Goal: Task Accomplishment & Management: Complete application form

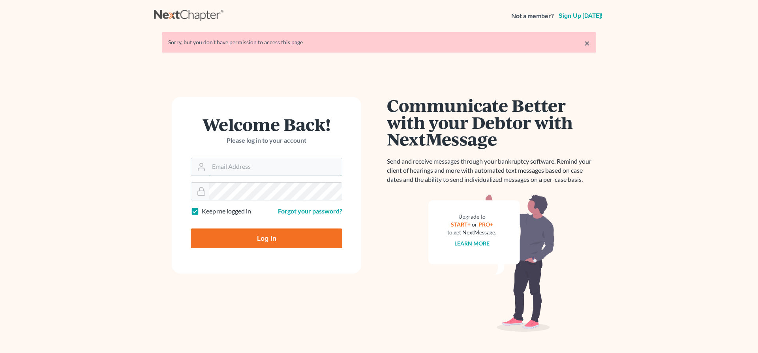
type input "[EMAIL_ADDRESS][DOMAIN_NAME]"
type input "Thinking..."
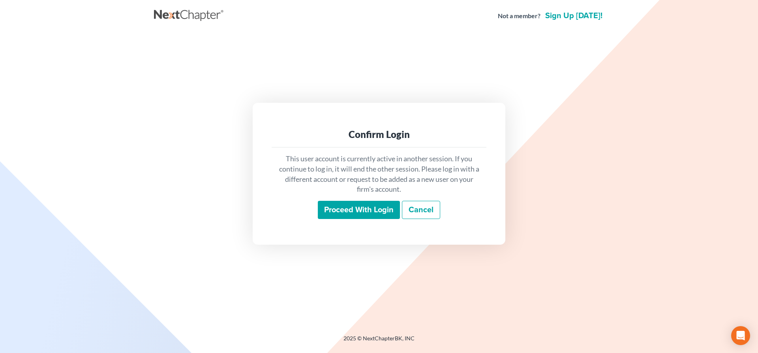
click at [352, 208] on input "Proceed with login" at bounding box center [359, 210] width 82 height 18
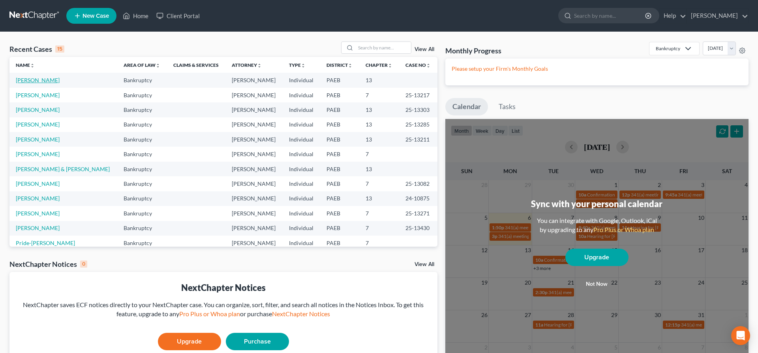
click at [31, 81] on link "[PERSON_NAME]" at bounding box center [38, 80] width 44 height 7
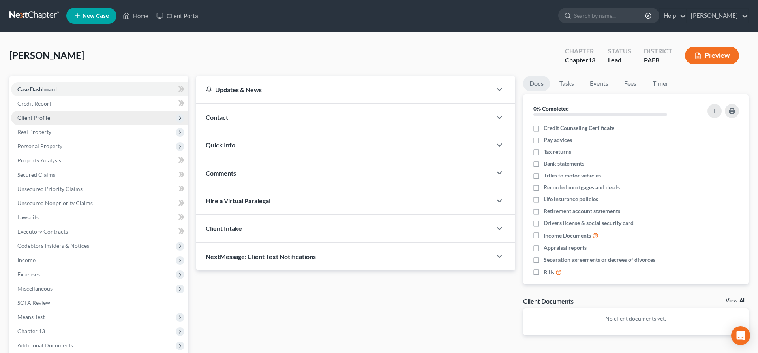
click at [29, 115] on span "Client Profile" at bounding box center [33, 117] width 33 height 7
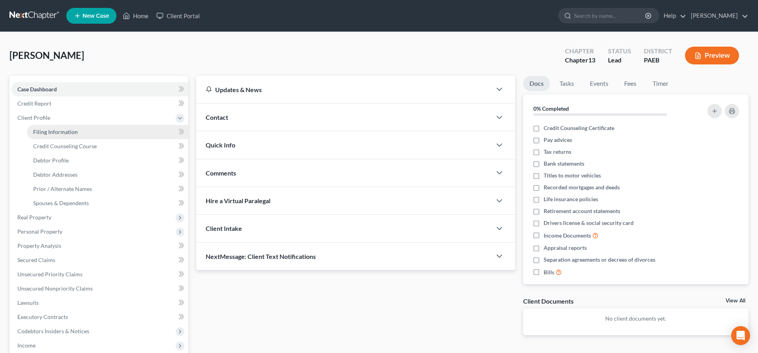
click at [68, 128] on link "Filing Information" at bounding box center [108, 132] width 162 height 14
select select "1"
select select "0"
select select "3"
select select "67"
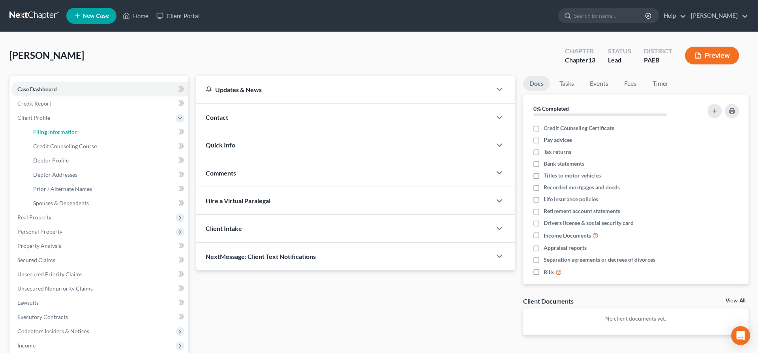
select select "0"
select select "39"
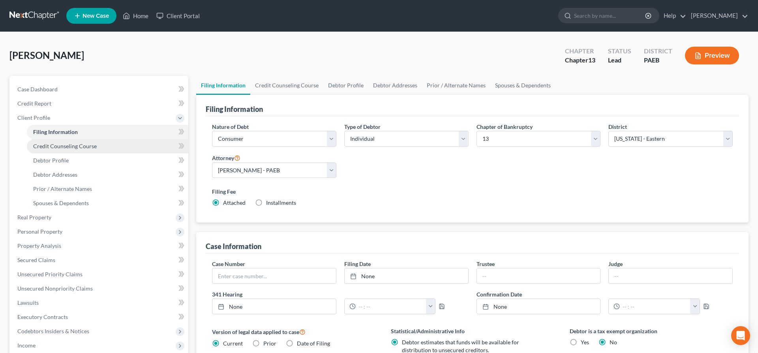
click at [63, 145] on span "Credit Counseling Course" at bounding box center [65, 146] width 64 height 7
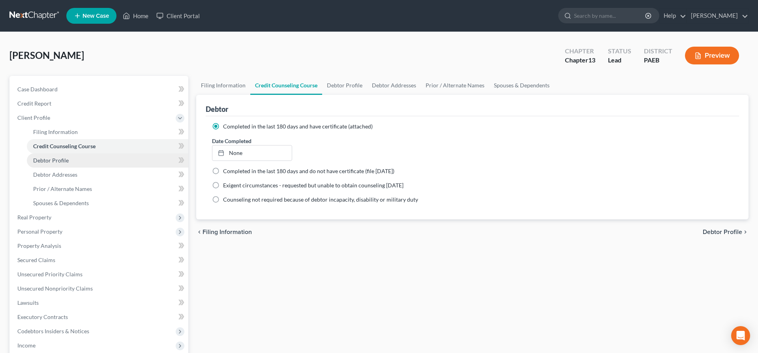
click at [65, 157] on span "Debtor Profile" at bounding box center [51, 160] width 36 height 7
select select "1"
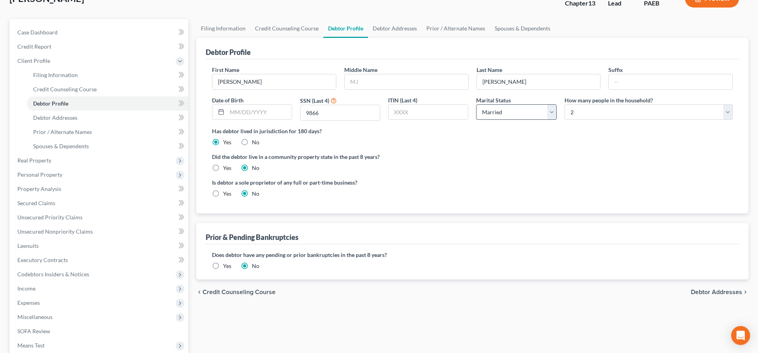
scroll to position [45, 0]
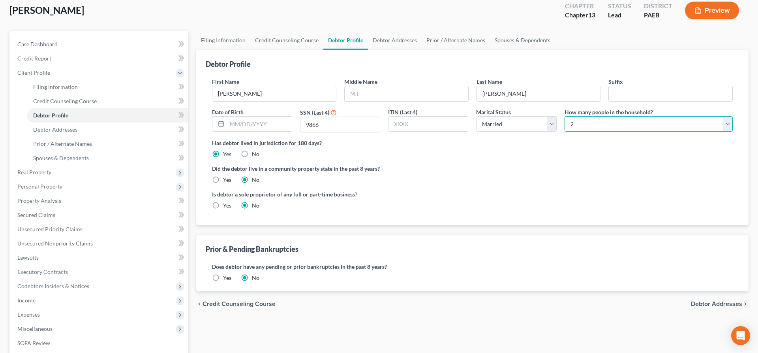
click at [565, 116] on select "Select 1 2 3 4 5 6 7 8 9 10 11 12 13 14 15 16 17 18 19 20" at bounding box center [649, 124] width 168 height 16
select select "2"
click option "3" at bounding box center [0, 0] width 0 height 0
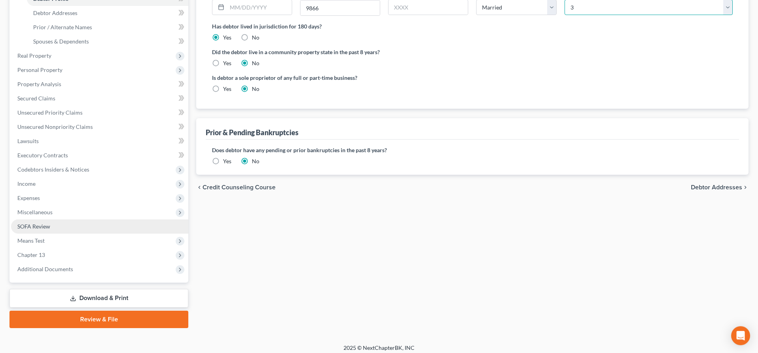
scroll to position [166, 0]
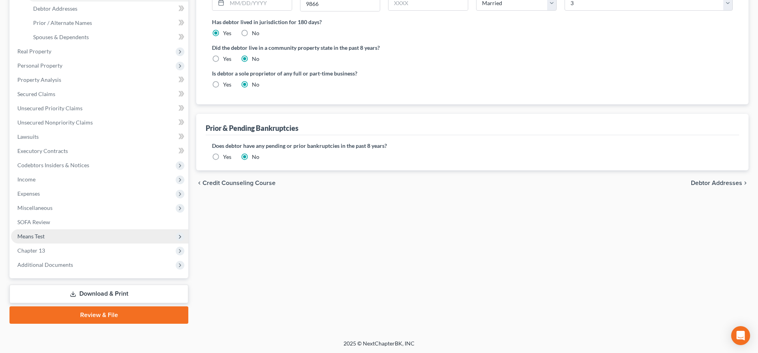
click at [33, 231] on span "Means Test" at bounding box center [99, 236] width 177 height 14
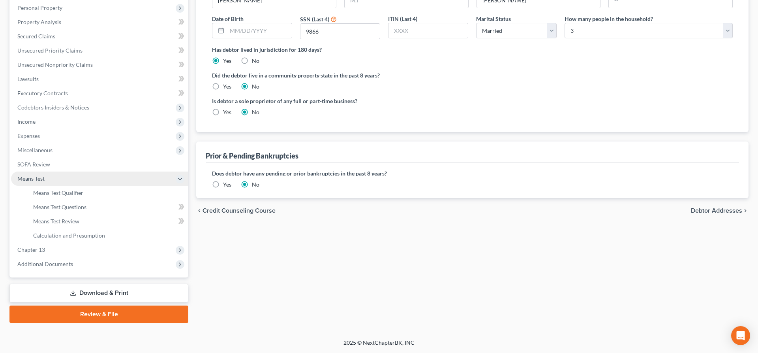
scroll to position [137, 0]
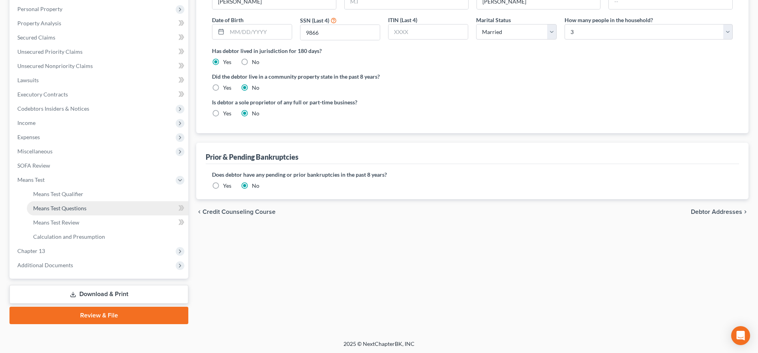
click at [77, 208] on span "Means Test Questions" at bounding box center [59, 208] width 53 height 7
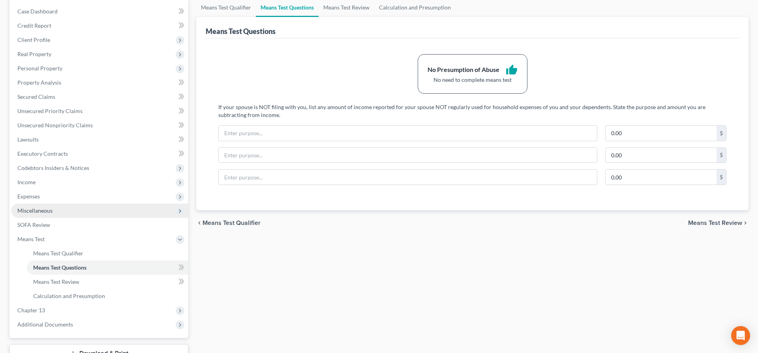
scroll to position [81, 0]
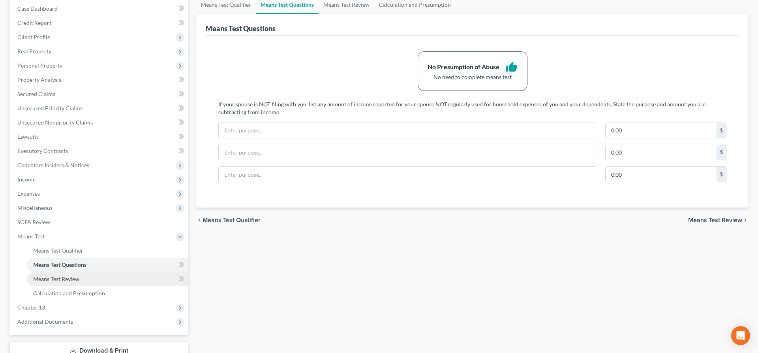
click at [53, 280] on span "Means Test Review" at bounding box center [56, 278] width 46 height 7
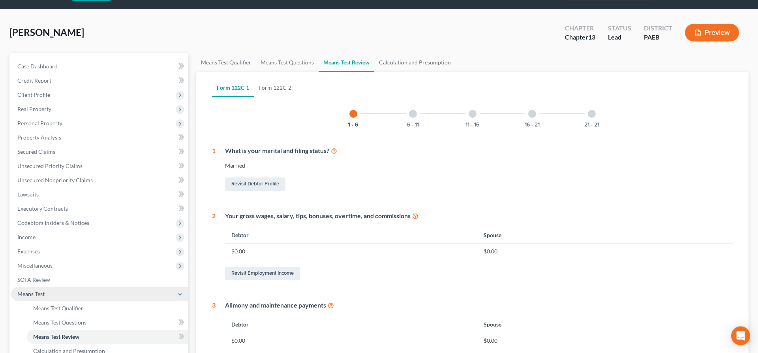
scroll to position [81, 0]
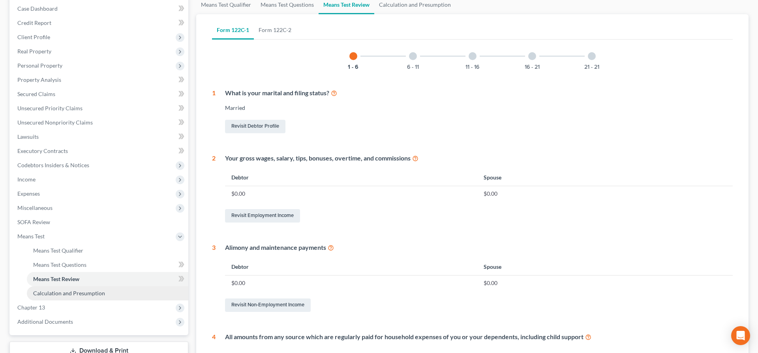
click at [73, 291] on span "Calculation and Presumption" at bounding box center [69, 293] width 72 height 7
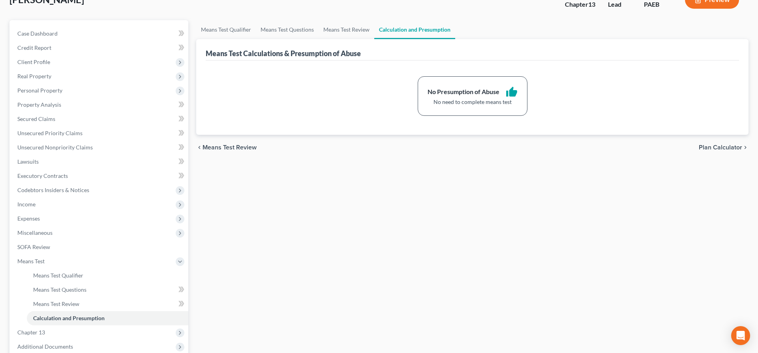
scroll to position [40, 0]
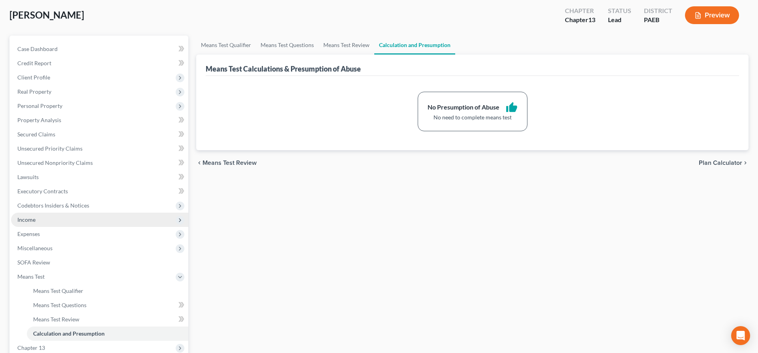
click at [29, 219] on span "Income" at bounding box center [26, 219] width 18 height 7
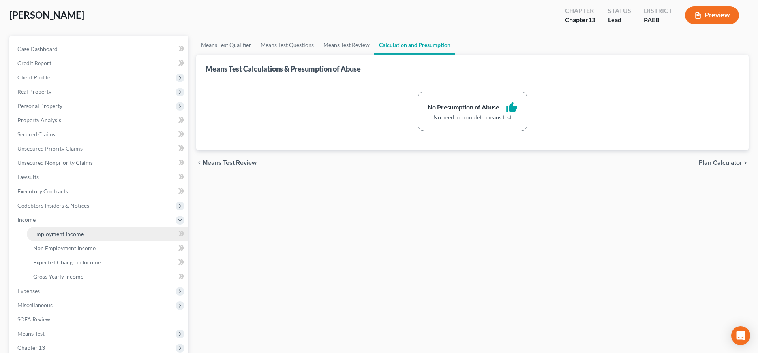
click at [79, 233] on span "Employment Income" at bounding box center [58, 233] width 51 height 7
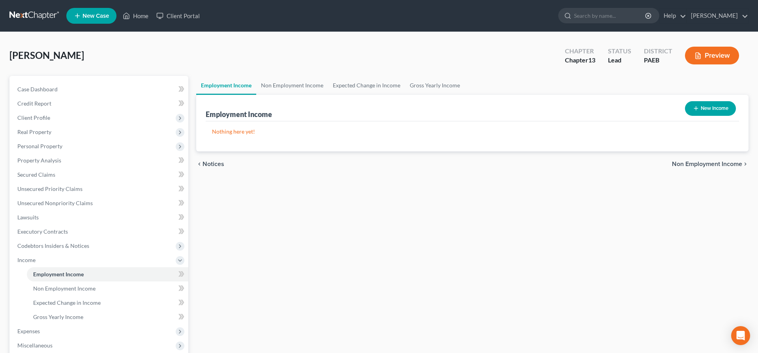
click at [703, 103] on button "New Income" at bounding box center [710, 108] width 51 height 15
select select "0"
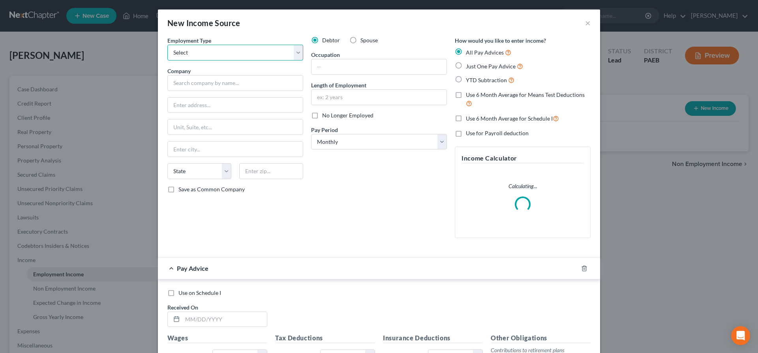
click at [167, 45] on select "Select Full or [DEMOGRAPHIC_DATA] Employment Self Employment" at bounding box center [235, 53] width 136 height 16
select select "0"
click option "Full or [DEMOGRAPHIC_DATA] Employment" at bounding box center [0, 0] width 0 height 0
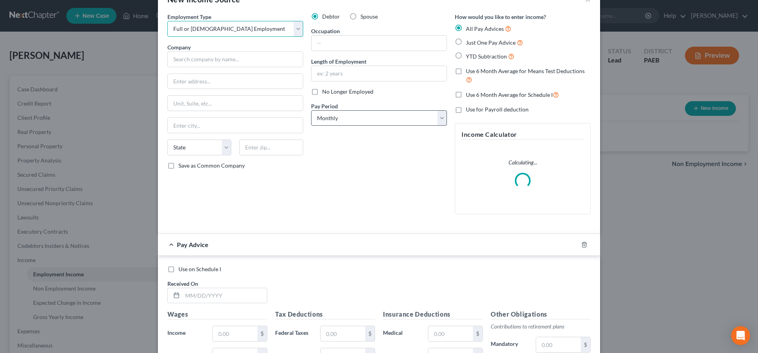
scroll to position [40, 0]
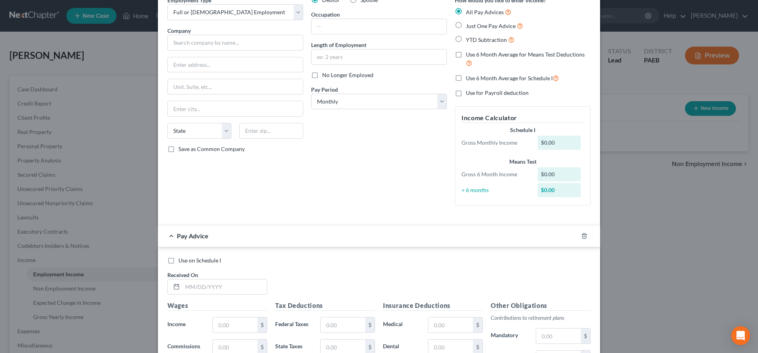
click at [466, 24] on label "Just One Pay Advice" at bounding box center [494, 25] width 57 height 9
click at [469, 24] on input "Just One Pay Advice" at bounding box center [471, 23] width 5 height 5
radio input "true"
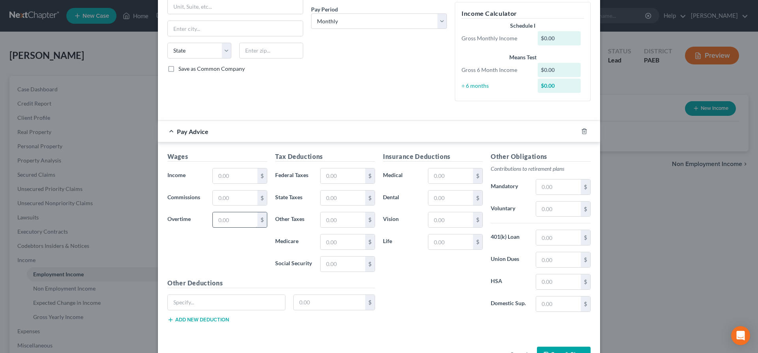
scroll to position [121, 0]
click at [240, 174] on input "text" at bounding box center [235, 175] width 45 height 15
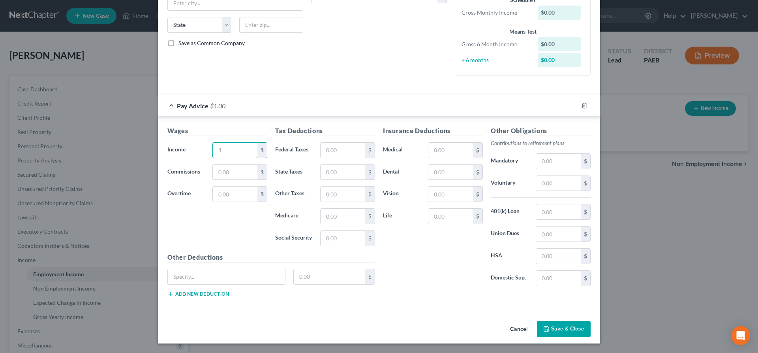
type input "1"
click at [554, 325] on button "Save & Close" at bounding box center [564, 329] width 54 height 17
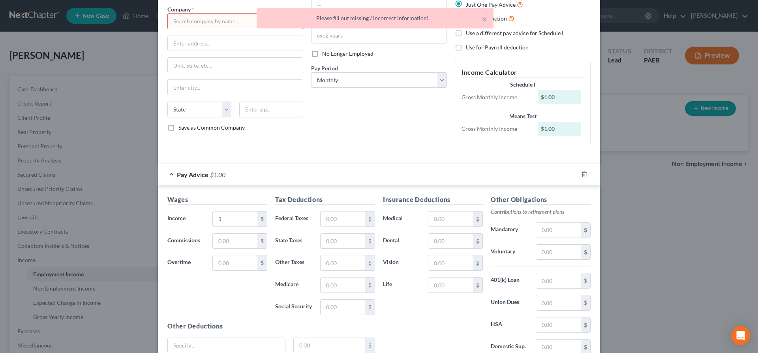
scroll to position [9, 0]
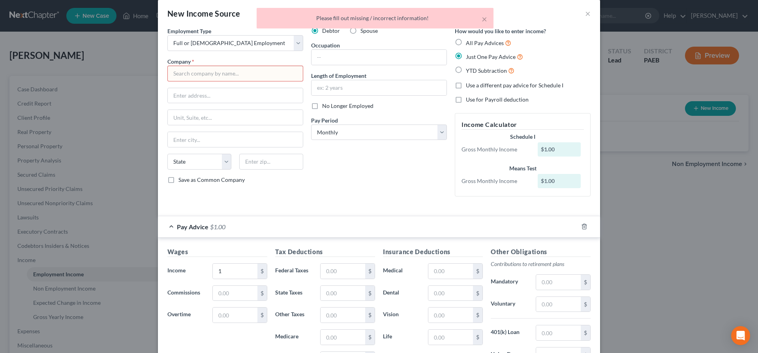
click at [194, 76] on input "text" at bounding box center [235, 74] width 136 height 16
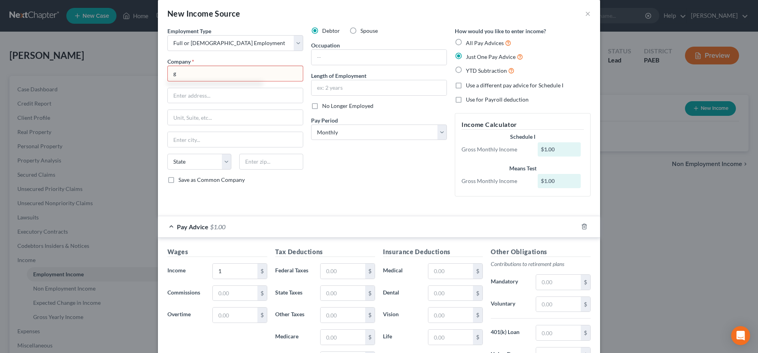
scroll to position [130, 0]
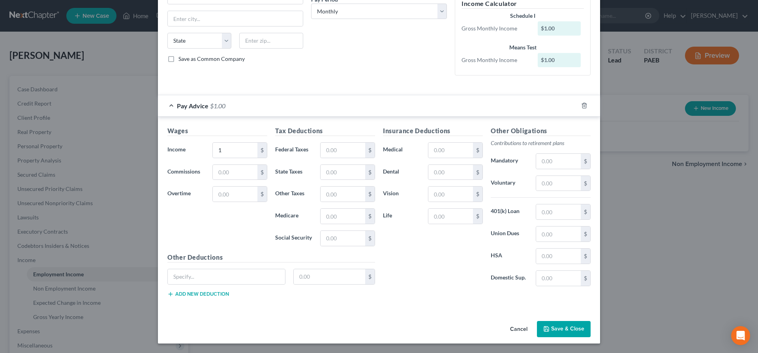
type input "g"
click at [567, 332] on button "Save & Close" at bounding box center [564, 329] width 54 height 17
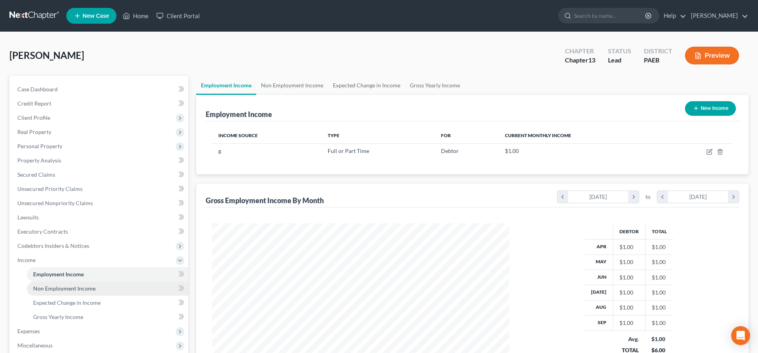
scroll to position [121, 0]
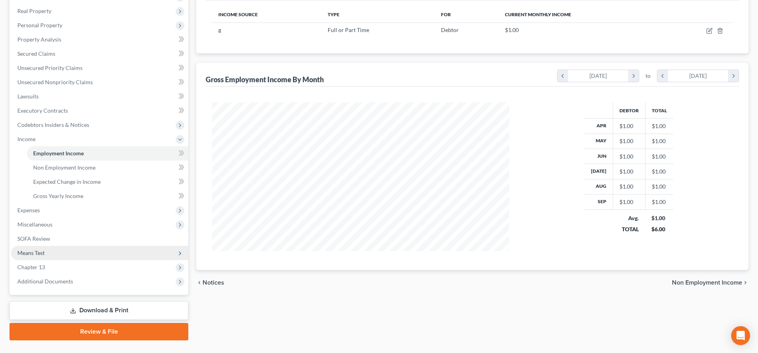
click at [35, 251] on span "Means Test" at bounding box center [30, 252] width 27 height 7
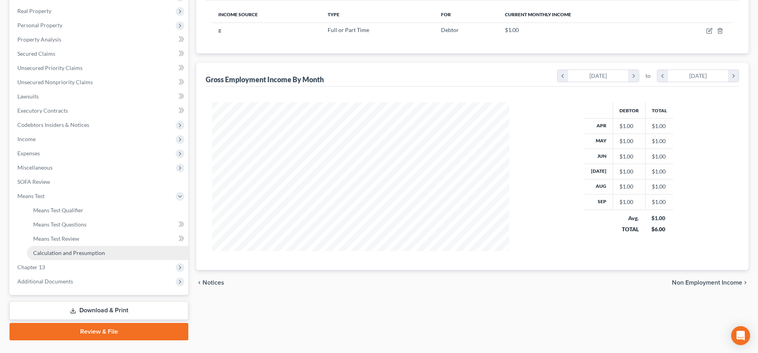
click at [60, 251] on span "Calculation and Presumption" at bounding box center [69, 252] width 72 height 7
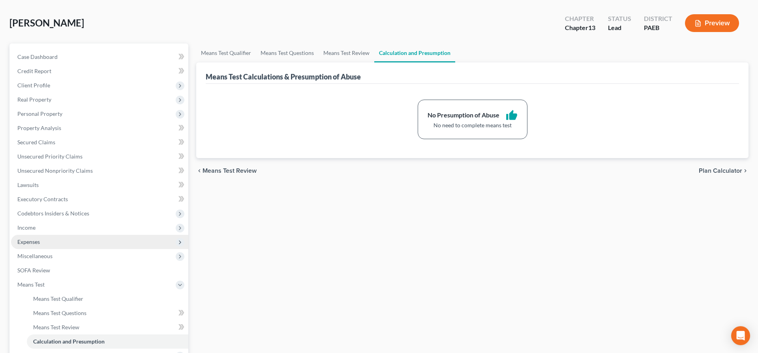
scroll to position [40, 0]
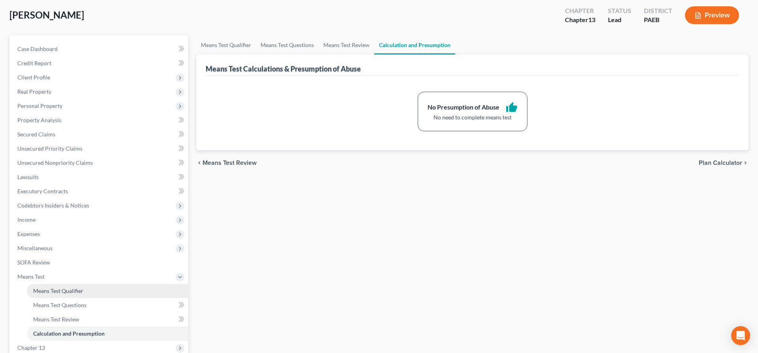
click at [61, 289] on span "Means Test Qualifier" at bounding box center [58, 290] width 50 height 7
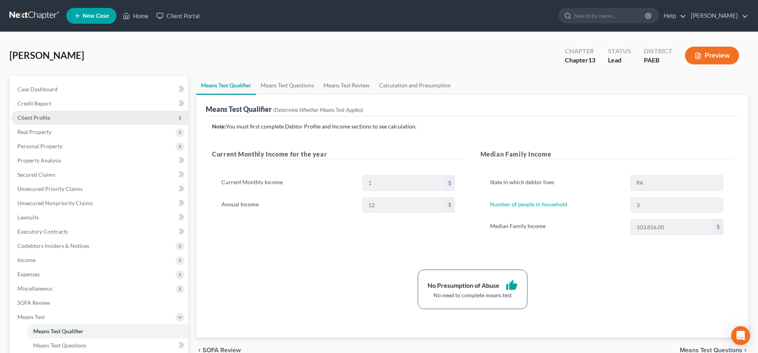
click at [45, 117] on span "Client Profile" at bounding box center [33, 117] width 33 height 7
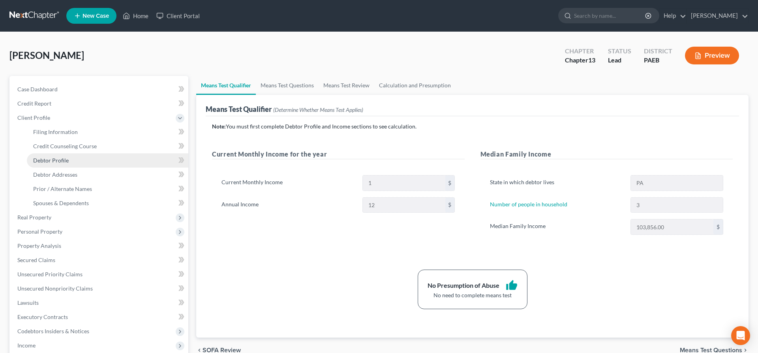
click at [55, 160] on span "Debtor Profile" at bounding box center [51, 160] width 36 height 7
select select "1"
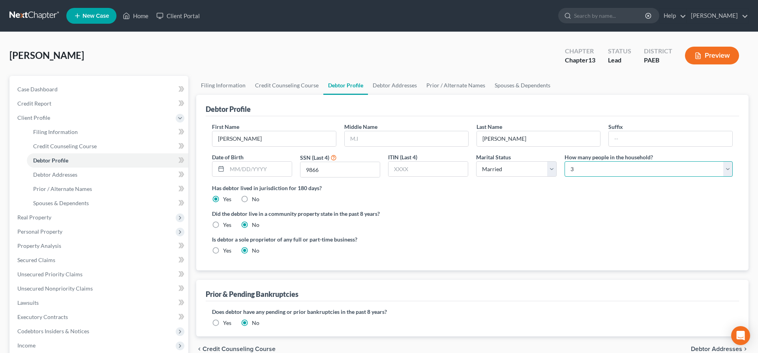
click at [565, 161] on select "Select 1 2 3 4 5 6 7 8 9 10 11 12 13 14 15 16 17 18 19 20" at bounding box center [649, 169] width 168 height 16
select select "1"
click option "2" at bounding box center [0, 0] width 0 height 0
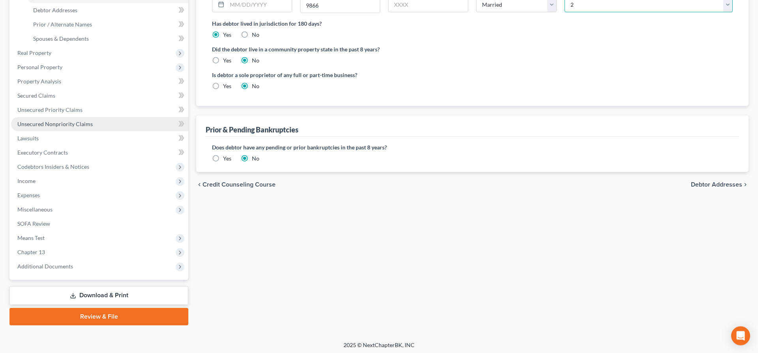
scroll to position [166, 0]
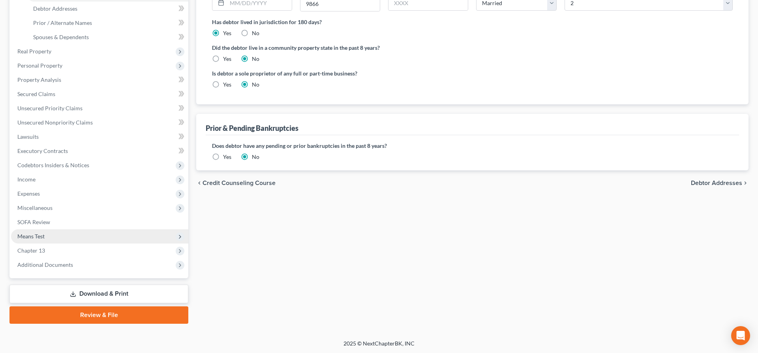
click at [43, 235] on span "Means Test" at bounding box center [30, 236] width 27 height 7
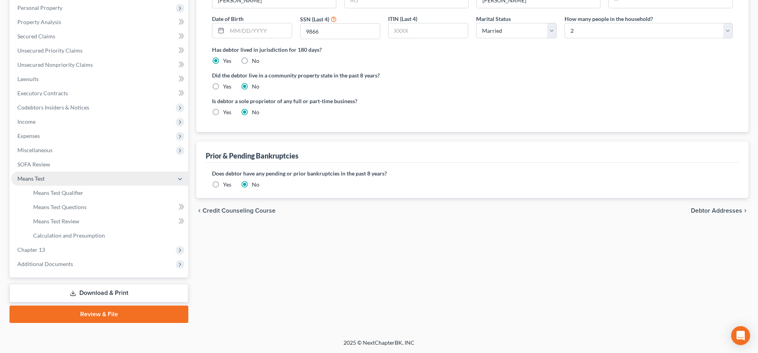
scroll to position [137, 0]
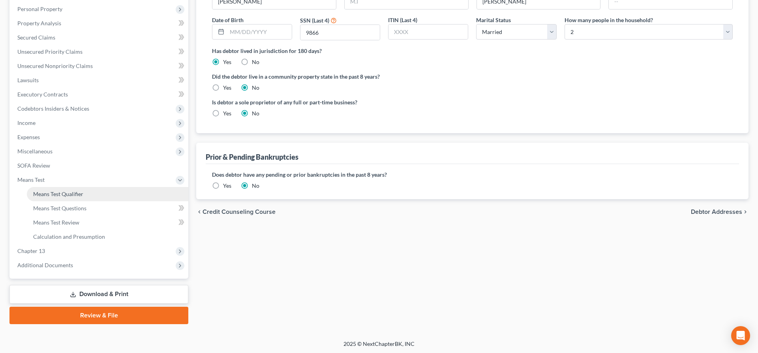
click at [66, 192] on span "Means Test Qualifier" at bounding box center [58, 193] width 50 height 7
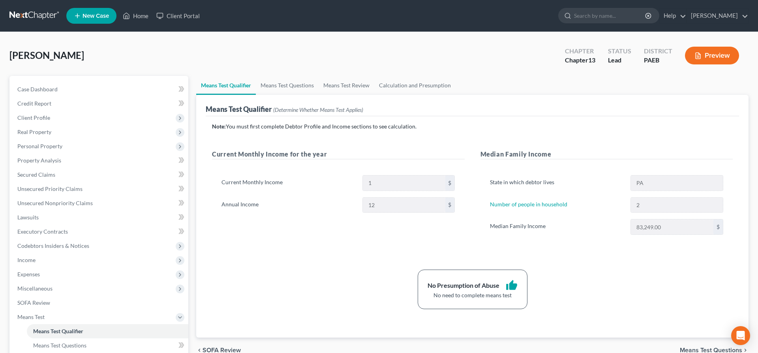
click at [93, 11] on link "New Case" at bounding box center [91, 16] width 50 height 16
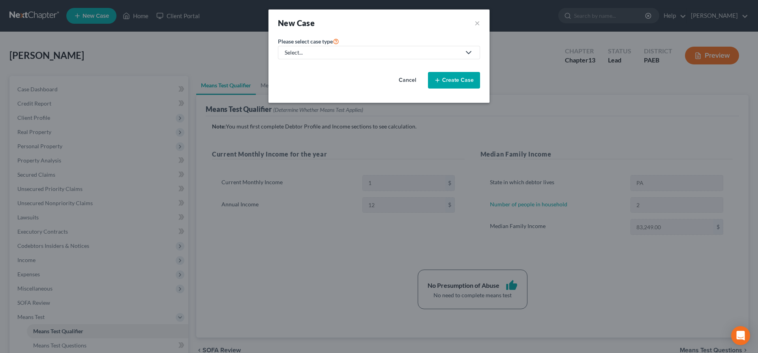
click at [305, 53] on div "Select..." at bounding box center [373, 53] width 176 height 8
click at [299, 67] on div "Bankruptcy" at bounding box center [300, 68] width 28 height 8
select select "67"
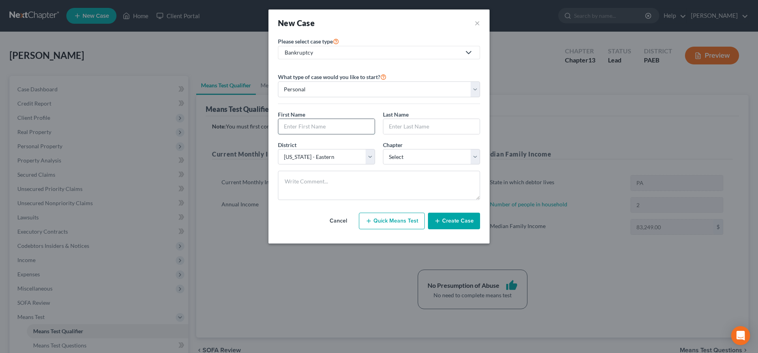
click at [292, 130] on input "text" at bounding box center [326, 126] width 96 height 15
type input "[PERSON_NAME]"
click at [409, 148] on div "Chapter * Select 7 11 12 13" at bounding box center [431, 153] width 105 height 24
click at [383, 149] on select "Select 7 11 12 13" at bounding box center [431, 157] width 97 height 16
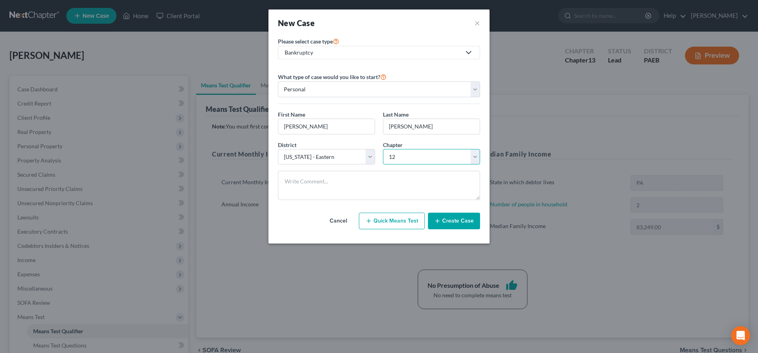
click option "12" at bounding box center [0, 0] width 0 height 0
click at [383, 149] on select "Select 7 11 12 13" at bounding box center [431, 157] width 97 height 16
select select "3"
click option "13" at bounding box center [0, 0] width 0 height 0
click at [452, 219] on button "Create Case" at bounding box center [454, 220] width 52 height 17
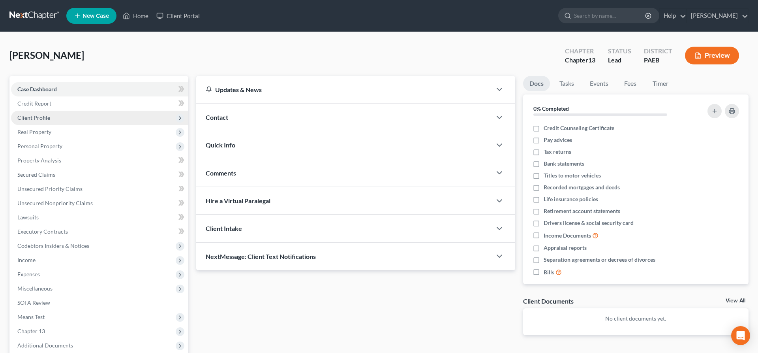
click at [36, 115] on span "Client Profile" at bounding box center [33, 117] width 33 height 7
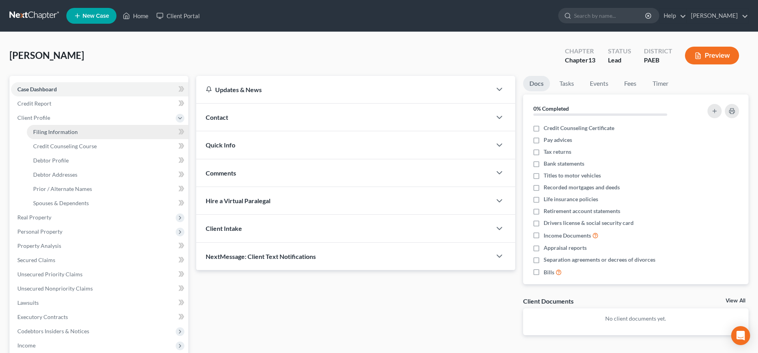
click at [55, 128] on span "Filing Information" at bounding box center [55, 131] width 45 height 7
select select "1"
select select "0"
select select "3"
select select "67"
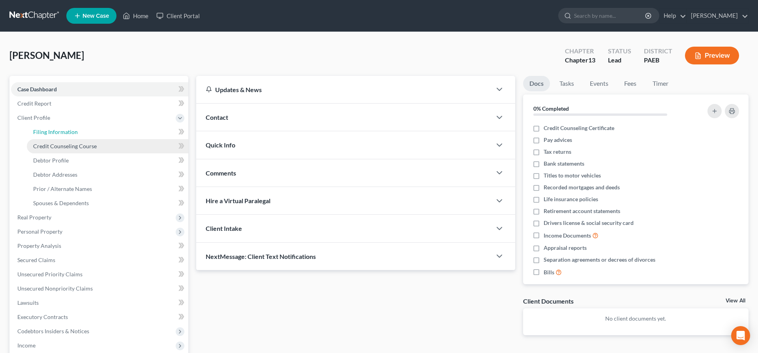
select select "0"
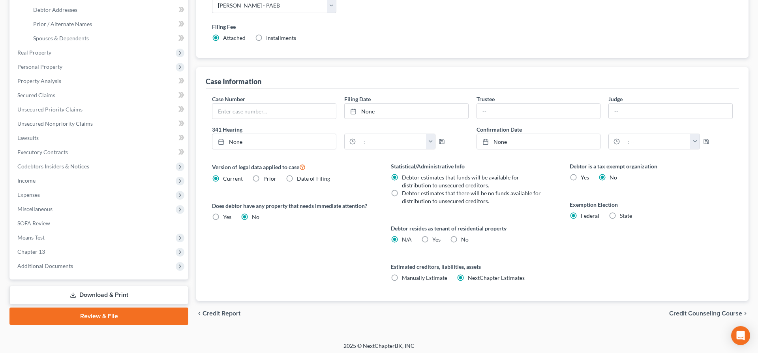
scroll to position [167, 0]
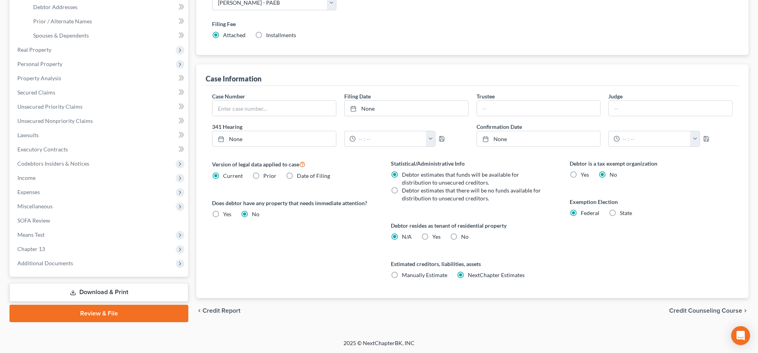
click at [432, 236] on label "Yes Yes" at bounding box center [436, 237] width 8 height 8
click at [436, 236] on input "Yes Yes" at bounding box center [438, 235] width 5 height 5
radio input "true"
radio input "false"
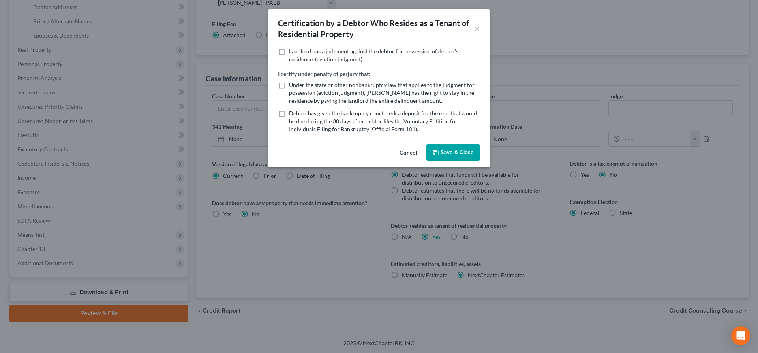
drag, startPoint x: 447, startPoint y: 147, endPoint x: 276, endPoint y: 78, distance: 183.7
click at [276, 78] on div "Certification by a Debtor Who Resides as a Tenant of Residential Property × Lan…" at bounding box center [379, 88] width 221 height 158
click at [455, 149] on button "Save & Close" at bounding box center [454, 152] width 54 height 17
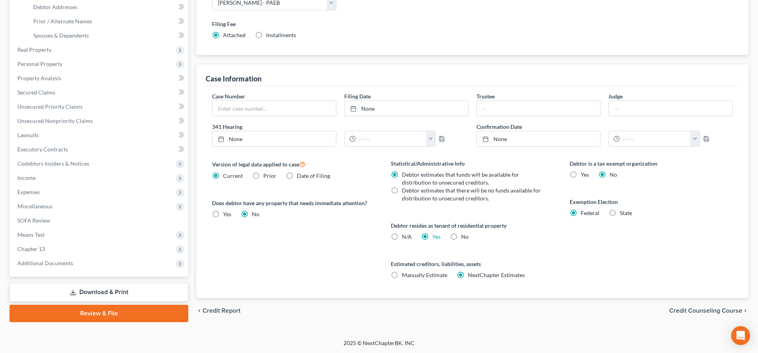
click at [717, 307] on span "Credit Counseling Course" at bounding box center [705, 310] width 73 height 6
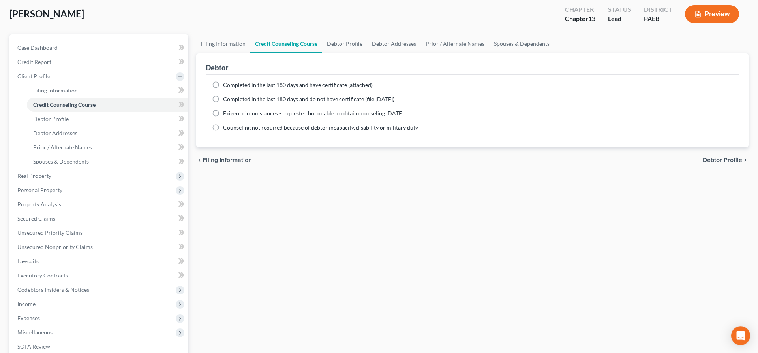
scroll to position [5, 0]
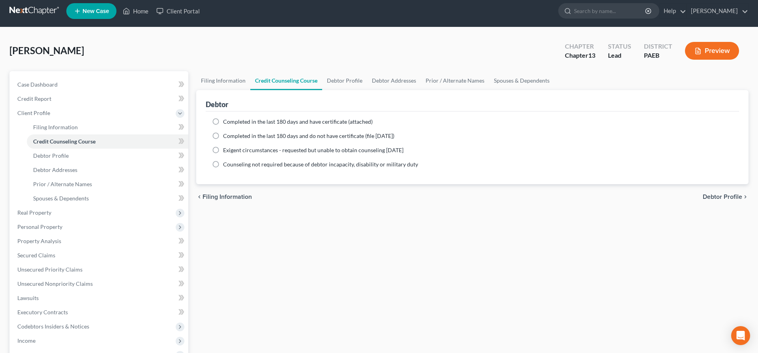
click at [233, 119] on span "Completed in the last 180 days and have certificate (attached)" at bounding box center [298, 121] width 150 height 7
click at [231, 119] on input "Completed in the last 180 days and have certificate (attached)" at bounding box center [228, 120] width 5 height 5
radio input "true"
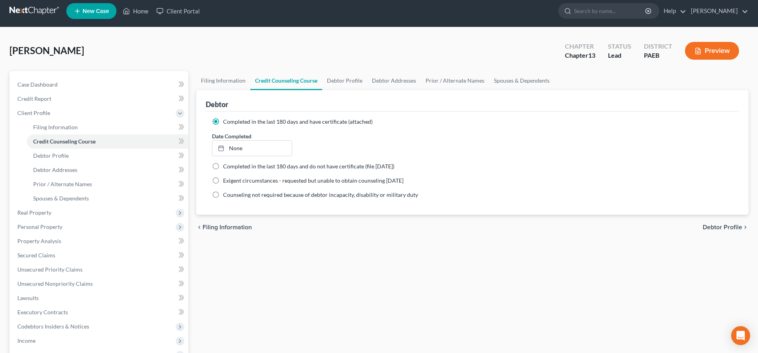
click at [723, 225] on span "Debtor Profile" at bounding box center [722, 227] width 39 height 6
select select "0"
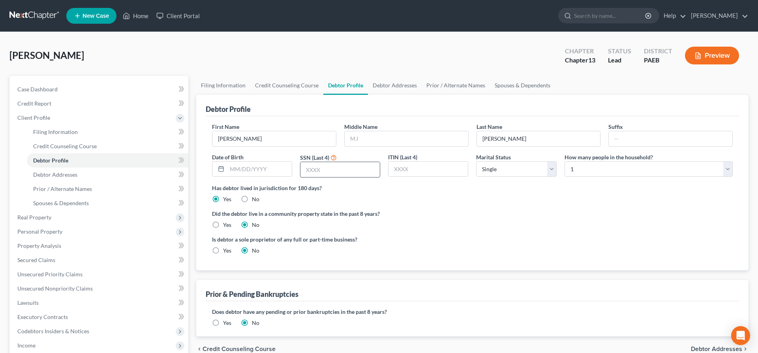
click at [306, 173] on input "text" at bounding box center [340, 169] width 79 height 15
type input "4059"
click at [412, 167] on input "text" at bounding box center [428, 169] width 79 height 15
click at [476, 161] on select "Select Single Married Separated Divorced Widowed" at bounding box center [516, 169] width 80 height 16
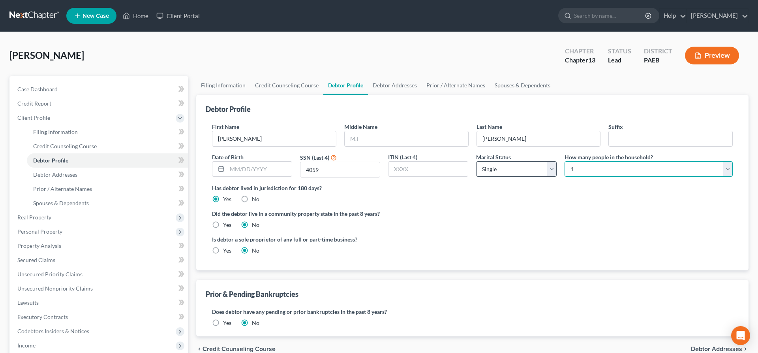
click at [565, 161] on select "Select 1 2 3 4 5 6 7 8 9 10 11 12 13 14 15 16 17 18 19 20" at bounding box center [649, 169] width 168 height 16
select select "1"
click option "2" at bounding box center [0, 0] width 0 height 0
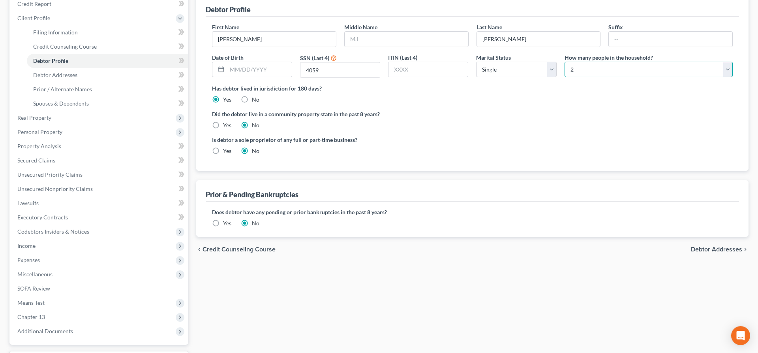
scroll to position [121, 0]
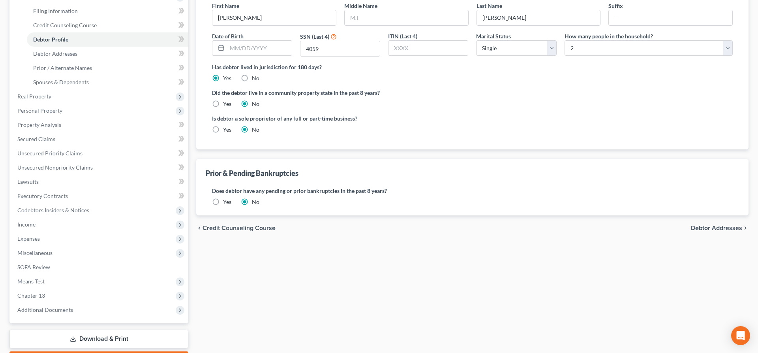
click at [711, 225] on span "Debtor Addresses" at bounding box center [716, 228] width 51 height 6
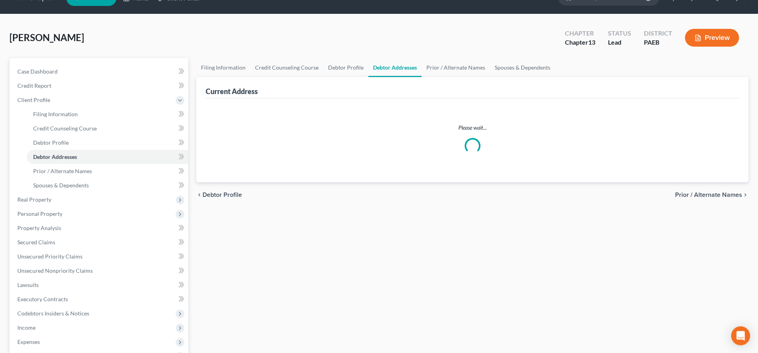
select select "0"
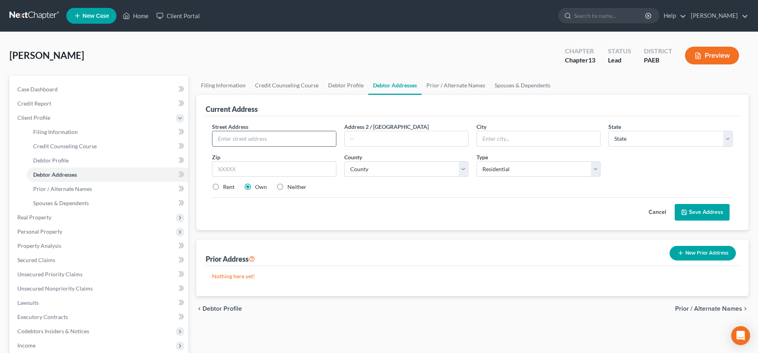
click at [242, 139] on input "text" at bounding box center [274, 138] width 124 height 15
type input "[STREET_ADDRESS]"
click at [348, 139] on input "text" at bounding box center [407, 138] width 124 height 15
type input "D9"
drag, startPoint x: 246, startPoint y: 168, endPoint x: 242, endPoint y: 167, distance: 4.5
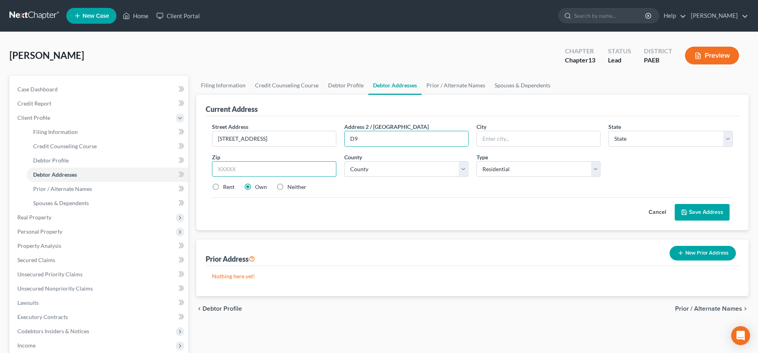
click at [246, 167] on input "text" at bounding box center [274, 169] width 124 height 16
type input "19015"
click at [379, 221] on div "Street Address * [STREET_ADDRESS] * State * State [US_STATE] AK AR AZ CA CO CT …" at bounding box center [473, 173] width 534 height 114
type input "Brookhaven"
select select "39"
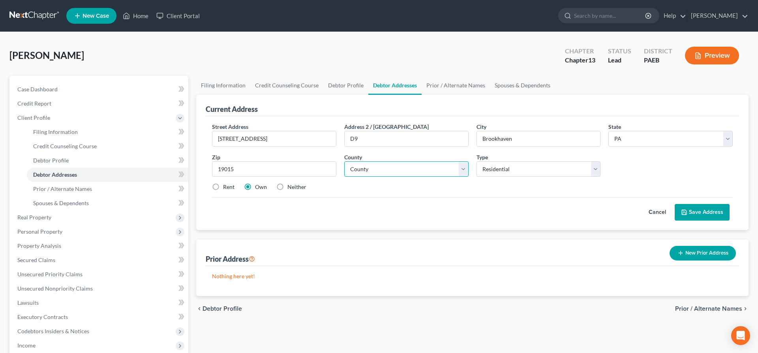
click at [344, 161] on select "County [GEOGRAPHIC_DATA] [GEOGRAPHIC_DATA] [GEOGRAPHIC_DATA] [GEOGRAPHIC_DATA] …" at bounding box center [406, 169] width 124 height 16
select select "22"
click option "[US_STATE][GEOGRAPHIC_DATA]" at bounding box center [0, 0] width 0 height 0
click at [456, 205] on div "Cancel Save Address" at bounding box center [472, 208] width 521 height 23
click at [223, 183] on label "Rent" at bounding box center [228, 187] width 11 height 8
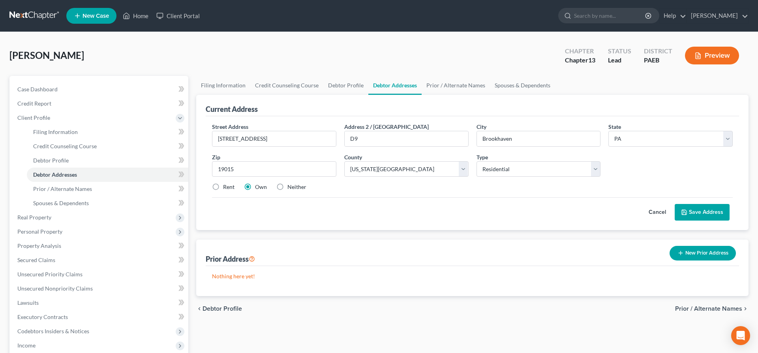
click at [226, 183] on input "Rent" at bounding box center [228, 185] width 5 height 5
radio input "true"
click at [477, 161] on select "Select Residential Mailing Rental Business" at bounding box center [539, 169] width 124 height 16
click at [536, 171] on select "Select Residential Mailing Rental Business" at bounding box center [539, 169] width 124 height 16
click at [694, 205] on button "Save Address" at bounding box center [702, 212] width 55 height 17
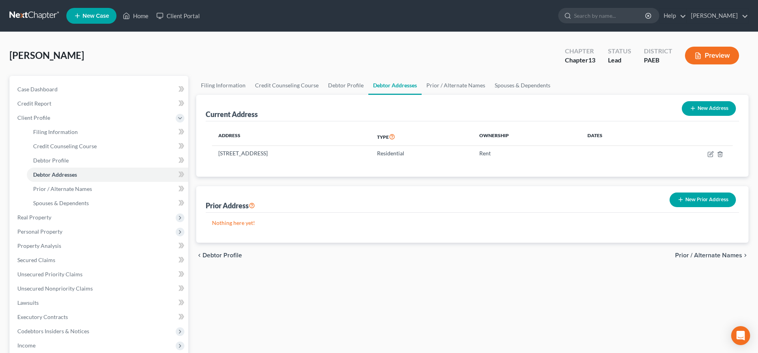
click at [692, 256] on span "Prior / Alternate Names" at bounding box center [708, 255] width 67 height 6
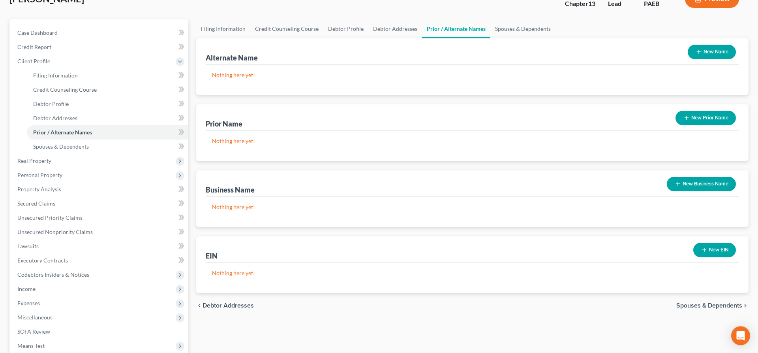
scroll to position [81, 0]
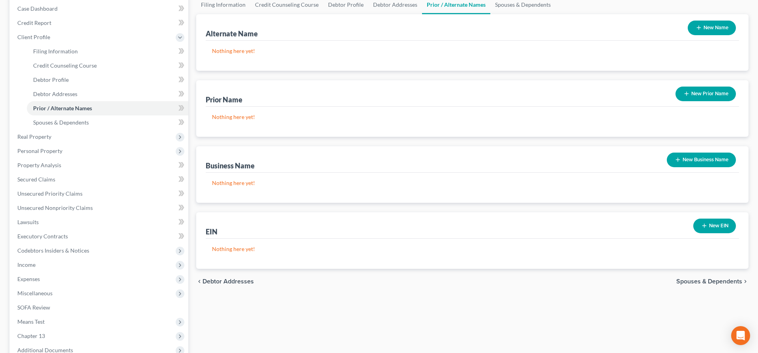
click at [691, 281] on span "Spouses & Dependents" at bounding box center [710, 281] width 66 height 6
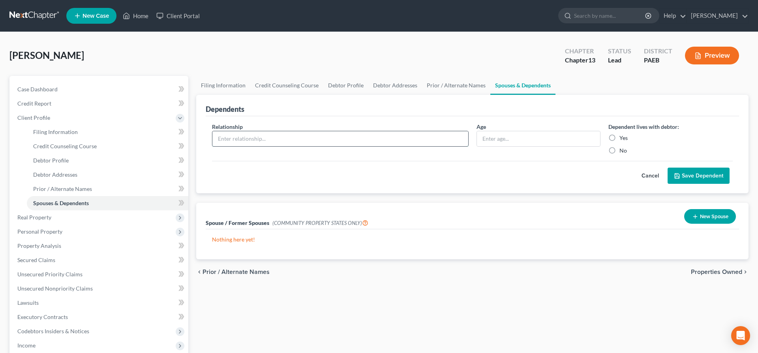
click at [314, 135] on input "text" at bounding box center [340, 138] width 256 height 15
type input "daughter"
click at [508, 136] on input "text" at bounding box center [539, 138] width 124 height 15
type input "10 mo"
click at [620, 135] on label "Yes" at bounding box center [624, 138] width 8 height 8
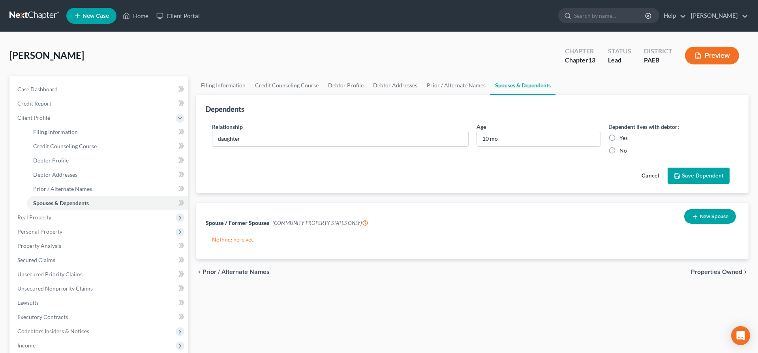
click at [623, 135] on input "Yes" at bounding box center [625, 136] width 5 height 5
radio input "true"
click at [693, 173] on button "Save Dependent" at bounding box center [699, 175] width 62 height 17
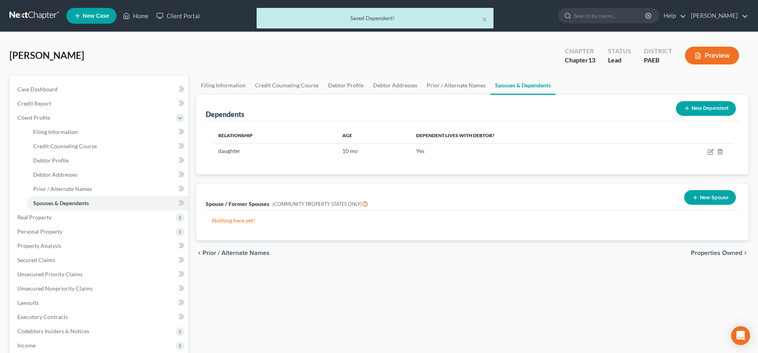
click at [689, 108] on icon at bounding box center [687, 108] width 6 height 6
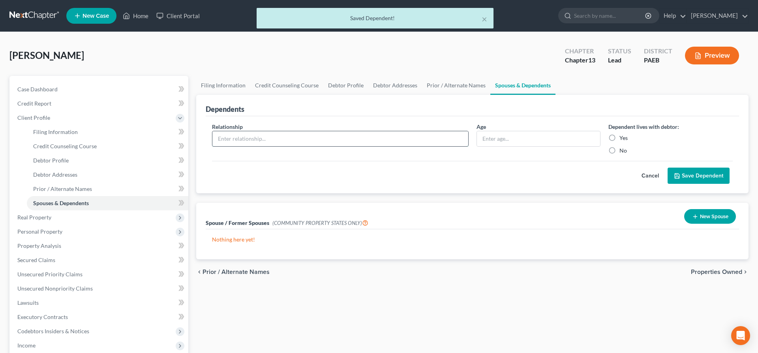
click at [239, 138] on input "text" at bounding box center [340, 138] width 256 height 15
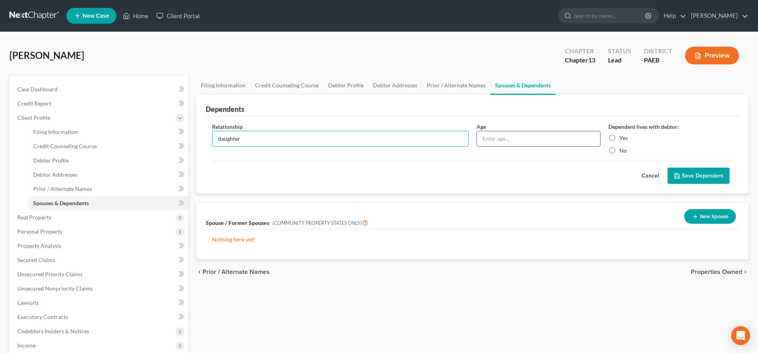
type input "daughter"
click at [506, 145] on input "text" at bounding box center [539, 138] width 124 height 15
type input "7"
click at [620, 149] on label "No" at bounding box center [624, 151] width 8 height 8
click at [623, 149] on input "No" at bounding box center [625, 149] width 5 height 5
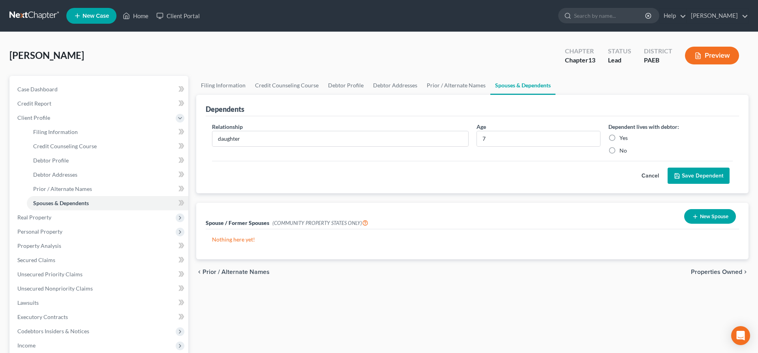
radio input "true"
click at [711, 172] on button "Save Dependent" at bounding box center [699, 175] width 62 height 17
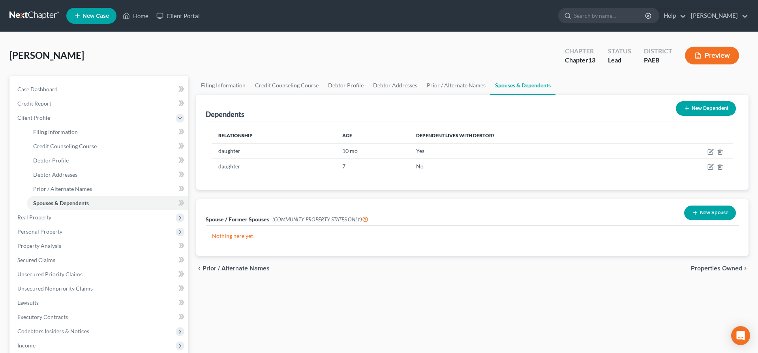
click at [717, 268] on span "Properties Owned" at bounding box center [716, 268] width 51 height 6
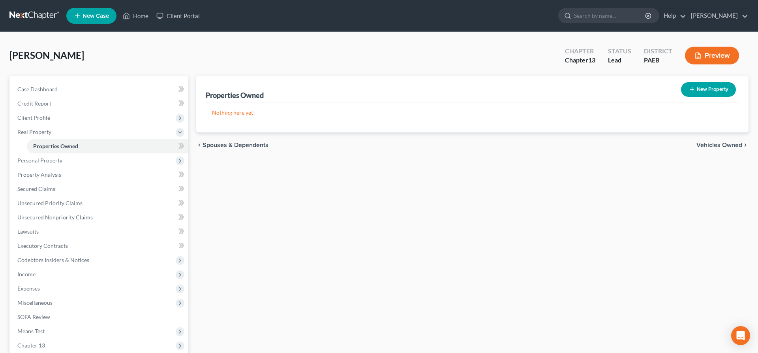
click at [708, 143] on span "Vehicles Owned" at bounding box center [720, 145] width 46 height 6
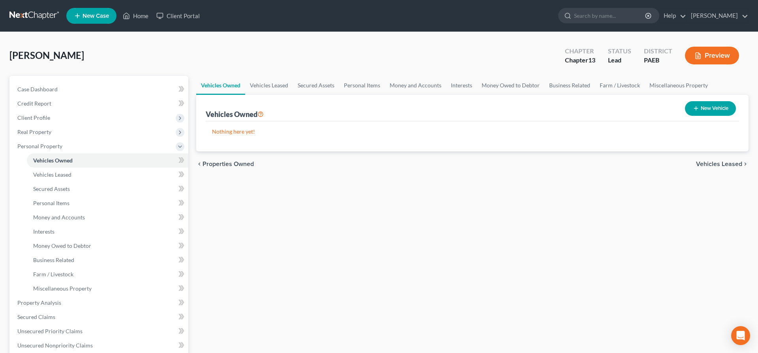
click at [696, 109] on icon "button" at bounding box center [696, 108] width 6 height 6
select select "0"
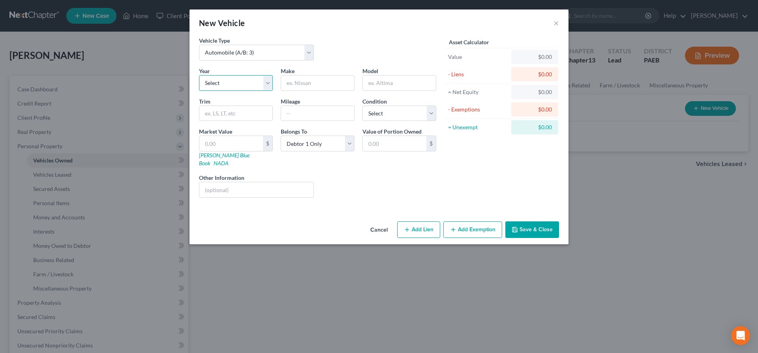
click at [199, 75] on select "Select 2026 2025 2024 2023 2022 2021 2020 2019 2018 2017 2016 2015 2014 2013 20…" at bounding box center [236, 83] width 74 height 16
select select "7"
click option "2019" at bounding box center [0, 0] width 0 height 0
click at [309, 82] on input "text" at bounding box center [317, 82] width 73 height 15
type input "Chevrolet"
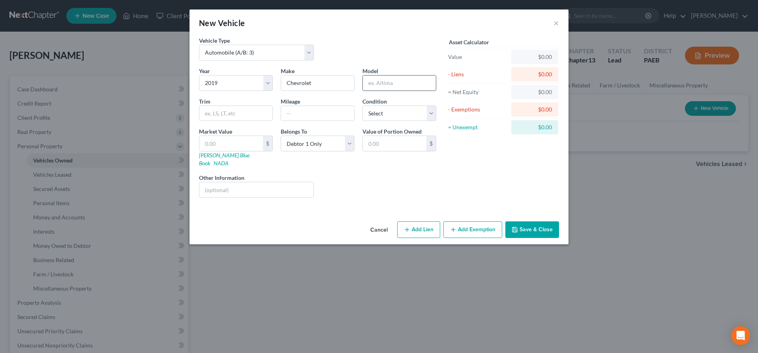
click at [388, 82] on input "text" at bounding box center [399, 82] width 73 height 15
click at [206, 113] on input "text" at bounding box center [235, 113] width 73 height 15
click at [412, 78] on input "Silverado" at bounding box center [399, 82] width 73 height 15
type input "Silverado 1500"
click at [363, 105] on select "Select Excellent Very Good Good Fair Poor" at bounding box center [400, 113] width 74 height 16
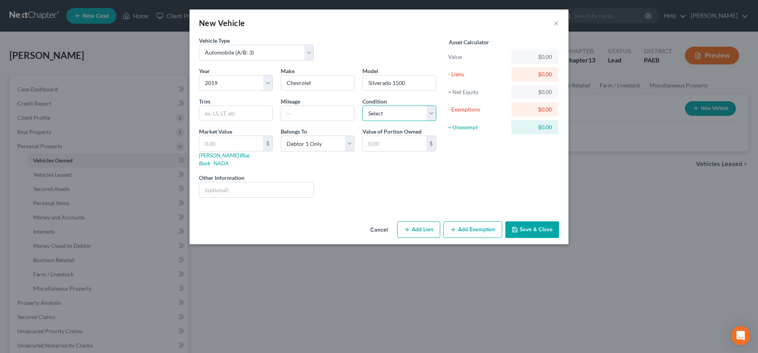
select select "2"
click option "Good" at bounding box center [0, 0] width 0 height 0
click at [309, 118] on input "text" at bounding box center [317, 113] width 73 height 15
type input "60000"
click at [221, 114] on input "text" at bounding box center [235, 113] width 73 height 15
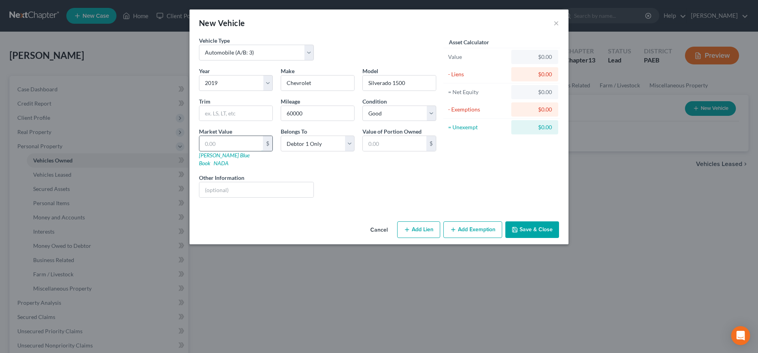
click at [222, 143] on input "text" at bounding box center [231, 143] width 64 height 15
click at [215, 153] on link "[PERSON_NAME] Blue Book" at bounding box center [224, 159] width 51 height 15
click at [210, 147] on input "text" at bounding box center [231, 143] width 64 height 15
type input "2"
type input "2.00"
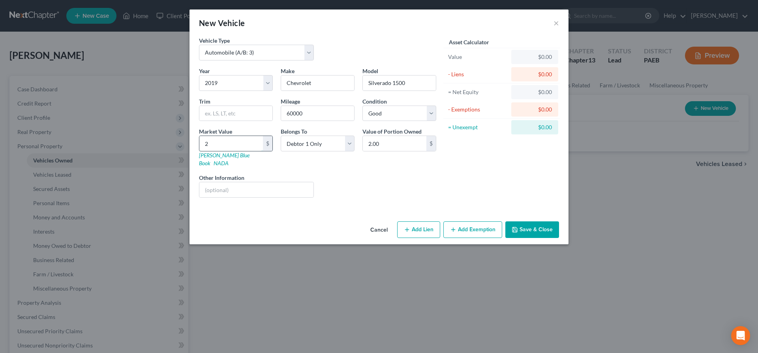
type input "20"
type input "20.00"
type input "200"
type input "200.00"
type input "2000"
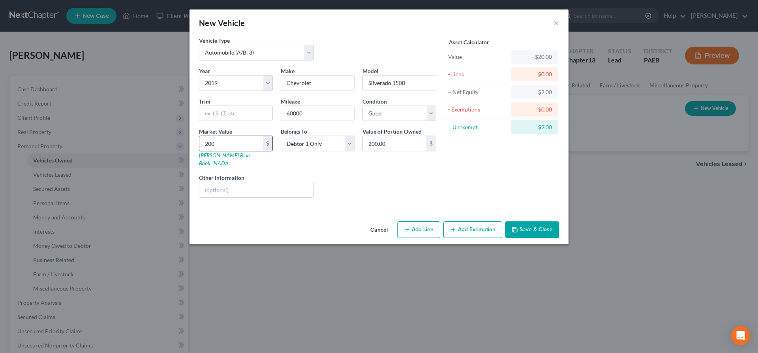
type input "2,000.00"
type input "2,0000"
type input "20,000.00"
type input "20,000"
click at [421, 221] on button "Add Lien" at bounding box center [418, 229] width 43 height 17
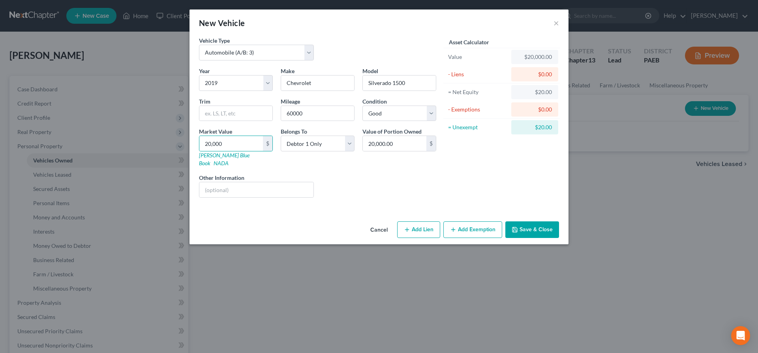
select select "0"
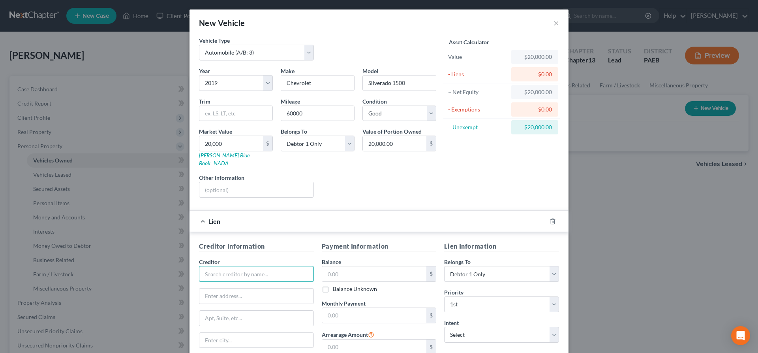
click at [203, 266] on input "text" at bounding box center [256, 274] width 115 height 16
click at [228, 284] on div "Gm Financial" at bounding box center [246, 288] width 82 height 8
type input "Gm Financial"
type input "Po Box 1181145"
type input "[GEOGRAPHIC_DATA]"
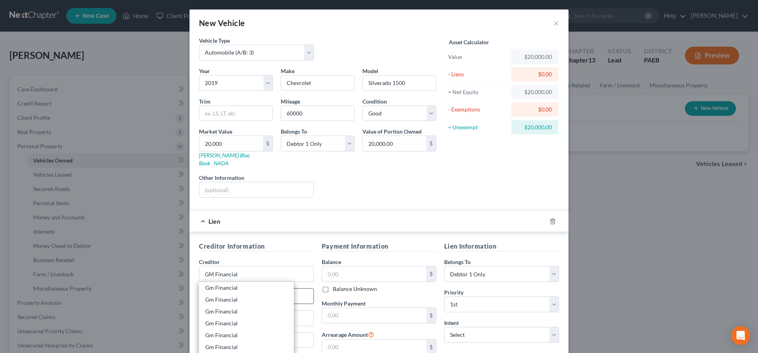
select select "45"
type input "76096"
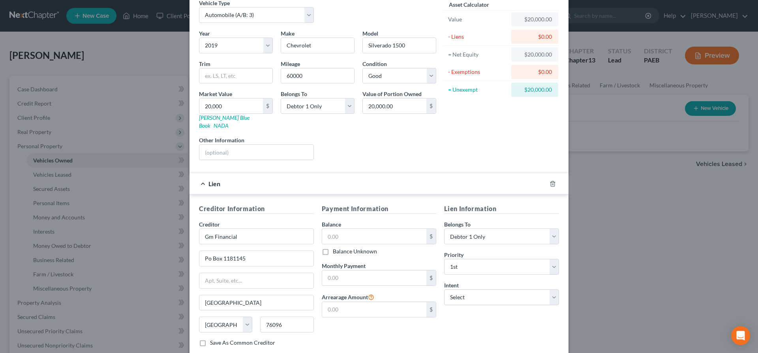
scroll to position [79, 0]
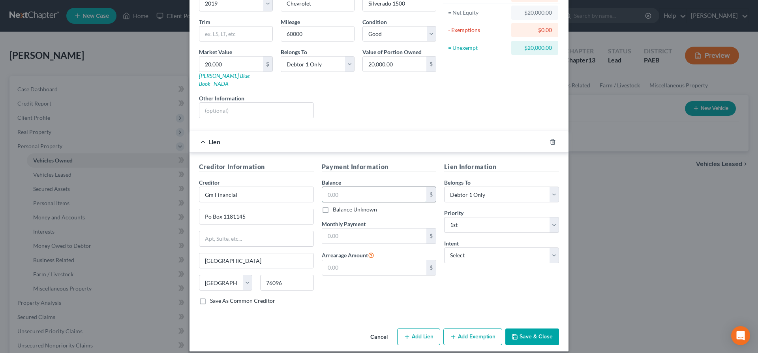
click at [355, 187] on input "text" at bounding box center [374, 194] width 105 height 15
type input "7,506.69"
click at [347, 232] on input "text" at bounding box center [374, 235] width 105 height 15
type input "518.07"
click at [444, 247] on select "Select Surrender Redeem Reaffirm Avoid Other" at bounding box center [501, 255] width 115 height 16
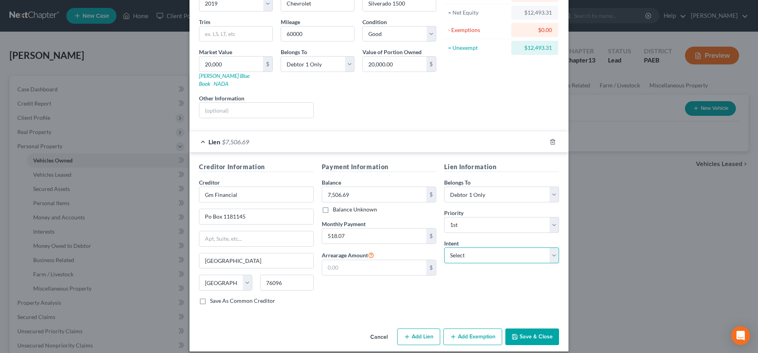
select select "4"
click option "Other" at bounding box center [0, 0] width 0 height 0
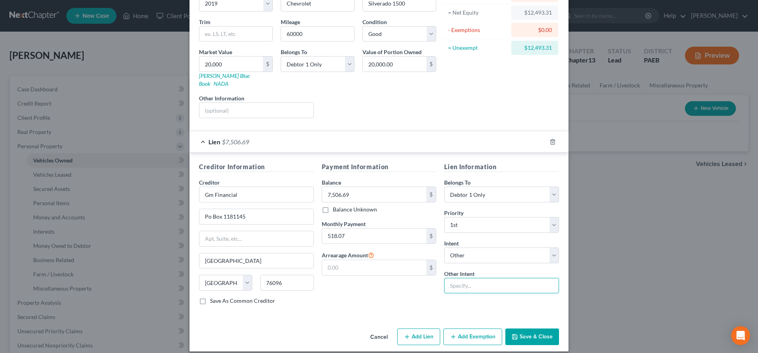
drag, startPoint x: 471, startPoint y: 277, endPoint x: 470, endPoint y: 292, distance: 14.6
click at [471, 283] on input "text" at bounding box center [501, 286] width 115 height 16
click at [462, 278] on input "cont inue" at bounding box center [501, 286] width 115 height 16
type input "continue"
click at [465, 329] on button "Add Exemption" at bounding box center [473, 336] width 59 height 17
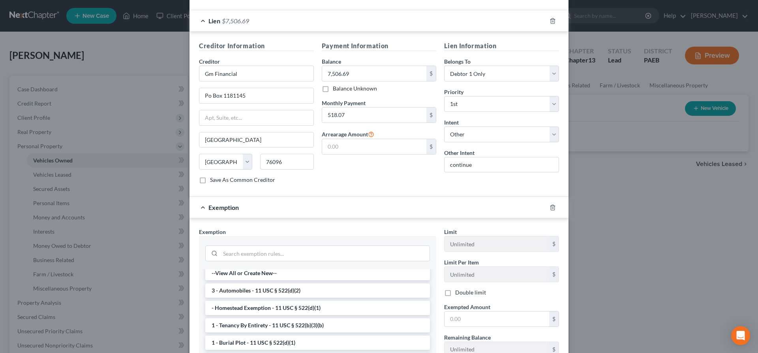
scroll to position [0, 0]
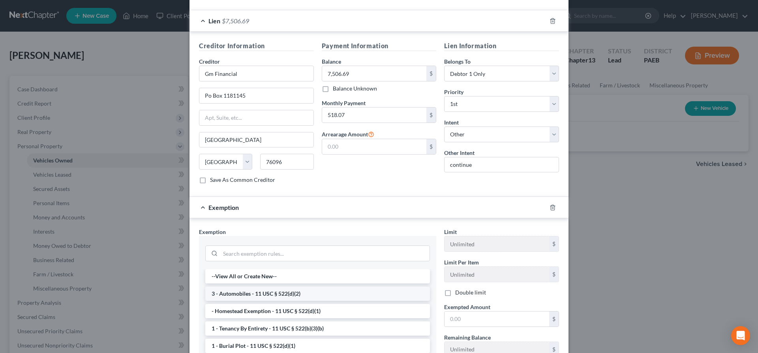
click at [272, 290] on li "3 - Automobiles - 11 USC § 522(d)(2)" at bounding box center [317, 293] width 225 height 14
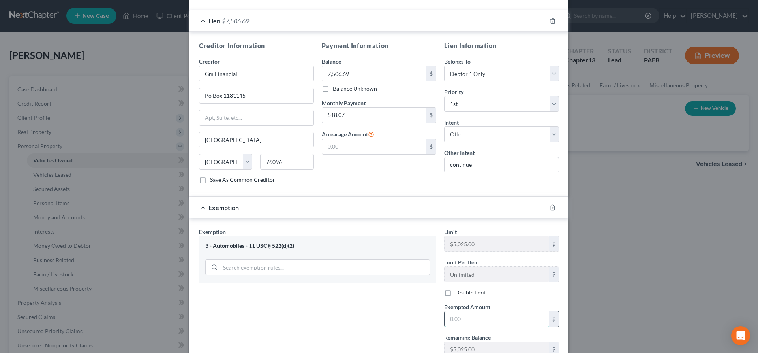
click at [465, 311] on input "text" at bounding box center [497, 318] width 105 height 15
type input "5,025"
click at [341, 318] on div "Exemption Set must be selected for CA. Exemption * 3 - Automobiles - 11 USC § 5…" at bounding box center [317, 295] width 245 height 135
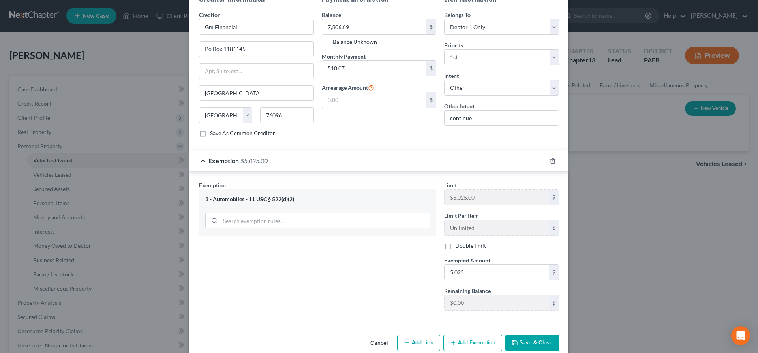
scroll to position [253, 0]
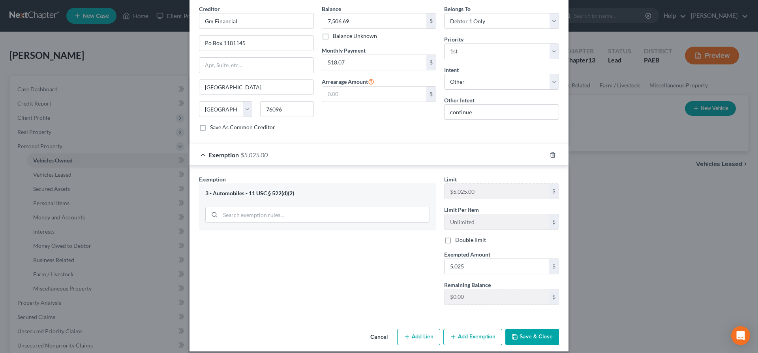
click at [534, 329] on button "Save & Close" at bounding box center [533, 337] width 54 height 17
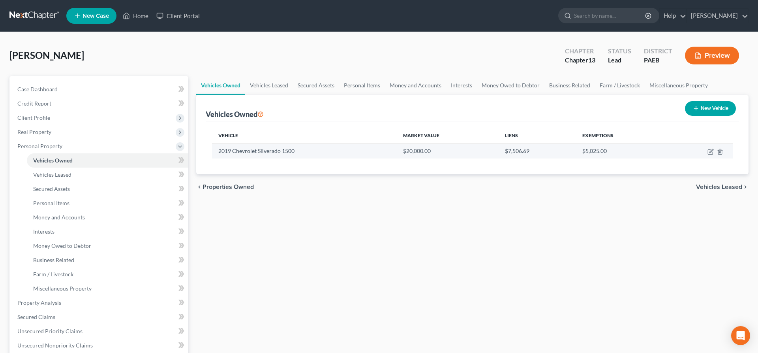
click at [711, 148] on td at bounding box center [700, 150] width 66 height 15
click at [709, 155] on td at bounding box center [700, 150] width 66 height 15
click at [710, 150] on icon "button" at bounding box center [710, 152] width 5 height 5
select select "0"
select select "7"
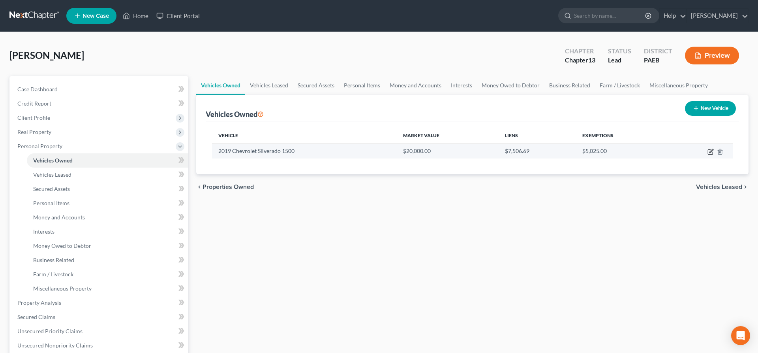
select select "2"
select select "0"
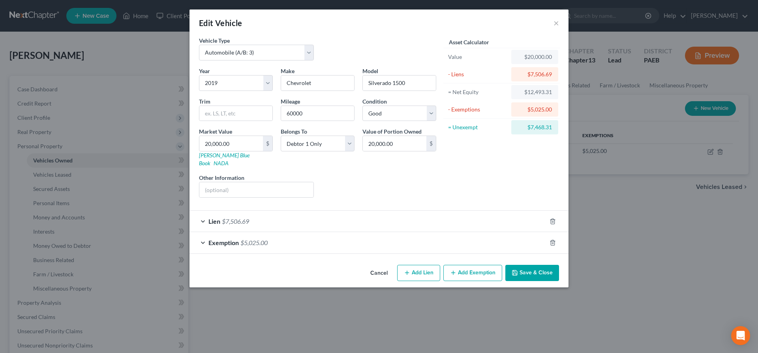
click at [467, 265] on button "Add Exemption" at bounding box center [473, 273] width 59 height 17
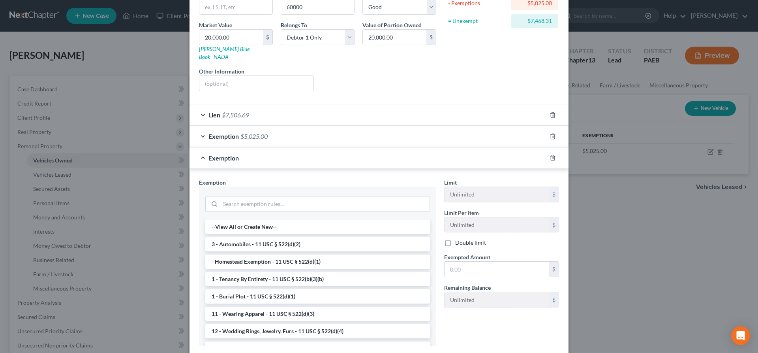
scroll to position [121, 0]
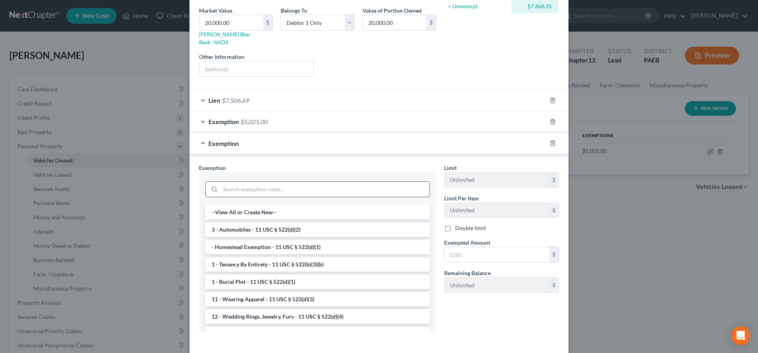
click at [223, 182] on input "search" at bounding box center [324, 189] width 209 height 15
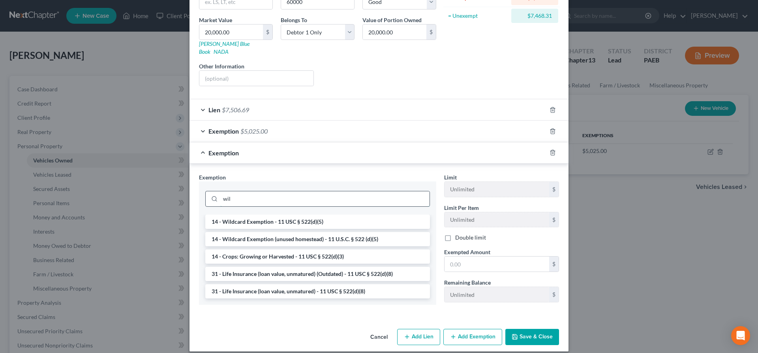
scroll to position [109, 0]
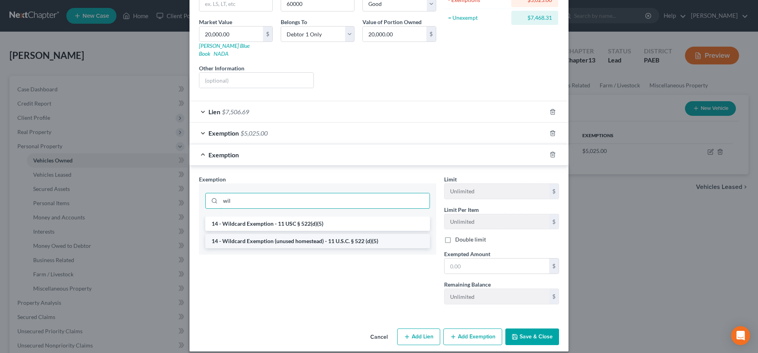
type input "wil"
click at [351, 234] on li "14 - Wildcard Exemption (unused homestead) - 11 U.S.C. § 522 (d)(5)" at bounding box center [317, 241] width 225 height 14
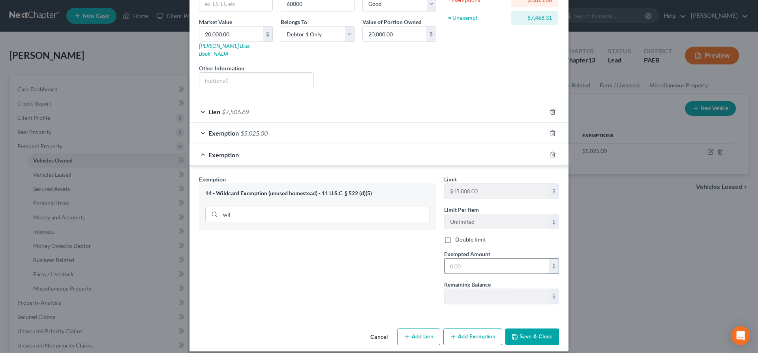
click at [470, 265] on input "text" at bounding box center [497, 265] width 105 height 15
type input "9,000"
click at [531, 328] on button "Save & Close" at bounding box center [533, 336] width 54 height 17
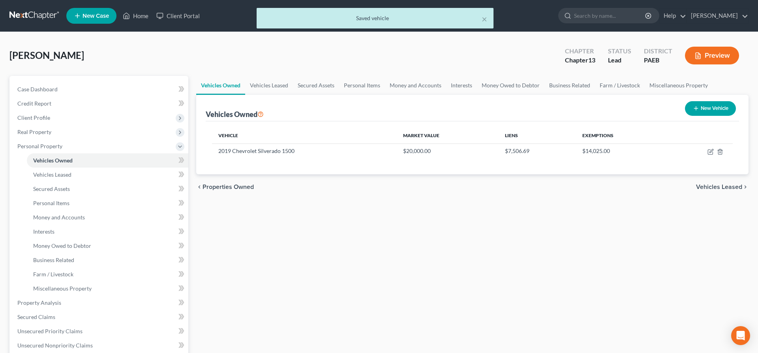
click at [716, 184] on span "Vehicles Leased" at bounding box center [719, 187] width 46 height 6
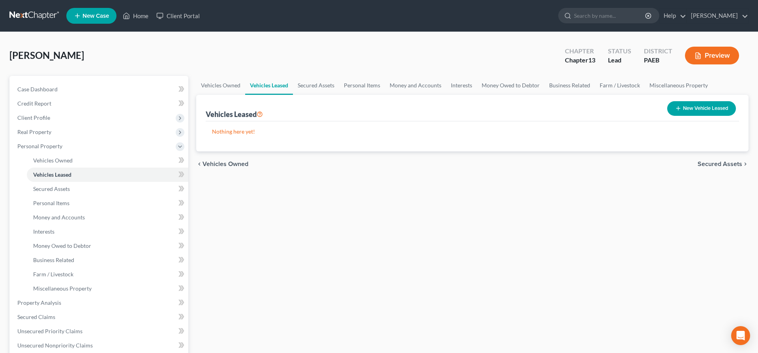
click at [714, 165] on span "Secured Assets" at bounding box center [720, 164] width 45 height 6
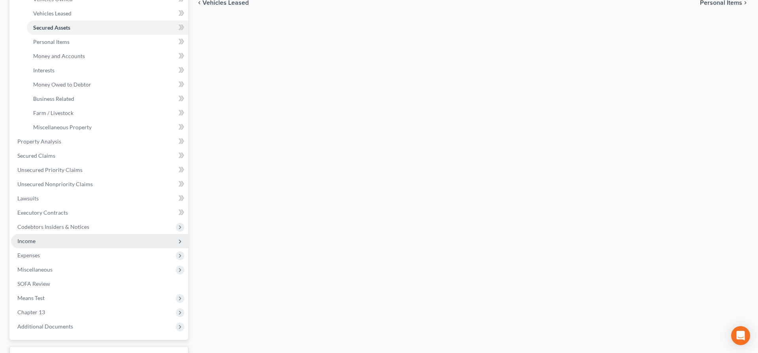
click at [26, 243] on span "Income" at bounding box center [26, 240] width 18 height 7
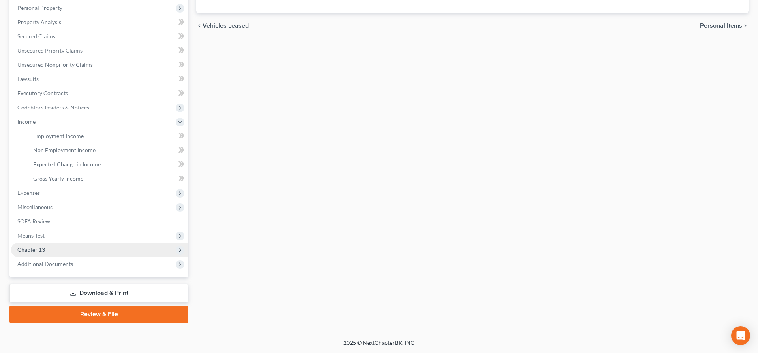
scroll to position [137, 0]
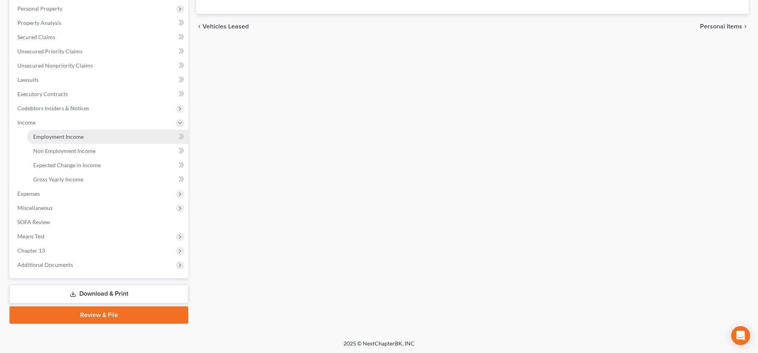
click at [78, 131] on link "Employment Income" at bounding box center [108, 137] width 162 height 14
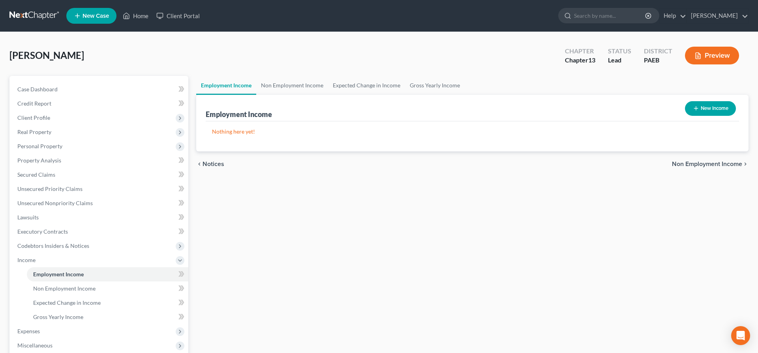
click at [711, 105] on button "New Income" at bounding box center [710, 108] width 51 height 15
select select "0"
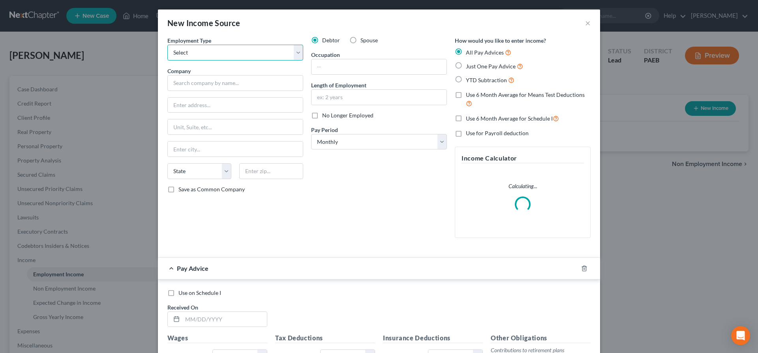
click at [167, 45] on select "Select Full or [DEMOGRAPHIC_DATA] Employment Self Employment" at bounding box center [235, 53] width 136 height 16
select select "0"
click option "Full or [DEMOGRAPHIC_DATA] Employment" at bounding box center [0, 0] width 0 height 0
click at [189, 85] on input "text" at bounding box center [235, 83] width 136 height 16
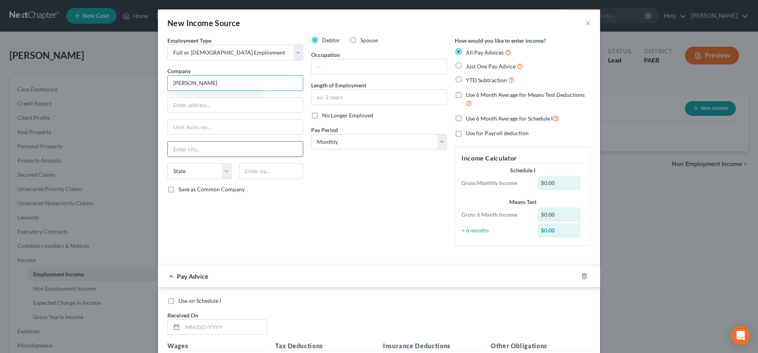
type input "[PERSON_NAME]"
click at [180, 149] on input "text" at bounding box center [235, 148] width 135 height 15
type input "[PERSON_NAME]"
click at [167, 163] on select "State [US_STATE] AK AR AZ CA CO CT DE DC [GEOGRAPHIC_DATA] [GEOGRAPHIC_DATA] GU…" at bounding box center [199, 171] width 64 height 16
select select "39"
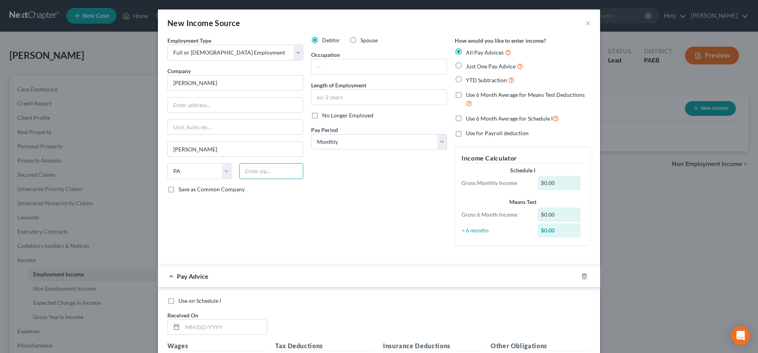
click at [244, 173] on input "text" at bounding box center [271, 171] width 64 height 16
type input "19013"
type input "[PERSON_NAME]"
click at [367, 181] on div "Debtor Spouse Occupation Length of Employment No Longer Employed Pay Period * S…" at bounding box center [379, 144] width 144 height 216
click at [483, 69] on span "Just One Pay Advice" at bounding box center [491, 66] width 50 height 7
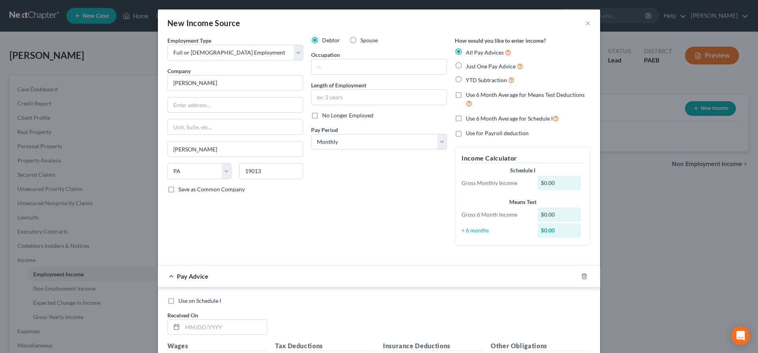
click at [474, 67] on input "Just One Pay Advice" at bounding box center [471, 64] width 5 height 5
radio input "true"
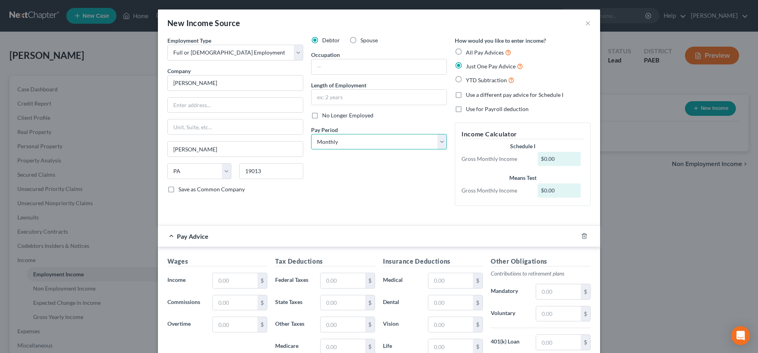
click at [311, 134] on select "Select Monthly Twice Monthly Every Other Week Weekly" at bounding box center [379, 142] width 136 height 16
select select "2"
click option "Every Other Week" at bounding box center [0, 0] width 0 height 0
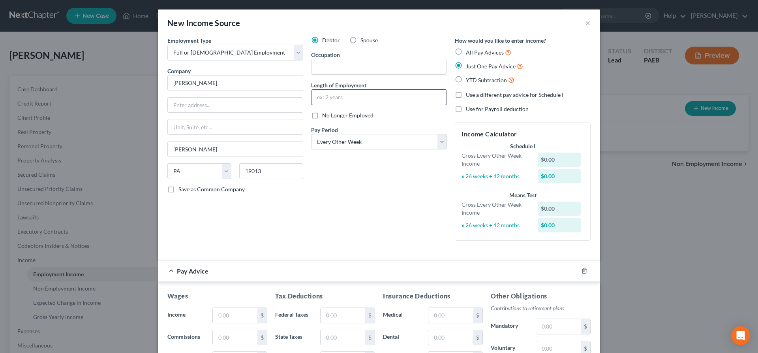
click at [342, 94] on input "text" at bounding box center [379, 97] width 135 height 15
type input "4 years"
click at [326, 67] on input "text" at bounding box center [379, 66] width 135 height 15
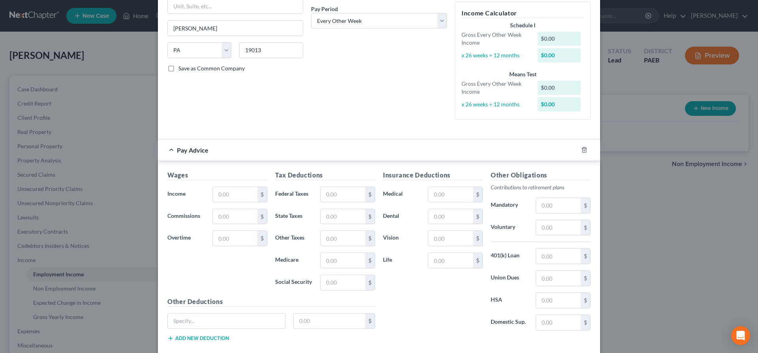
scroll to position [165, 0]
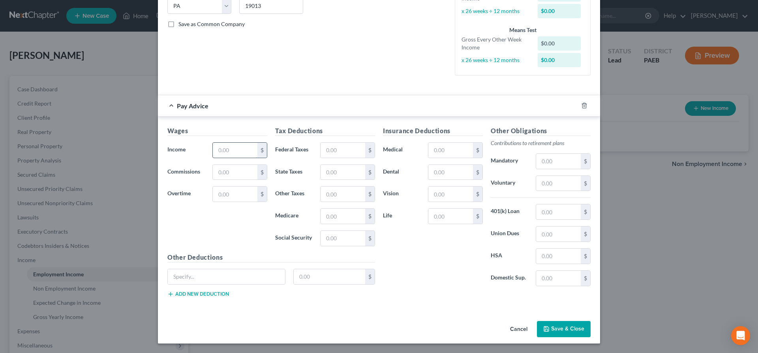
type input "manufacturing operator"
click at [230, 150] on input "text" at bounding box center [235, 150] width 45 height 15
click at [337, 154] on input "text" at bounding box center [343, 150] width 45 height 15
drag, startPoint x: 241, startPoint y: 151, endPoint x: 189, endPoint y: 149, distance: 52.2
click at [213, 149] on input "4,925.46" at bounding box center [235, 150] width 45 height 15
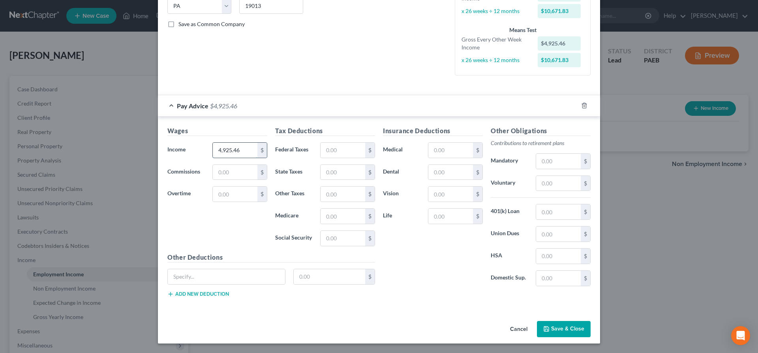
drag, startPoint x: 243, startPoint y: 147, endPoint x: 204, endPoint y: 154, distance: 39.7
click at [213, 154] on input "4,925.46" at bounding box center [235, 150] width 45 height 15
type input "4,700"
click at [559, 213] on input "text" at bounding box center [558, 211] width 45 height 15
type input "84.6"
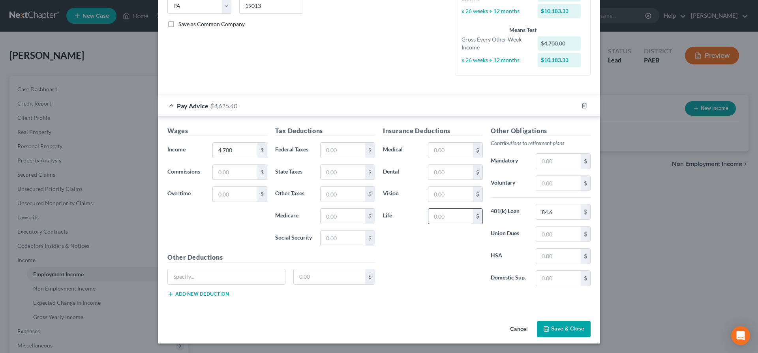
click at [449, 213] on input "text" at bounding box center [451, 216] width 45 height 15
type input "2.51"
click at [191, 278] on input "text" at bounding box center [226, 276] width 117 height 15
type input "add"
click at [305, 274] on input "text" at bounding box center [330, 276] width 72 height 15
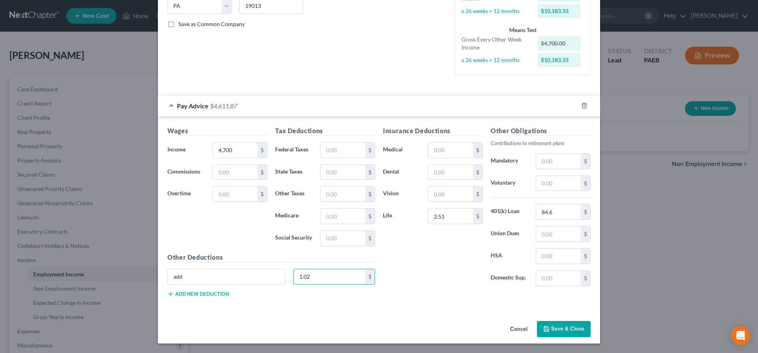
type input "1.02"
click at [190, 291] on button "Add new deduction" at bounding box center [198, 294] width 62 height 6
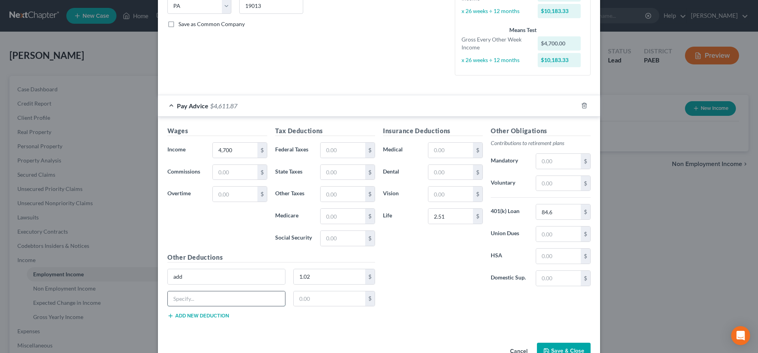
click at [183, 294] on input "text" at bounding box center [226, 298] width 117 height 15
type input "401"
click at [314, 293] on input "text" at bounding box center [330, 298] width 72 height 15
type input "116.39"
click at [446, 175] on input "text" at bounding box center [451, 172] width 45 height 15
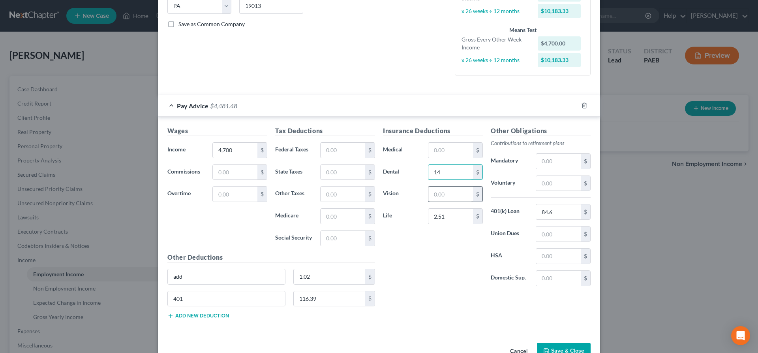
type input "14"
click at [466, 188] on input "text" at bounding box center [451, 193] width 45 height 15
click at [553, 255] on input "text" at bounding box center [558, 255] width 45 height 15
type input "10"
click at [437, 147] on input "text" at bounding box center [451, 150] width 45 height 15
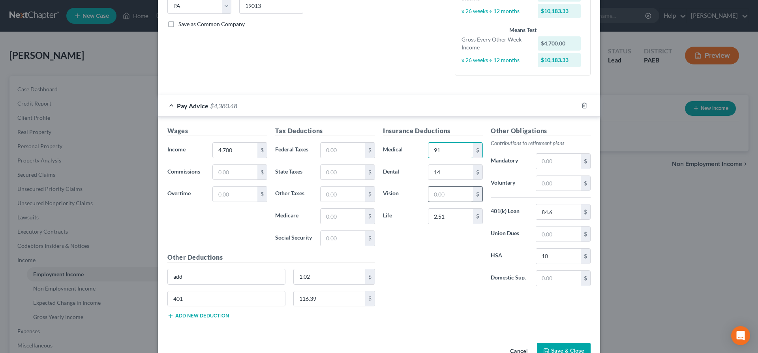
type input "91"
click at [446, 191] on input "text" at bounding box center [451, 193] width 45 height 15
type input "6.04"
click at [331, 148] on input "text" at bounding box center [343, 150] width 45 height 15
type input "265"
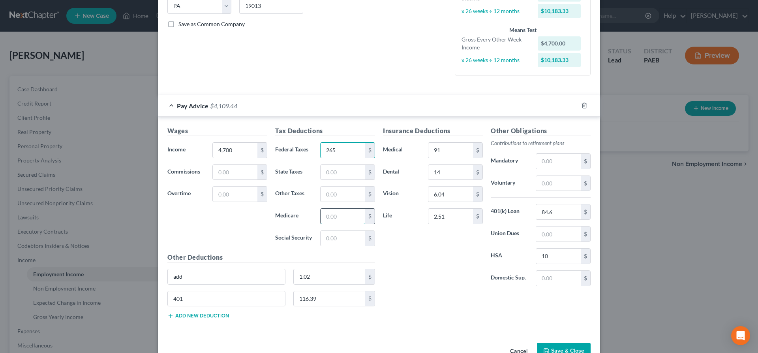
click at [337, 220] on input "text" at bounding box center [343, 216] width 45 height 15
click at [181, 314] on button "Add new deduction" at bounding box center [198, 315] width 62 height 6
drag, startPoint x: 182, startPoint y: 318, endPoint x: 182, endPoint y: 323, distance: 5.2
click at [182, 318] on input "text" at bounding box center [226, 320] width 117 height 15
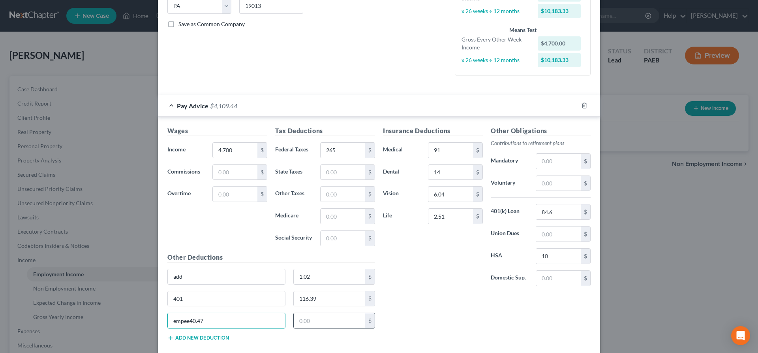
type input "empee40.47"
click at [349, 320] on input "text" at bounding box center [330, 320] width 72 height 15
type input "40.47"
click at [214, 322] on input "empee40.47" at bounding box center [226, 320] width 117 height 15
type input "empee"
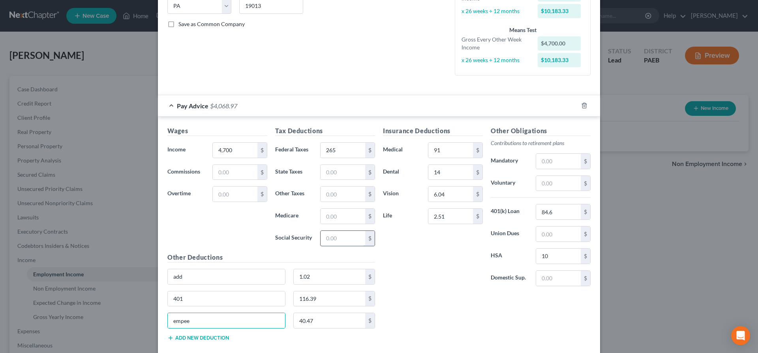
click at [331, 236] on input "text" at bounding box center [343, 238] width 45 height 15
type input "173"
click at [328, 174] on input "text" at bounding box center [343, 172] width 45 height 15
type input "85.62"
click at [195, 334] on div "Other Deductions add 1.02 $ 401 116.39 $ empee 40.47 $ Add new deduction" at bounding box center [272, 299] width 216 height 95
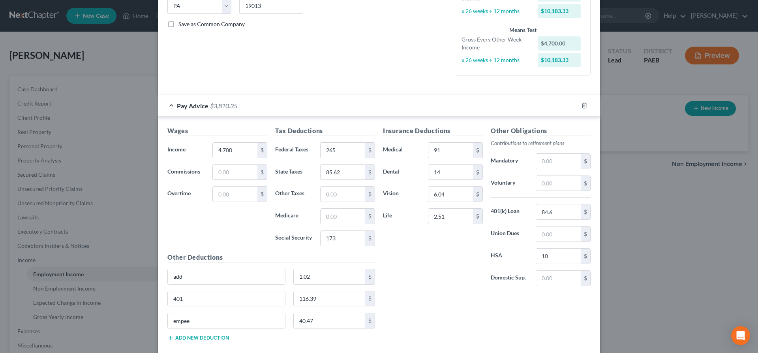
click at [188, 335] on button "Add new deduction" at bounding box center [198, 338] width 62 height 6
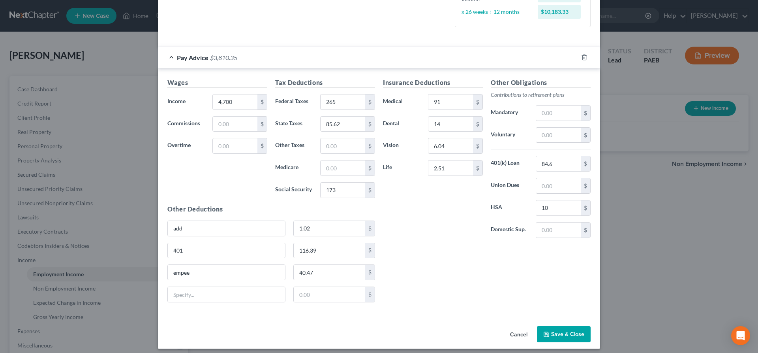
scroll to position [219, 0]
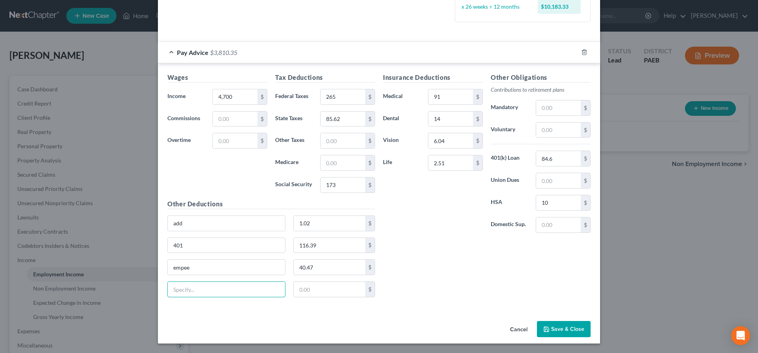
drag, startPoint x: 209, startPoint y: 290, endPoint x: 203, endPoint y: 278, distance: 13.2
click at [208, 289] on input "text" at bounding box center [226, 289] width 117 height 15
type input "[PERSON_NAME]"
click at [331, 139] on input "text" at bounding box center [343, 140] width 45 height 15
type input "4"
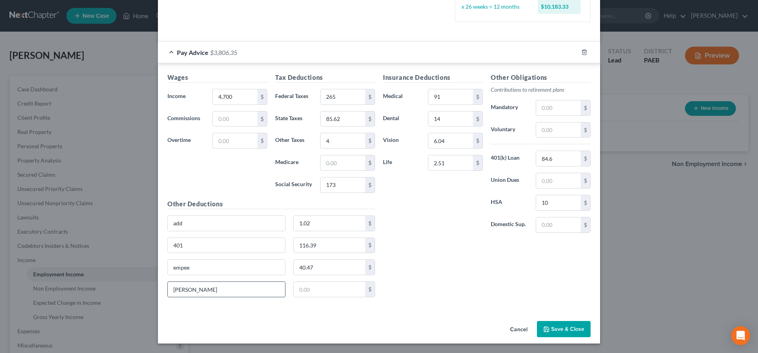
drag, startPoint x: 218, startPoint y: 288, endPoint x: 115, endPoint y: 285, distance: 102.4
click at [168, 285] on input "[PERSON_NAME]" at bounding box center [226, 289] width 117 height 15
click at [456, 217] on div "Insurance Deductions Medical 91 $ Dental 14 $ Vision 6.04 $ Life 2.51 $" at bounding box center [433, 156] width 108 height 166
click at [558, 176] on input "text" at bounding box center [558, 180] width 45 height 15
click at [563, 226] on input "text" at bounding box center [558, 224] width 45 height 15
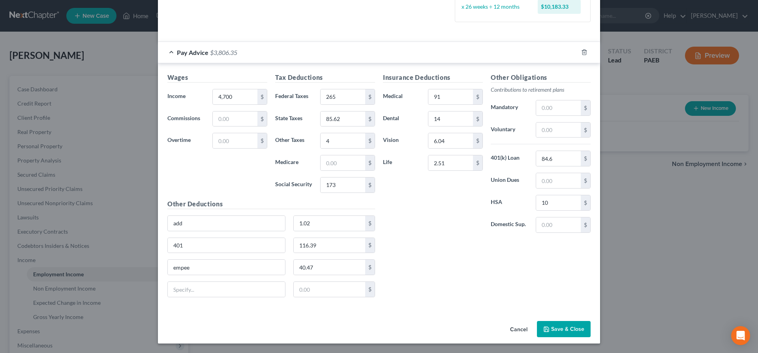
click at [567, 327] on button "Save & Close" at bounding box center [564, 329] width 54 height 17
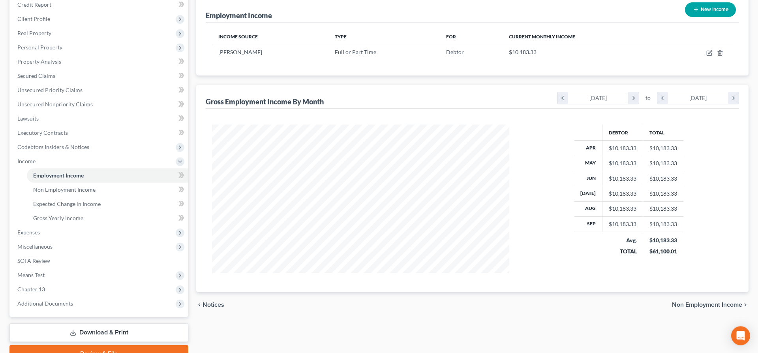
scroll to position [121, 0]
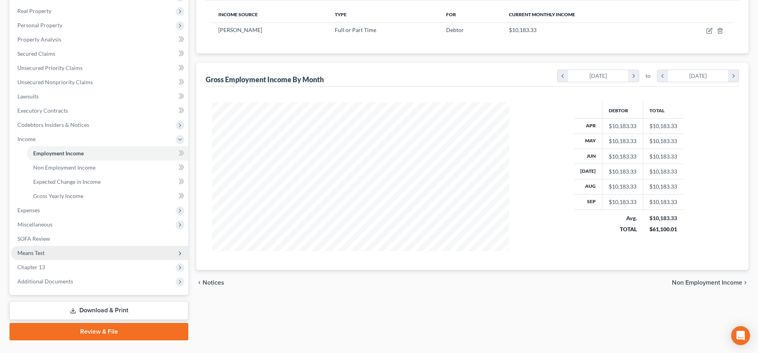
click at [41, 251] on span "Means Test" at bounding box center [30, 252] width 27 height 7
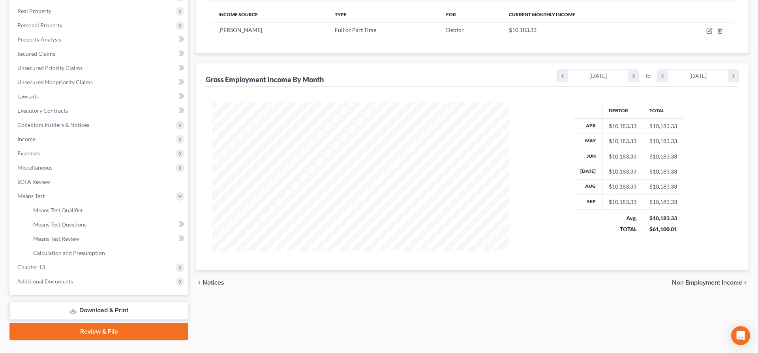
scroll to position [137, 0]
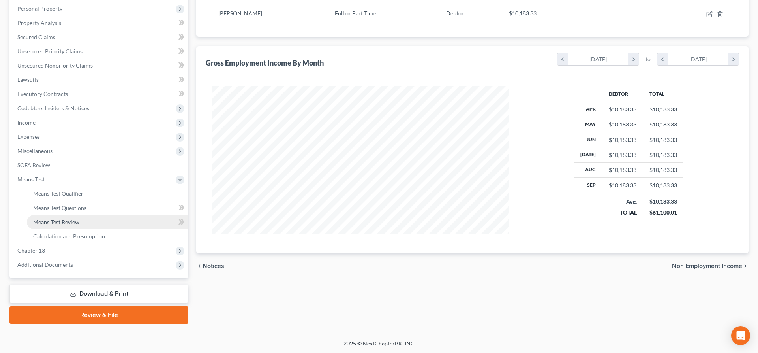
click at [71, 221] on span "Means Test Review" at bounding box center [56, 221] width 46 height 7
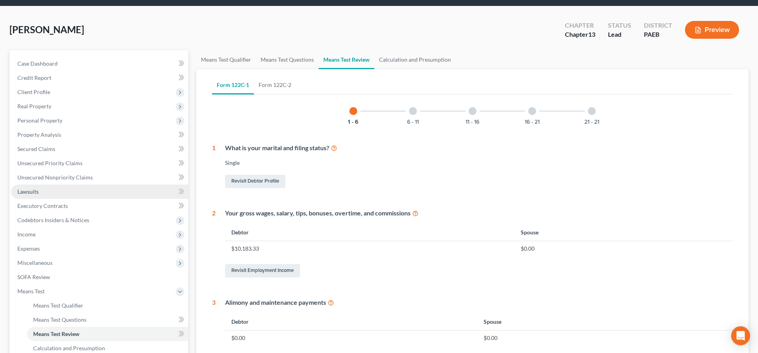
scroll to position [40, 0]
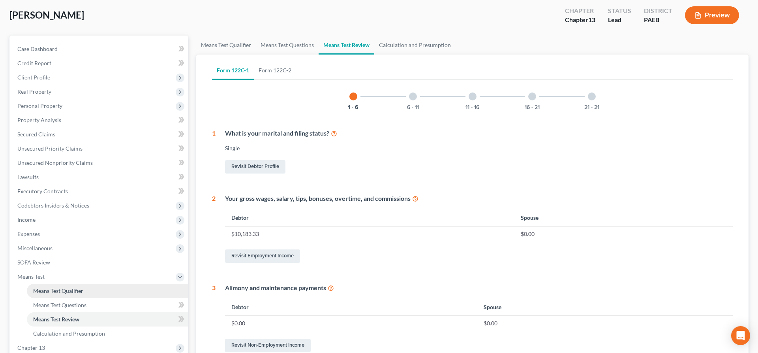
click at [67, 289] on span "Means Test Qualifier" at bounding box center [58, 290] width 50 height 7
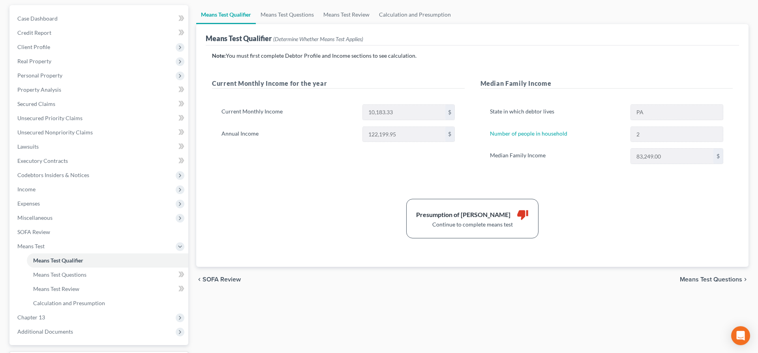
scroll to position [81, 0]
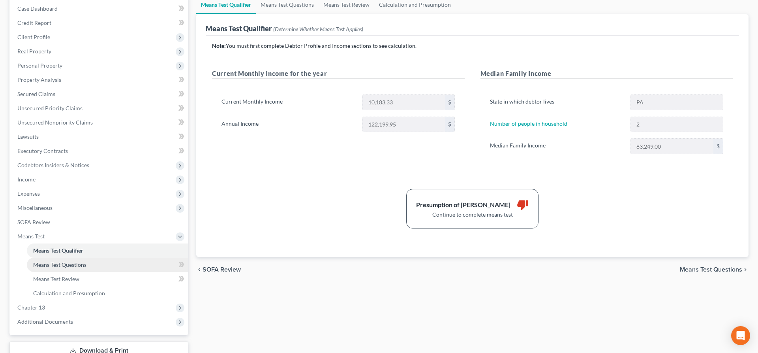
click at [56, 263] on span "Means Test Questions" at bounding box center [59, 264] width 53 height 7
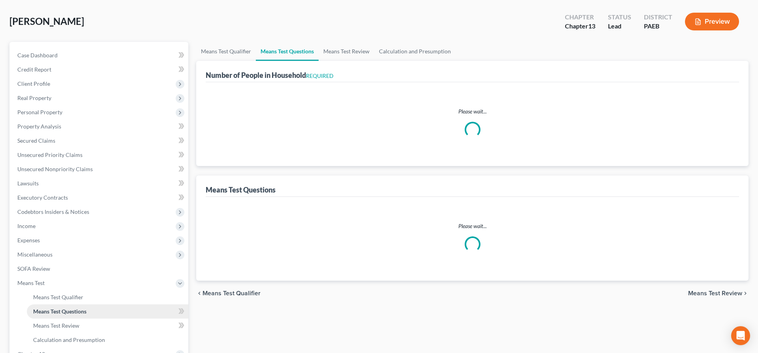
select select "1"
select select "60"
select select "1"
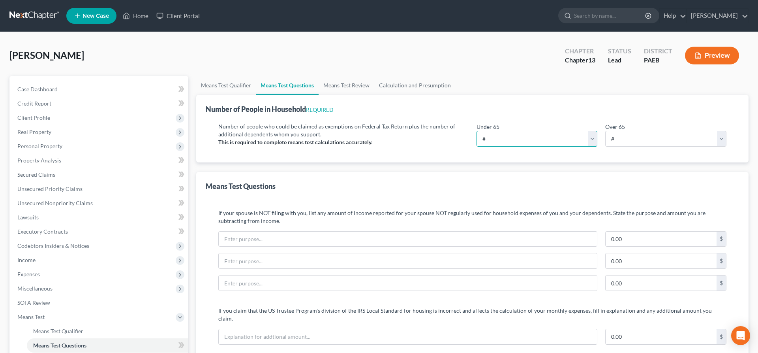
click at [477, 131] on select "# 0 1 2 3 4 5 6 7 8 9 10" at bounding box center [537, 139] width 121 height 16
click option "2" at bounding box center [0, 0] width 0 height 0
click at [477, 131] on select "# 0 1 2 3 4 5 6 7 8 9 10" at bounding box center [537, 139] width 121 height 16
click option "3" at bounding box center [0, 0] width 0 height 0
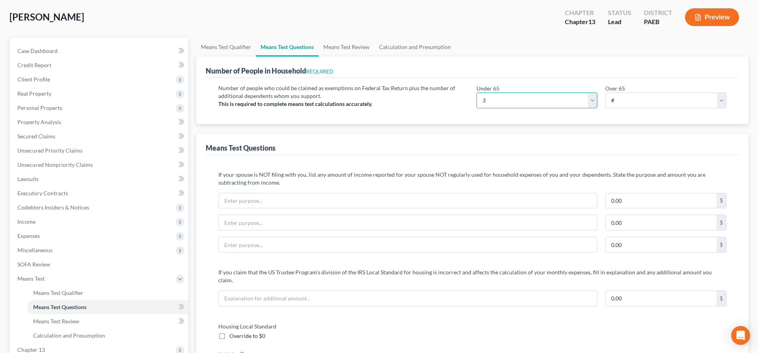
scroll to position [40, 0]
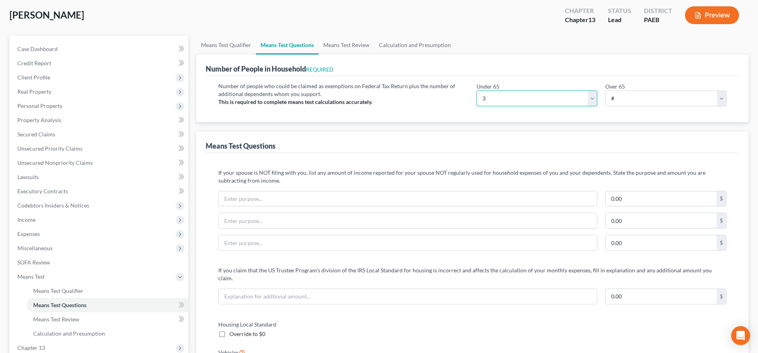
click at [477, 90] on select "# 0 1 2 3 4 5 6 7 8 9 10" at bounding box center [537, 98] width 121 height 16
select select "2"
click option "2" at bounding box center [0, 0] width 0 height 0
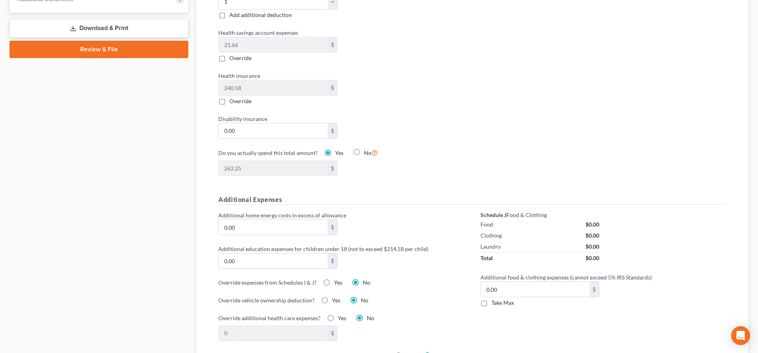
scroll to position [443, 0]
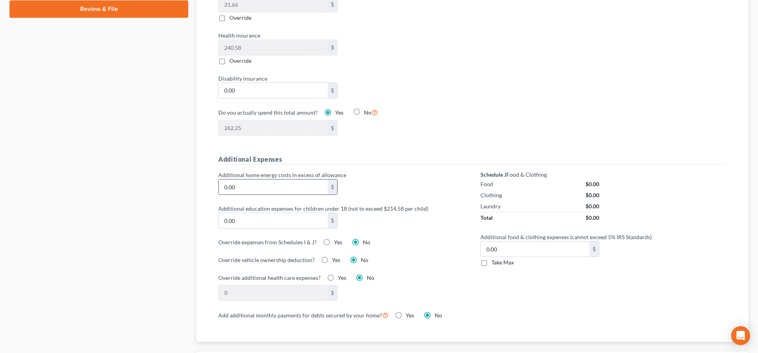
click at [253, 179] on input "0.00" at bounding box center [273, 186] width 109 height 15
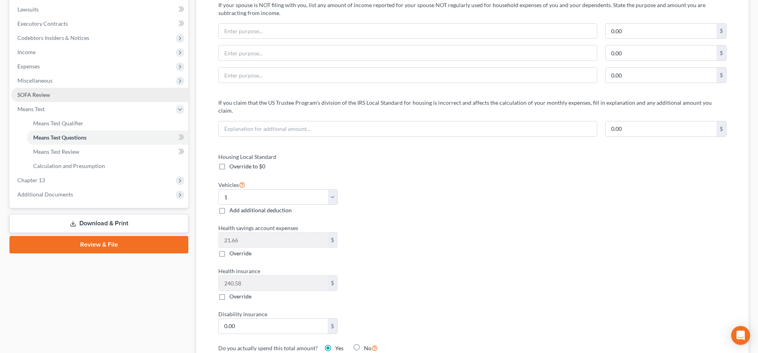
scroll to position [201, 0]
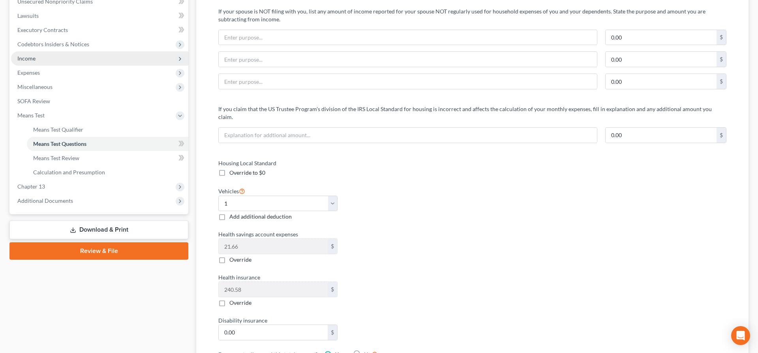
click at [37, 56] on span "Income" at bounding box center [99, 58] width 177 height 14
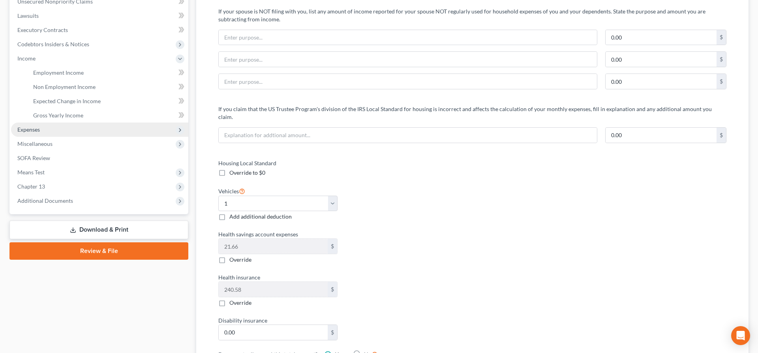
click at [42, 127] on span "Expenses" at bounding box center [99, 129] width 177 height 14
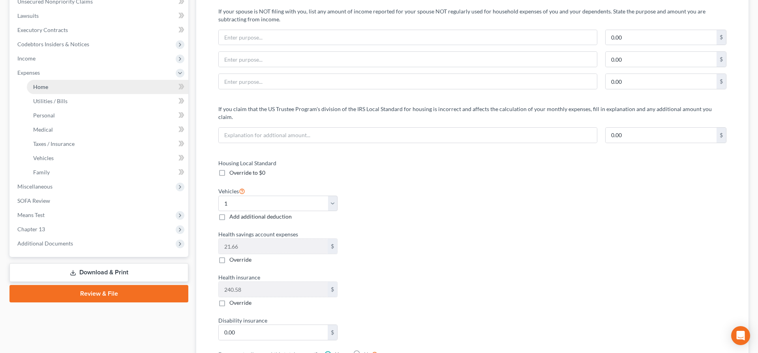
click at [49, 83] on link "Home" at bounding box center [108, 87] width 162 height 14
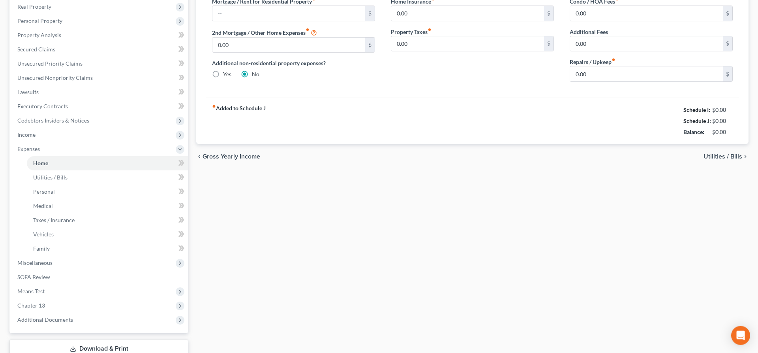
scroll to position [59, 0]
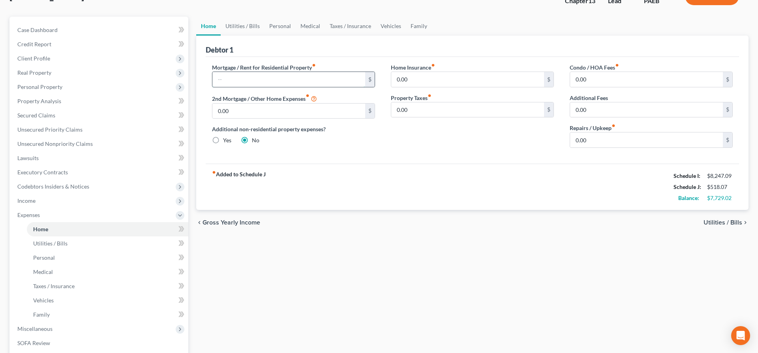
drag, startPoint x: 224, startPoint y: 77, endPoint x: 218, endPoint y: 79, distance: 6.9
click at [225, 75] on input "text" at bounding box center [288, 79] width 153 height 15
type input "1,892"
click at [431, 79] on input "0.00" at bounding box center [467, 79] width 153 height 15
type input "100"
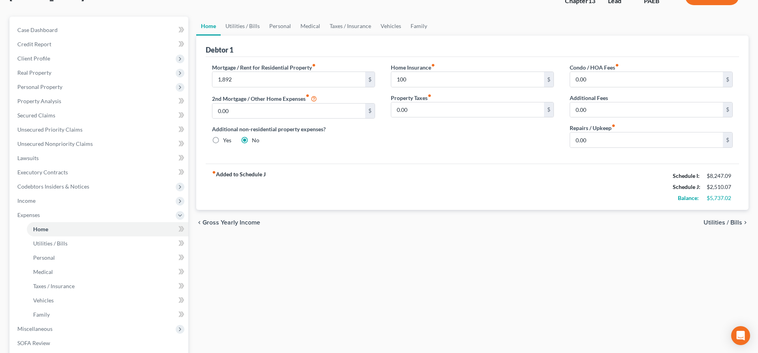
click at [728, 219] on span "Utilities / Bills" at bounding box center [723, 222] width 39 height 6
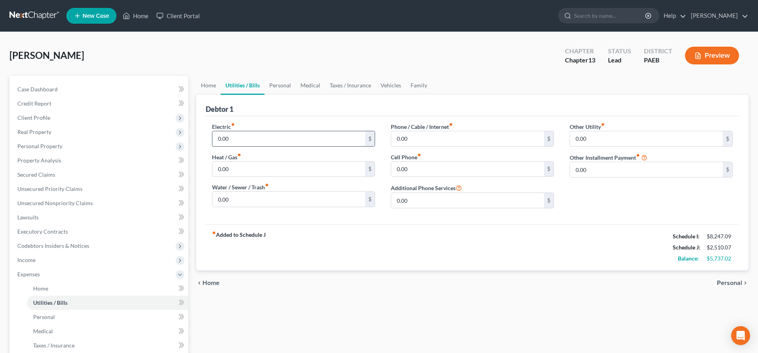
click at [252, 133] on input "0.00" at bounding box center [288, 138] width 153 height 15
type input "250"
click at [419, 136] on input "0.00" at bounding box center [467, 138] width 153 height 15
type input "250"
drag, startPoint x: 422, startPoint y: 196, endPoint x: 501, endPoint y: 156, distance: 88.5
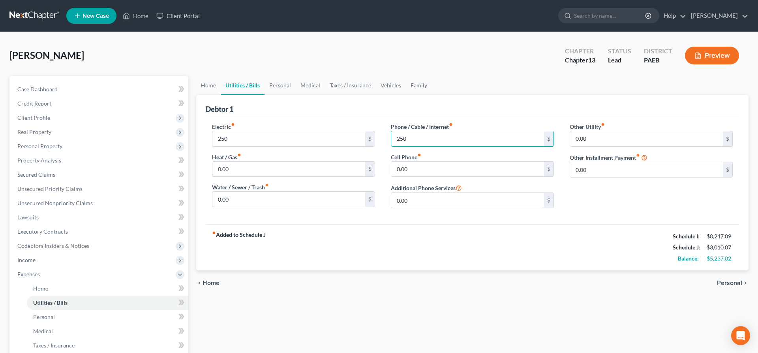
click at [428, 194] on input "0.00" at bounding box center [467, 200] width 153 height 15
click at [614, 141] on input "0.00" at bounding box center [646, 138] width 153 height 15
click at [708, 190] on div "Other Utility fiber_manual_record 0.00 $ Other Installment Payment fiber_manual…" at bounding box center [651, 168] width 179 height 92
drag, startPoint x: 735, startPoint y: 280, endPoint x: 561, endPoint y: 174, distance: 203.9
click at [558, 175] on ui-view "Home Utilities / Bills Personal Medical Taxes / Insurance Vehicles Family Debto…" at bounding box center [472, 186] width 553 height 220
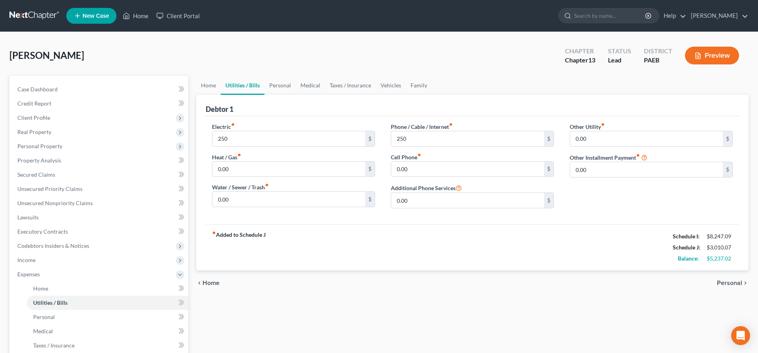
click at [724, 276] on div "chevron_left Home Personal chevron_right" at bounding box center [472, 282] width 553 height 25
click at [723, 278] on div "chevron_left Home Personal chevron_right" at bounding box center [472, 282] width 553 height 25
click at [722, 278] on div "chevron_left Home Personal chevron_right" at bounding box center [472, 282] width 553 height 25
click at [722, 280] on span "Personal" at bounding box center [729, 283] width 25 height 6
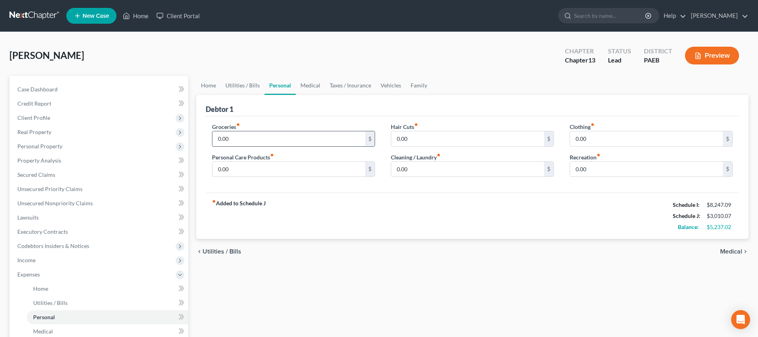
click at [250, 141] on input "0.00" at bounding box center [288, 138] width 153 height 15
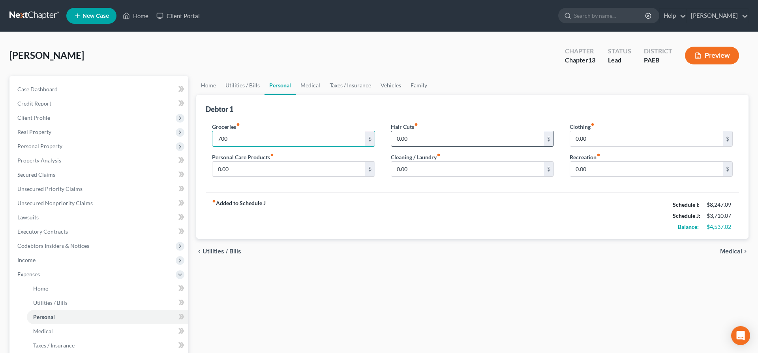
type input "700"
click at [427, 135] on input "0.00" at bounding box center [467, 138] width 153 height 15
type input "50"
click at [425, 169] on input "0.00" at bounding box center [467, 169] width 153 height 15
type input "1"
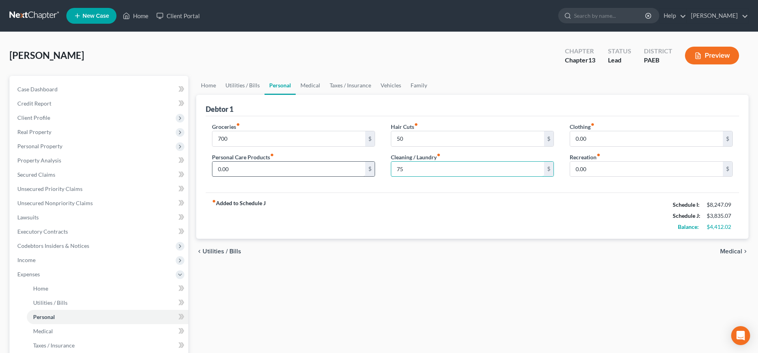
type input "75"
click at [265, 167] on input "0.00" at bounding box center [288, 169] width 153 height 15
type input "100"
drag, startPoint x: 603, startPoint y: 138, endPoint x: 612, endPoint y: 118, distance: 21.9
click at [607, 131] on input "0.00" at bounding box center [646, 138] width 153 height 15
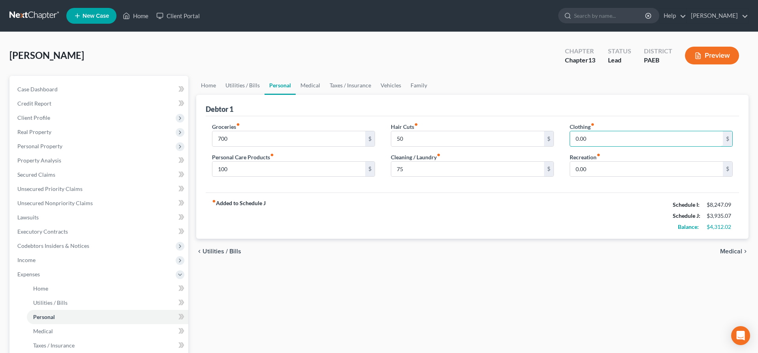
type input "1"
type input "200"
click at [611, 171] on input "0.00" at bounding box center [646, 169] width 153 height 15
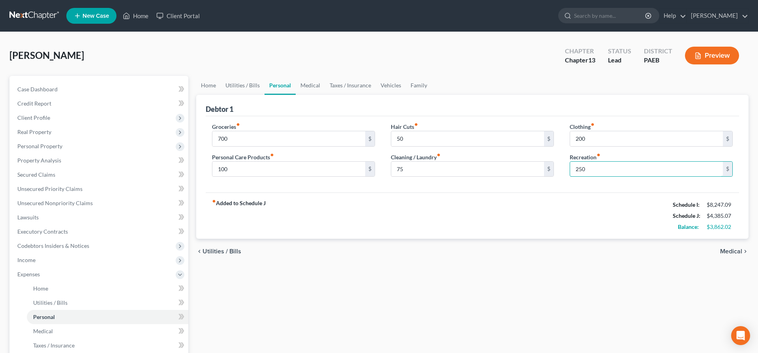
type input "250"
click at [738, 251] on span "Medical" at bounding box center [731, 251] width 22 height 6
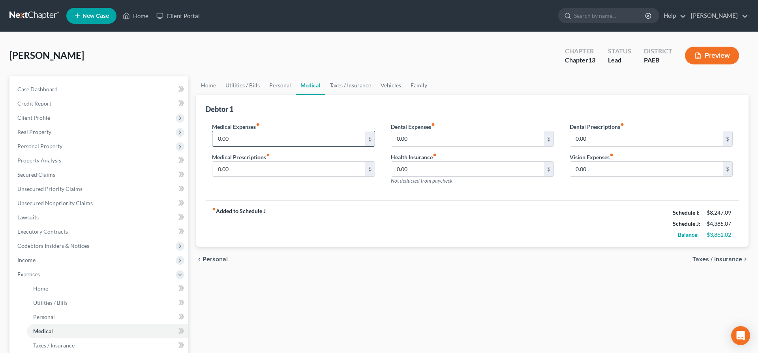
click at [230, 139] on input "0.00" at bounding box center [288, 138] width 153 height 15
type input "1"
type input "200"
click at [244, 169] on input "0.00" at bounding box center [288, 169] width 153 height 15
type input "50"
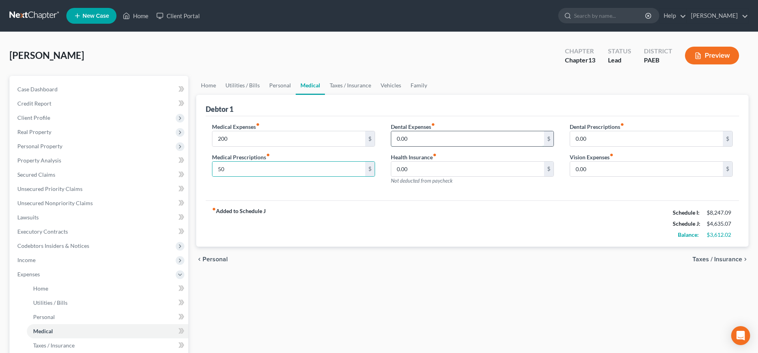
click at [422, 132] on input "0.00" at bounding box center [467, 138] width 153 height 15
type input "50"
click at [720, 258] on span "Taxes / Insurance" at bounding box center [718, 259] width 50 height 6
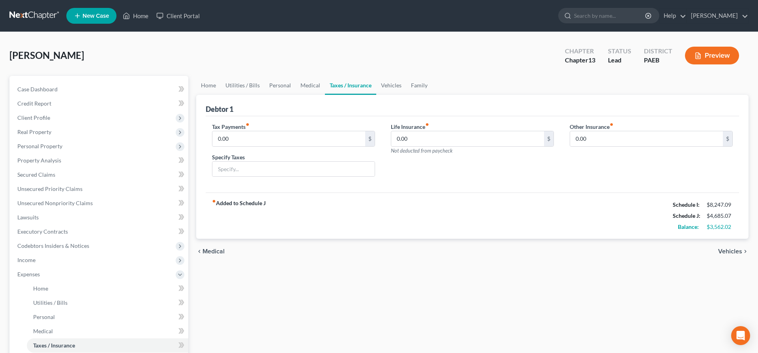
click at [733, 250] on span "Vehicles" at bounding box center [730, 251] width 24 height 6
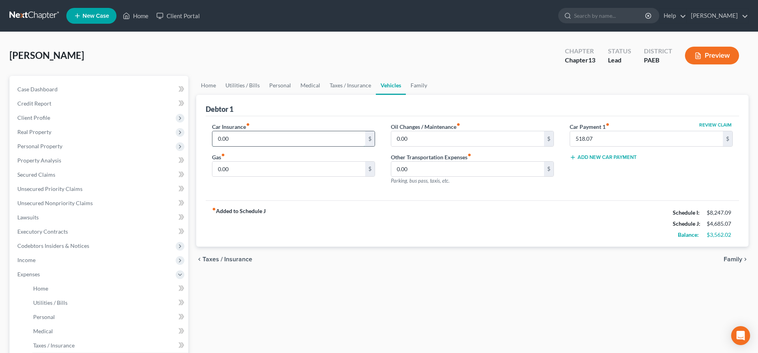
click at [235, 138] on input "0.00" at bounding box center [288, 138] width 153 height 15
type input "175"
click at [431, 136] on input "0.00" at bounding box center [467, 138] width 153 height 15
type input "50"
click at [288, 175] on input "0.00" at bounding box center [288, 169] width 153 height 15
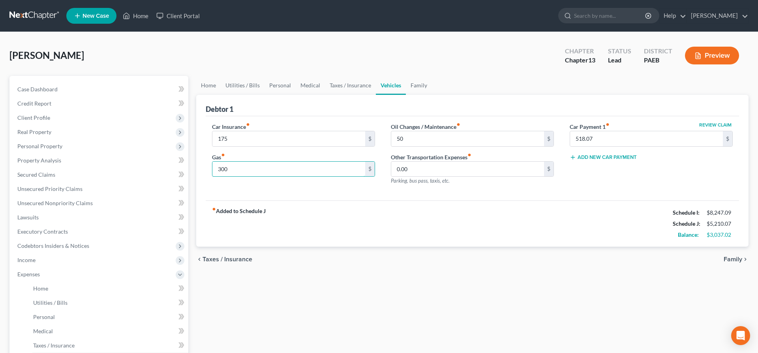
type input "300"
click at [730, 257] on span "Family" at bounding box center [733, 259] width 19 height 6
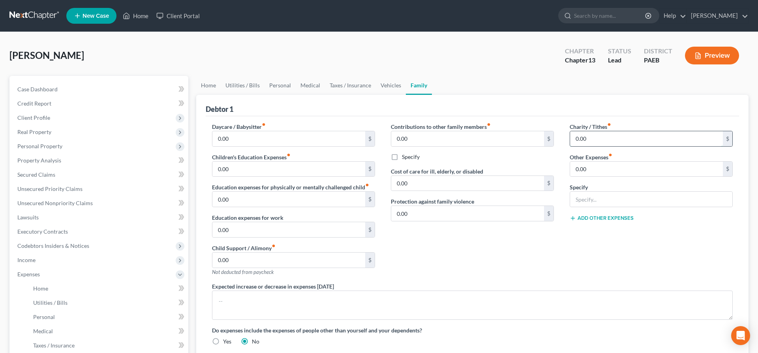
click at [599, 137] on input "0.00" at bounding box center [646, 138] width 153 height 15
click at [417, 137] on input "0.00" at bounding box center [467, 138] width 153 height 15
click at [637, 195] on input "text" at bounding box center [651, 199] width 162 height 15
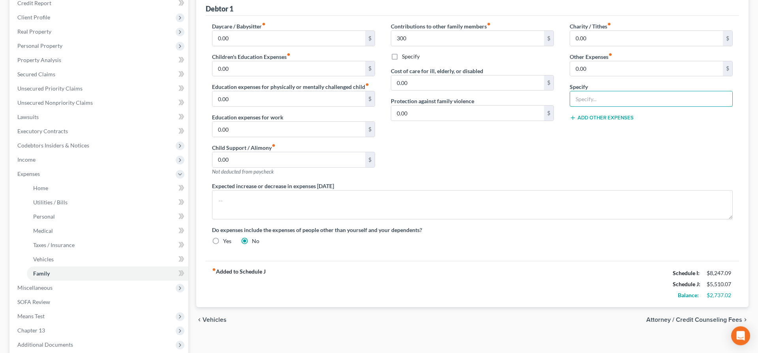
scroll to position [121, 0]
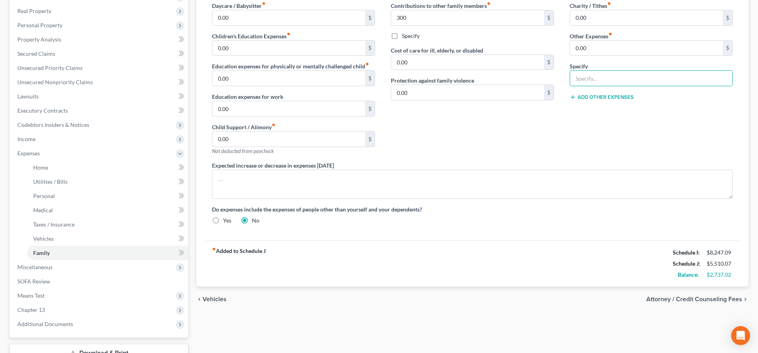
click at [710, 297] on span "Attorney / Credit Counseling Fees" at bounding box center [695, 299] width 96 height 6
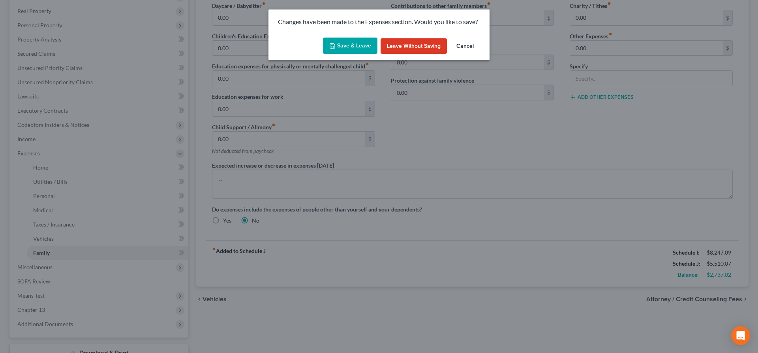
click at [340, 43] on button "Save & Leave" at bounding box center [350, 46] width 55 height 17
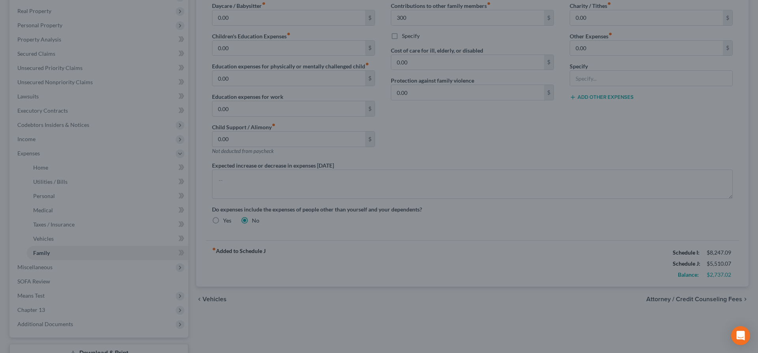
type input "300.00"
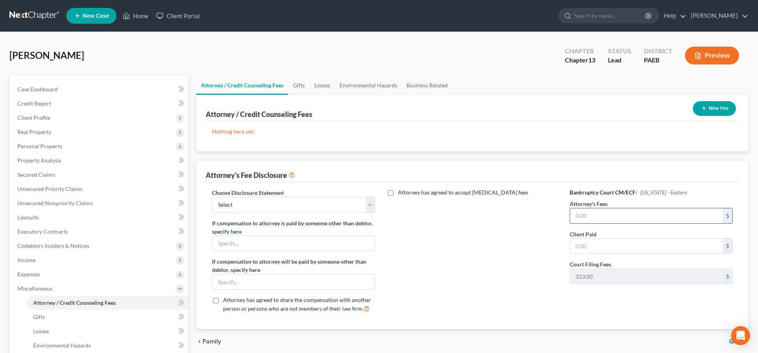
click at [642, 213] on input "text" at bounding box center [646, 215] width 153 height 15
click at [713, 107] on button "New Fee" at bounding box center [714, 108] width 43 height 15
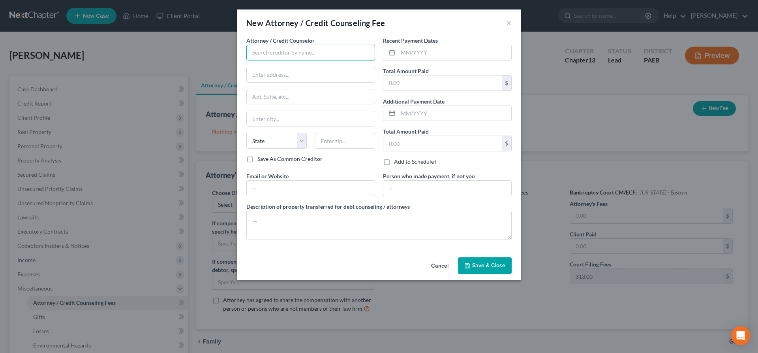
click at [291, 53] on input "text" at bounding box center [310, 53] width 129 height 16
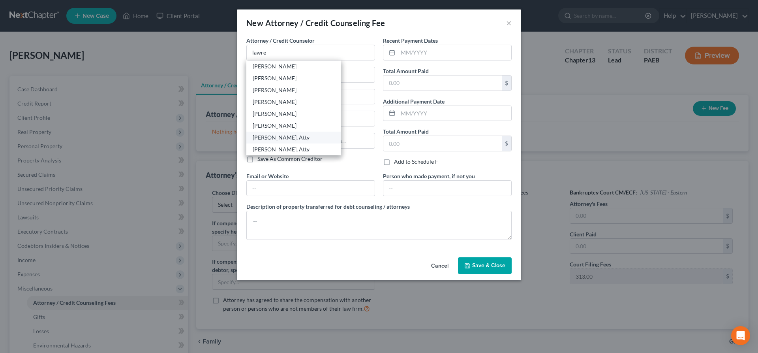
click at [295, 138] on div "[PERSON_NAME], Atty" at bounding box center [294, 137] width 82 height 8
type input "[PERSON_NAME], Atty"
type input "[STREET_ADDRESS]"
type input "Media"
select select "39"
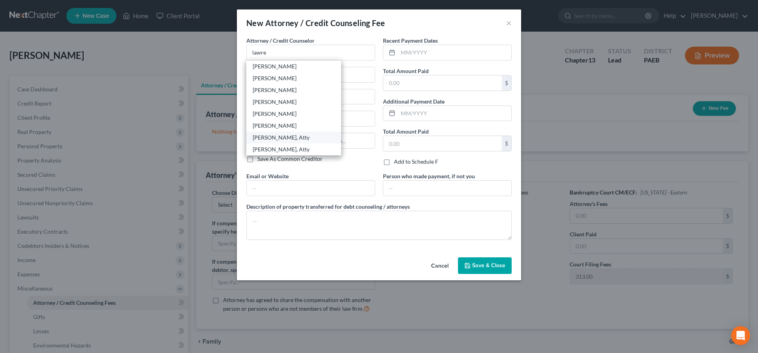
type input "19063-2615"
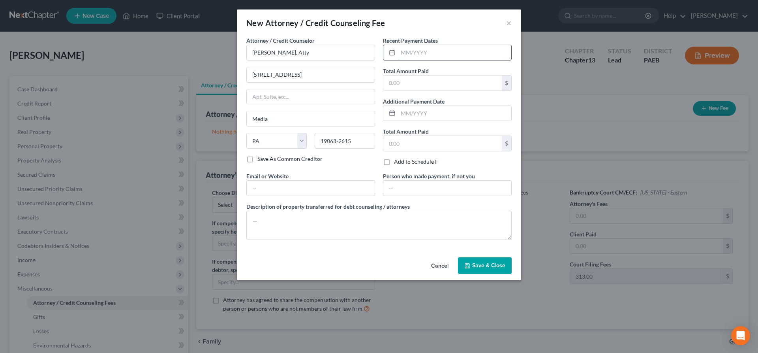
click at [419, 51] on input "text" at bounding box center [454, 52] width 113 height 15
type input "10/2025"
click at [446, 78] on input "text" at bounding box center [443, 82] width 118 height 15
type input "2,300"
click at [300, 223] on textarea at bounding box center [378, 225] width 265 height 29
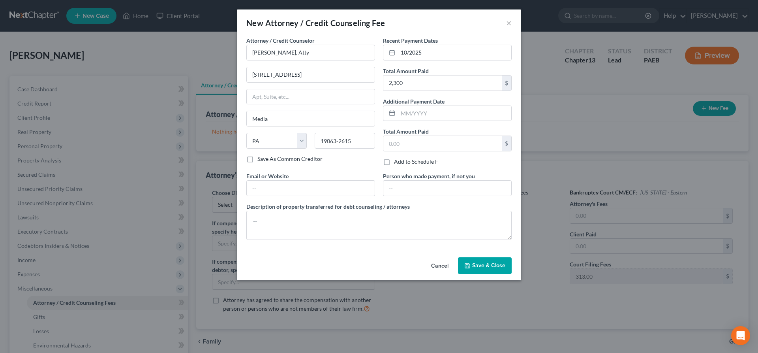
click at [501, 264] on span "Save & Close" at bounding box center [488, 265] width 33 height 7
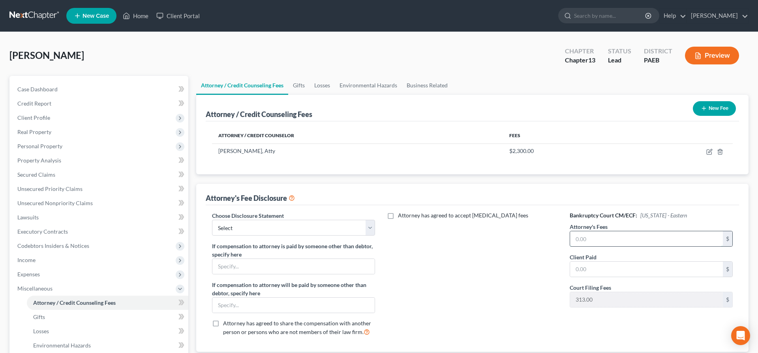
click at [618, 239] on input "text" at bounding box center [646, 238] width 153 height 15
type input "6,633"
click at [611, 264] on input "text" at bounding box center [646, 268] width 153 height 15
type input "2,300"
click at [481, 288] on div "Attorney has agreed to accept [MEDICAL_DATA] fees" at bounding box center [472, 276] width 179 height 131
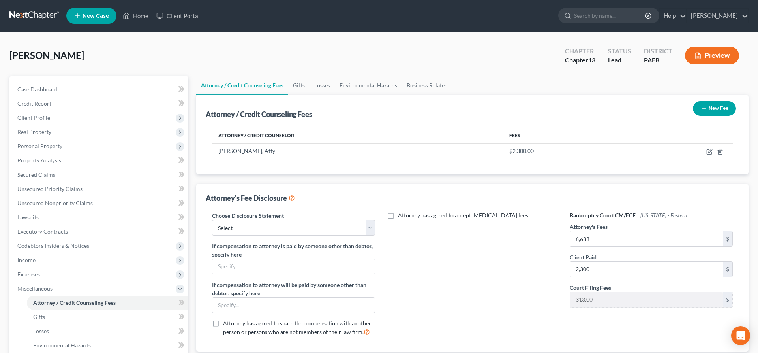
scroll to position [81, 0]
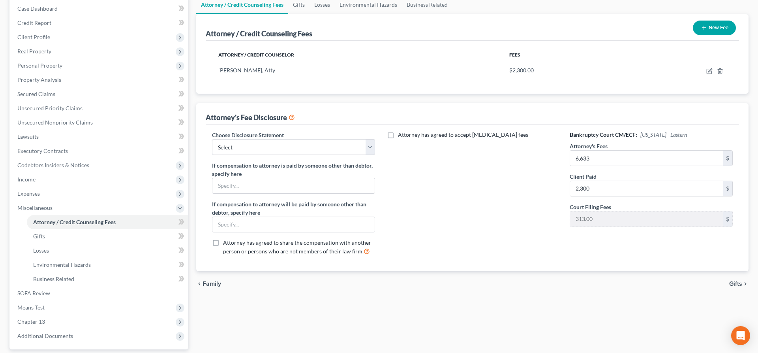
click at [740, 286] on span "Gifts" at bounding box center [736, 283] width 13 height 6
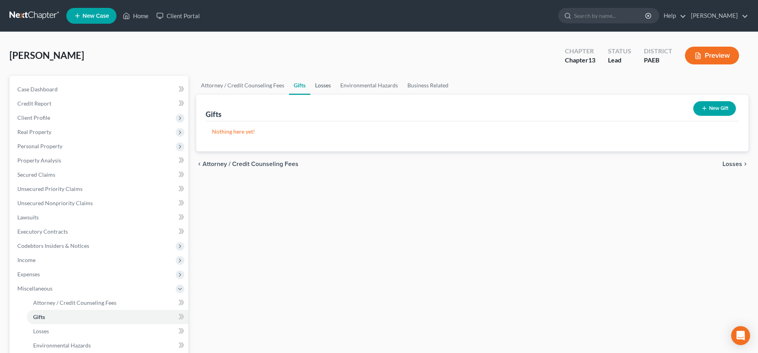
click at [330, 81] on link "Losses" at bounding box center [322, 85] width 25 height 19
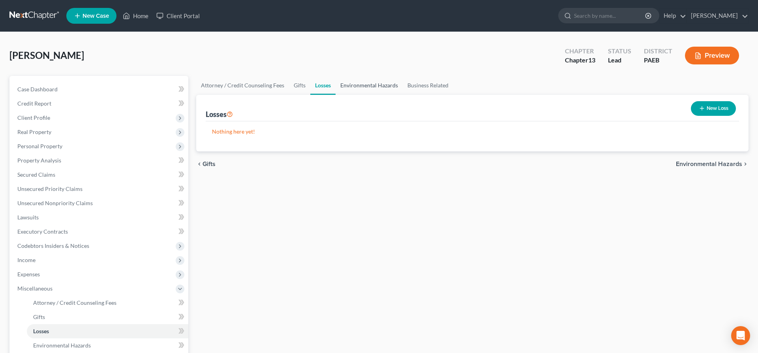
click at [378, 83] on link "Environmental Hazards" at bounding box center [369, 85] width 67 height 19
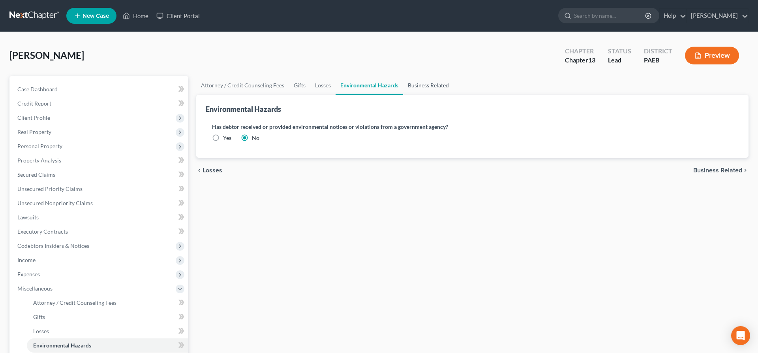
click at [418, 85] on link "Business Related" at bounding box center [428, 85] width 51 height 19
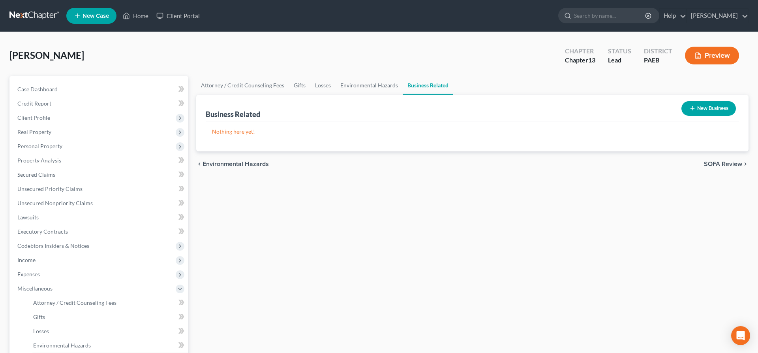
click at [721, 163] on span "SOFA Review" at bounding box center [723, 164] width 38 height 6
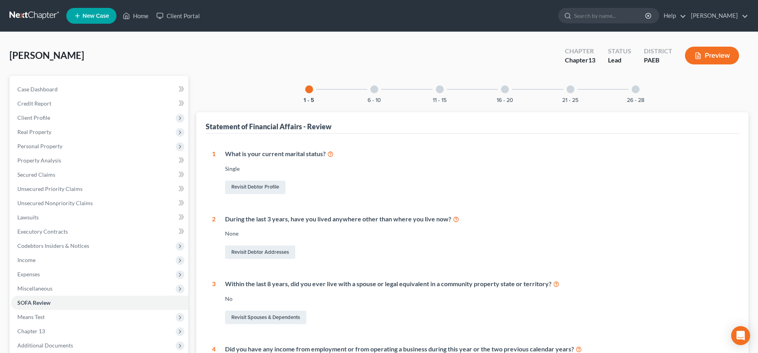
scroll to position [81, 0]
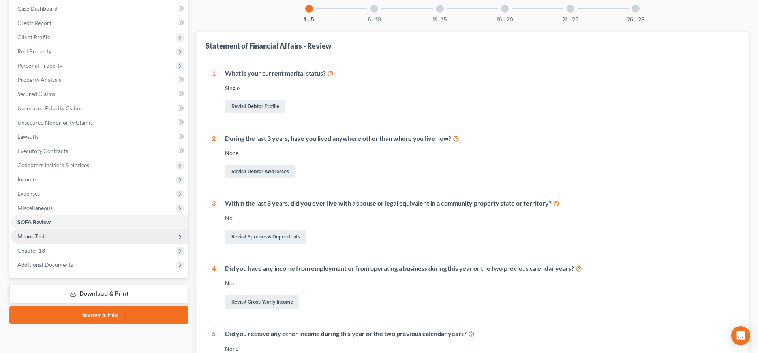
click at [47, 232] on span "Means Test" at bounding box center [99, 236] width 177 height 14
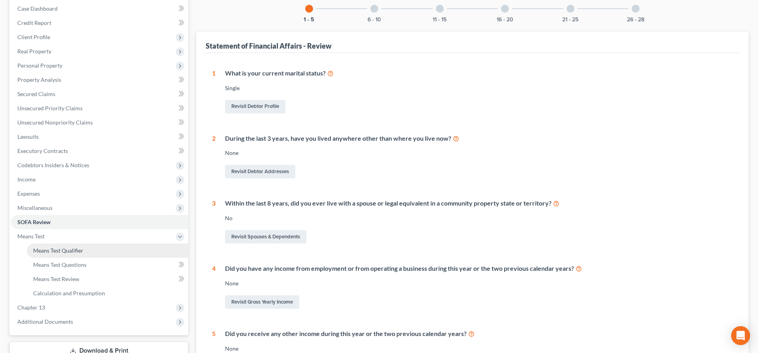
click at [50, 245] on link "Means Test Qualifier" at bounding box center [108, 250] width 162 height 14
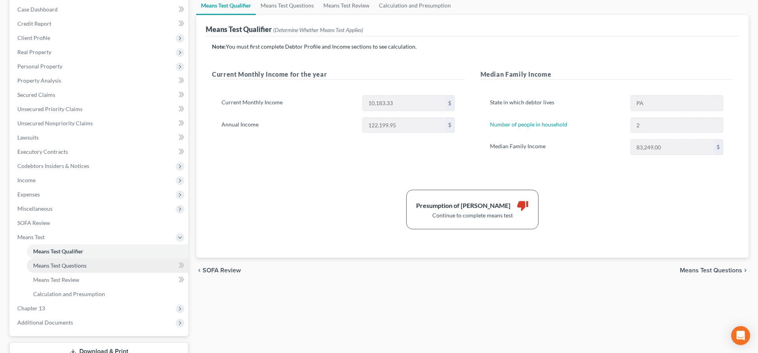
scroll to position [81, 0]
click at [53, 263] on span "Means Test Questions" at bounding box center [59, 264] width 53 height 7
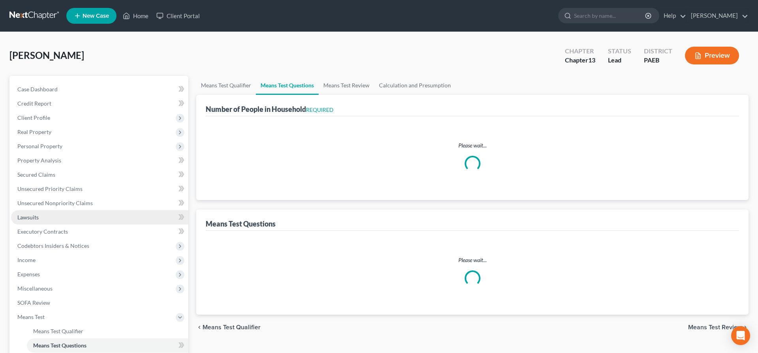
select select "1"
select select "60"
select select "2"
select select "1"
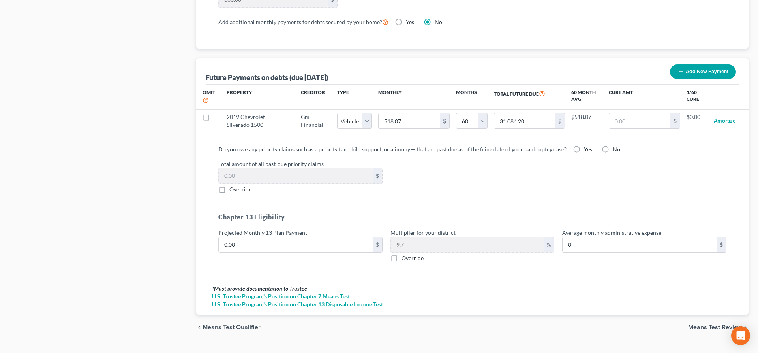
scroll to position [745, 0]
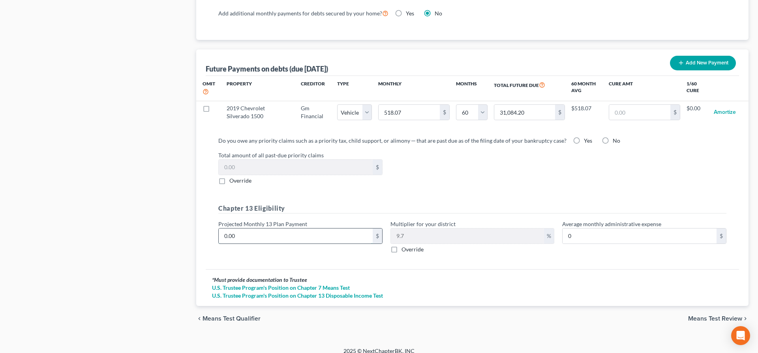
click at [244, 234] on input "0.00" at bounding box center [296, 235] width 154 height 15
type input "2"
type input "0.19"
type input "25"
type input "2.42"
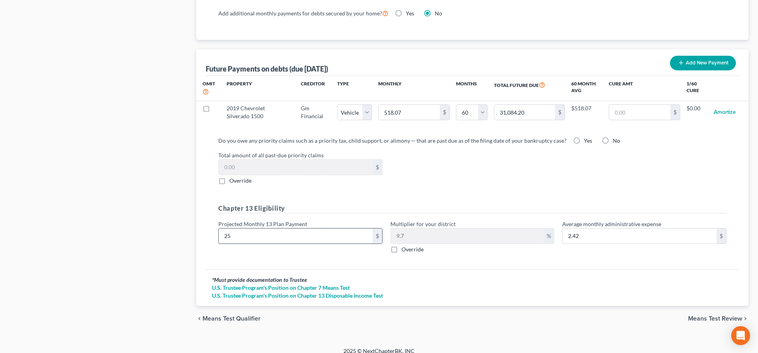
type input "250"
type input "24.25"
type input "2500"
type input "242.50"
type input "2,50"
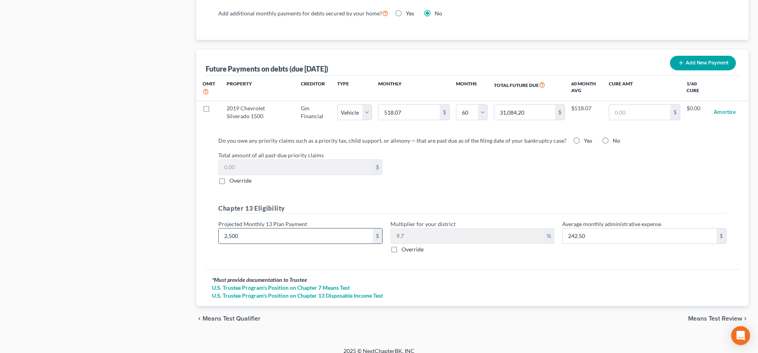
type input "24.25"
type input "250"
click at [512, 276] on div "* Must provide documentation to Trustee" at bounding box center [472, 280] width 521 height 8
click at [709, 315] on span "Means Test Review" at bounding box center [715, 318] width 54 height 6
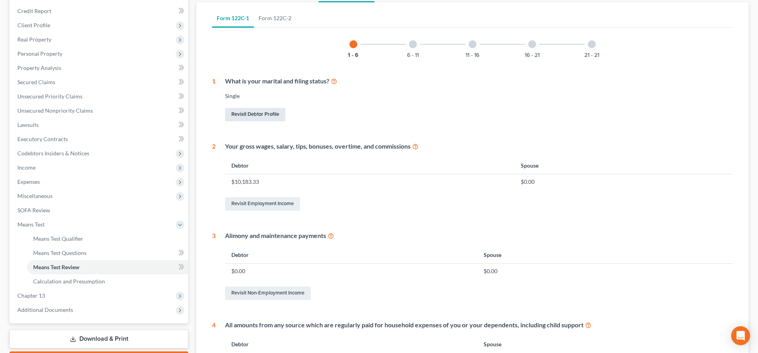
scroll to position [97, 0]
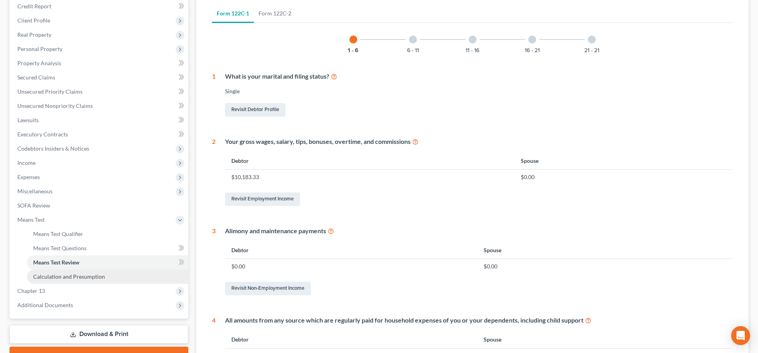
click at [91, 274] on span "Calculation and Presumption" at bounding box center [69, 276] width 72 height 7
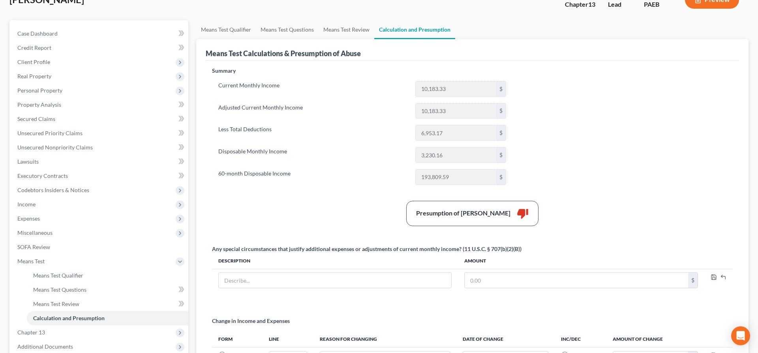
scroll to position [40, 0]
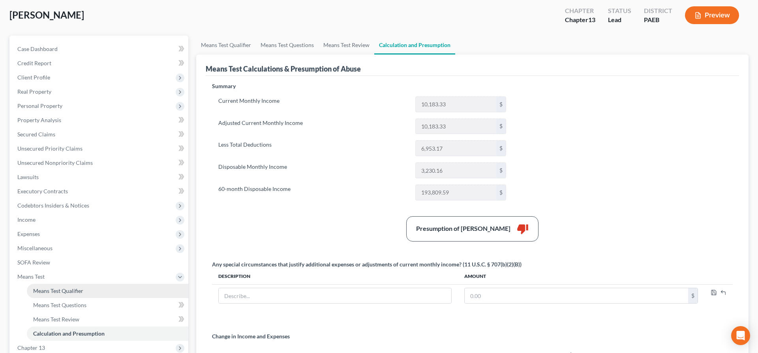
click at [72, 294] on link "Means Test Qualifier" at bounding box center [108, 291] width 162 height 14
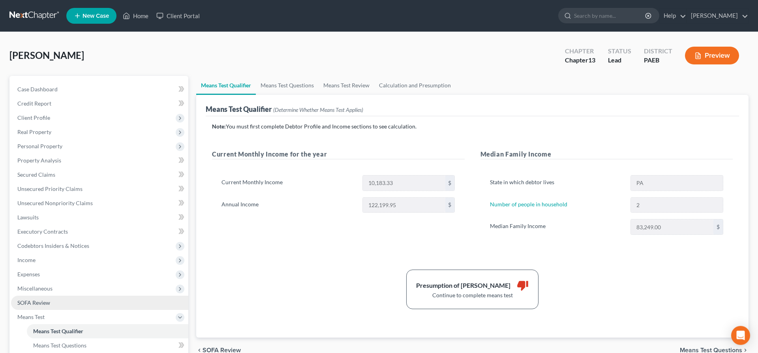
scroll to position [40, 0]
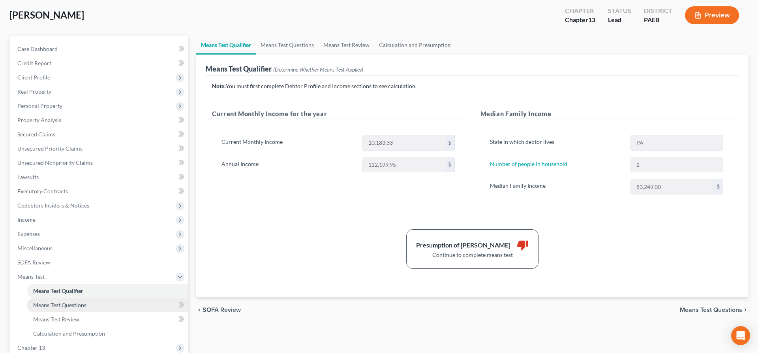
click at [74, 306] on span "Means Test Questions" at bounding box center [59, 304] width 53 height 7
select select "2"
select select "1"
select select "60"
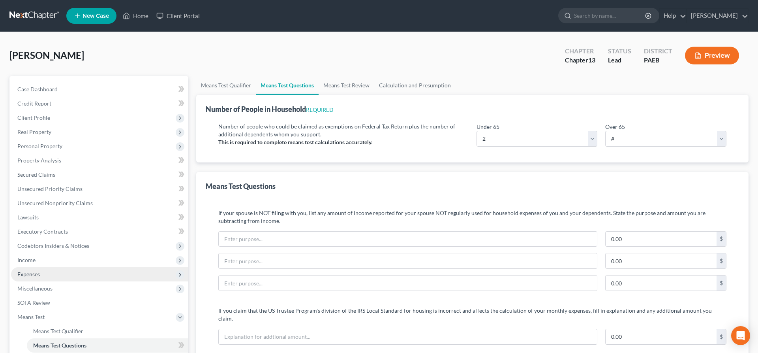
click at [27, 275] on span "Expenses" at bounding box center [28, 274] width 23 height 7
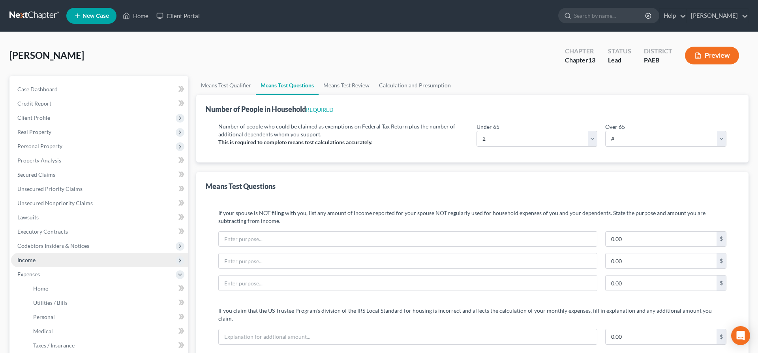
click at [36, 257] on span "Income" at bounding box center [99, 260] width 177 height 14
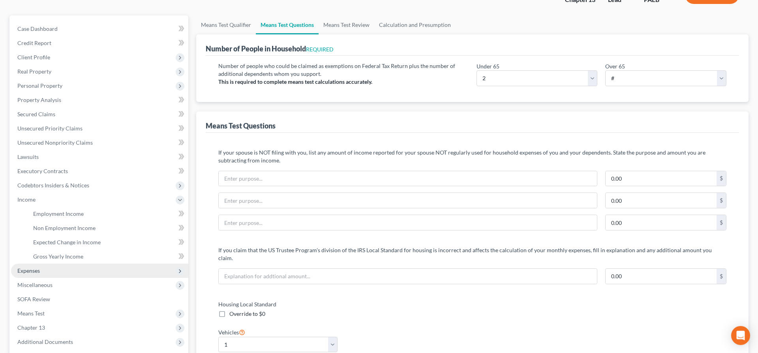
scroll to position [81, 0]
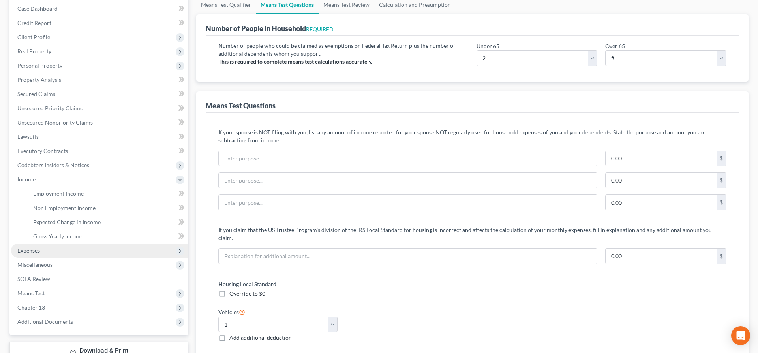
click at [33, 251] on span "Expenses" at bounding box center [28, 250] width 23 height 7
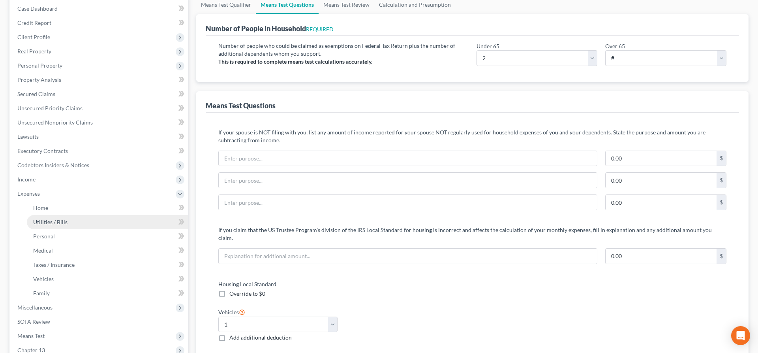
click at [66, 219] on span "Utilities / Bills" at bounding box center [50, 221] width 34 height 7
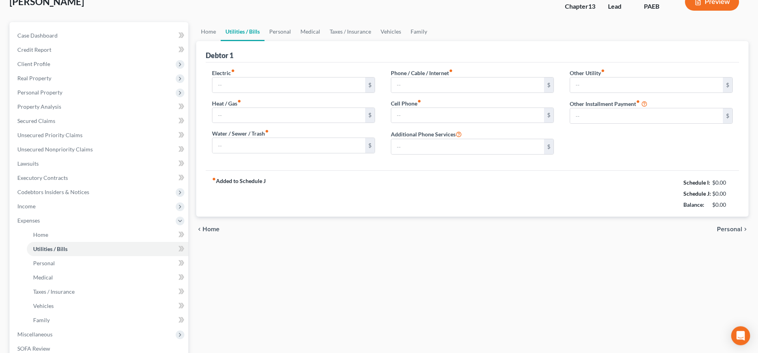
type input "250.00"
type input "0.00"
type input "250.00"
type input "0.00"
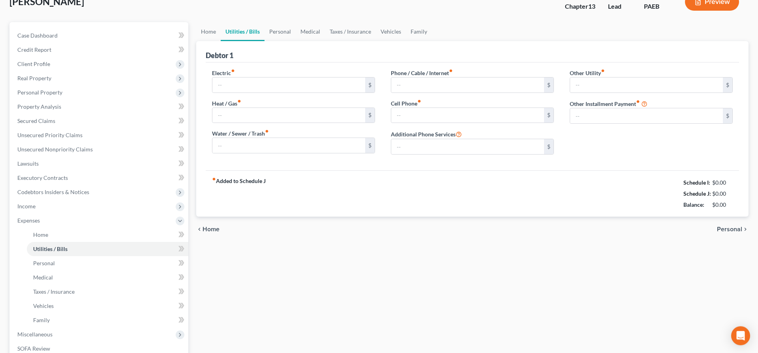
type input "0.00"
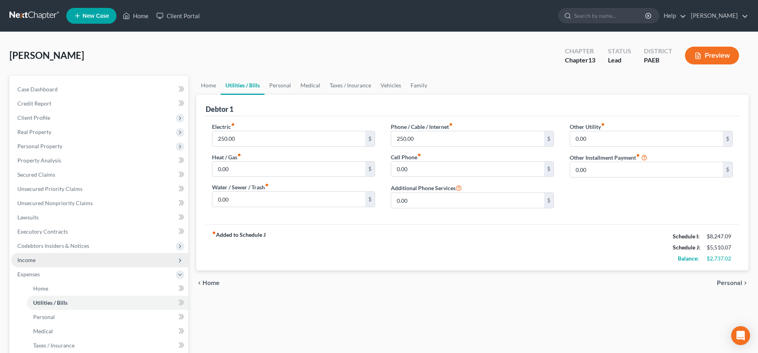
click at [21, 261] on span "Income" at bounding box center [26, 259] width 18 height 7
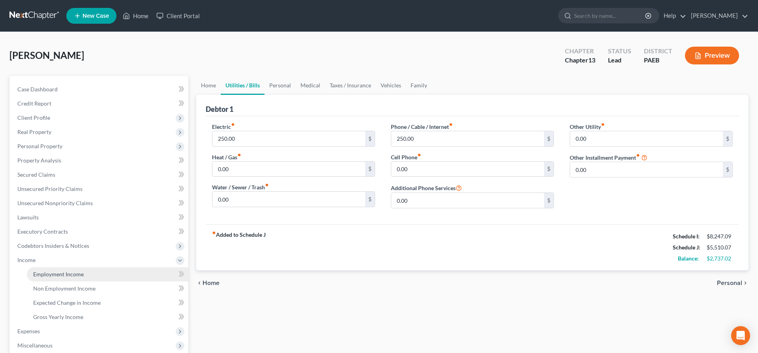
click at [60, 273] on span "Employment Income" at bounding box center [58, 274] width 51 height 7
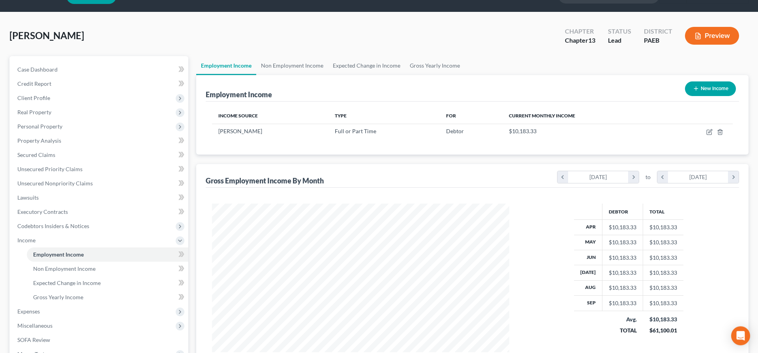
scroll to position [17, 0]
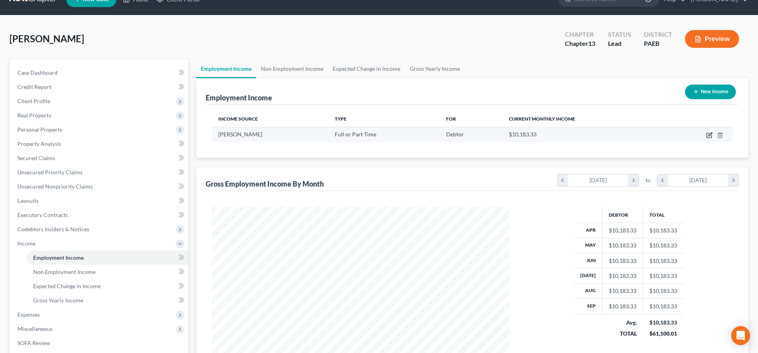
click at [711, 134] on icon "button" at bounding box center [710, 135] width 6 height 6
select select "0"
select select "39"
select select "2"
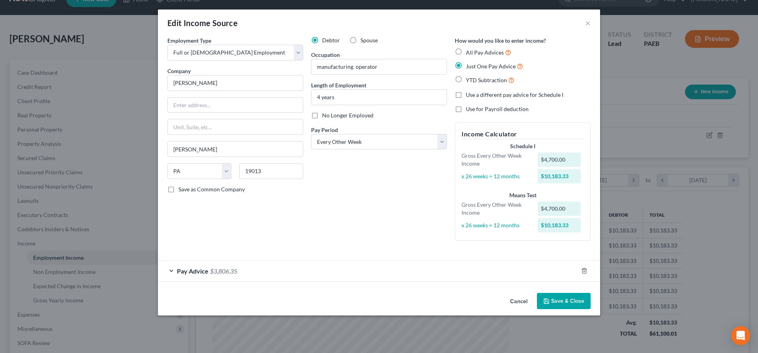
click at [209, 272] on div "Pay Advice $3,806.35" at bounding box center [368, 270] width 420 height 21
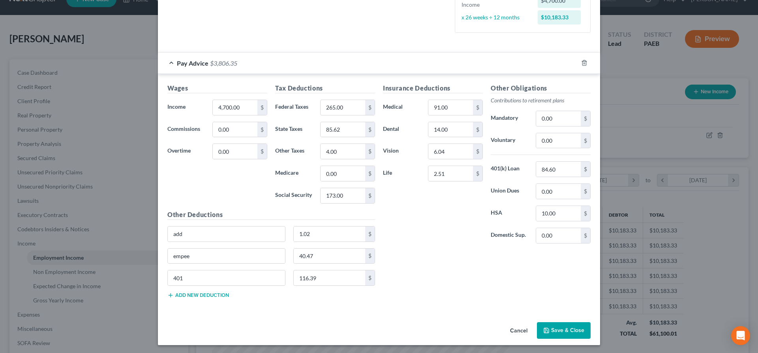
scroll to position [209, 0]
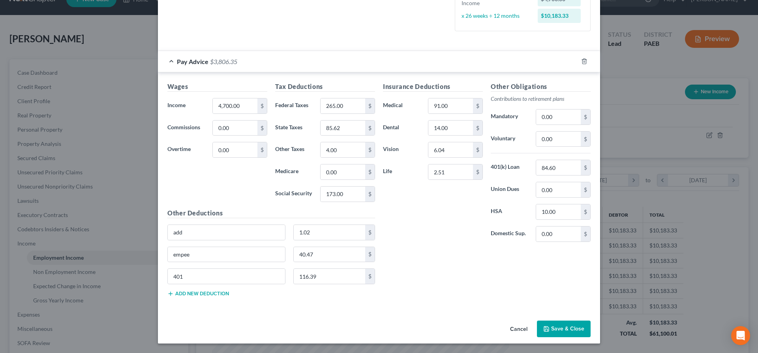
click at [566, 327] on button "Save & Close" at bounding box center [564, 328] width 54 height 17
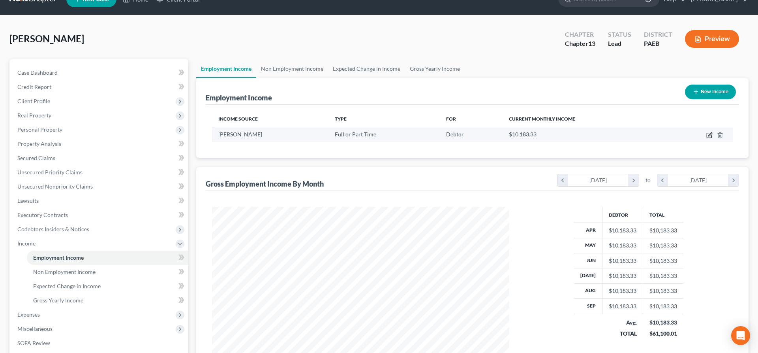
click at [712, 134] on icon "button" at bounding box center [710, 135] width 6 height 6
select select "0"
select select "39"
select select "2"
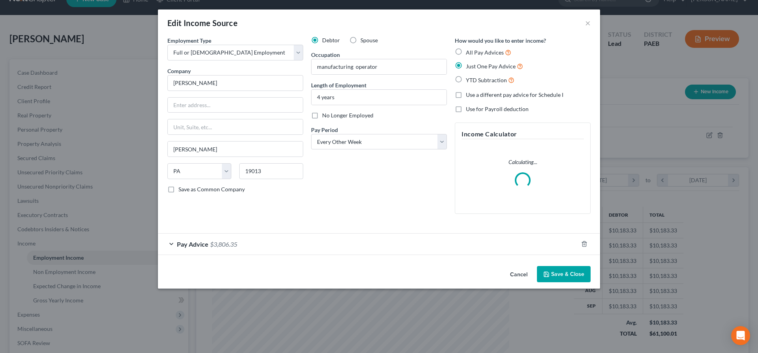
click at [197, 242] on span "Pay Advice" at bounding box center [193, 244] width 32 height 8
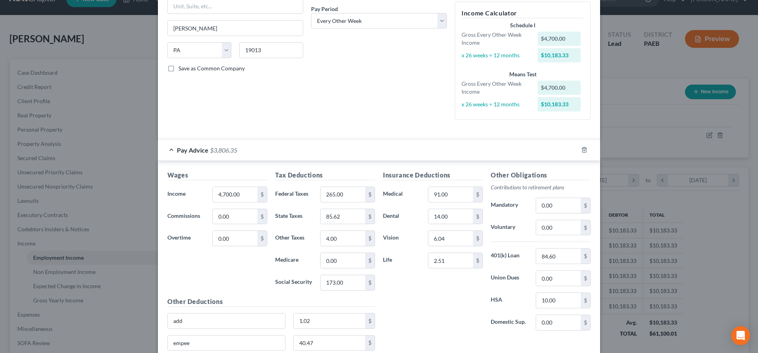
scroll to position [161, 0]
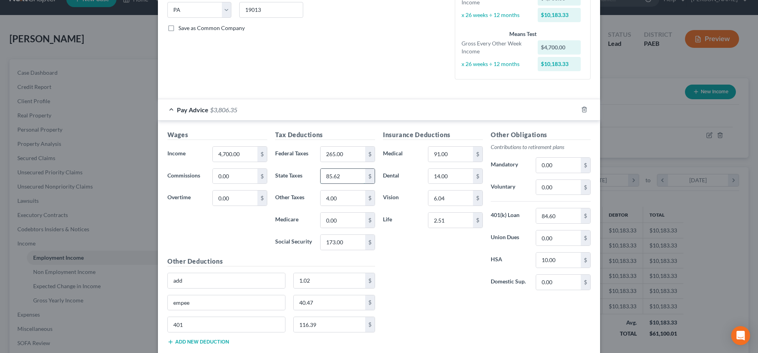
click at [353, 178] on input "85.62" at bounding box center [343, 176] width 45 height 15
type input "139.14"
click at [350, 244] on input "173.00" at bounding box center [343, 242] width 45 height 15
type input "281"
click at [347, 218] on input "0.00" at bounding box center [343, 219] width 45 height 15
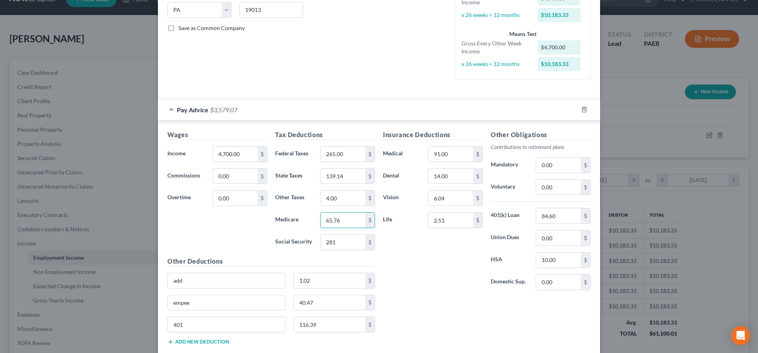
type input "65.76"
click at [406, 243] on div "Insurance Deductions Medical 91.00 $ Dental 14.00 $ Vision 6.04 $ Life 2.51 $" at bounding box center [433, 213] width 108 height 166
click at [402, 245] on div "Insurance Deductions Medical 91.00 $ Dental 14.00 $ Vision 6.04 $ Life 2.51 $" at bounding box center [433, 213] width 108 height 166
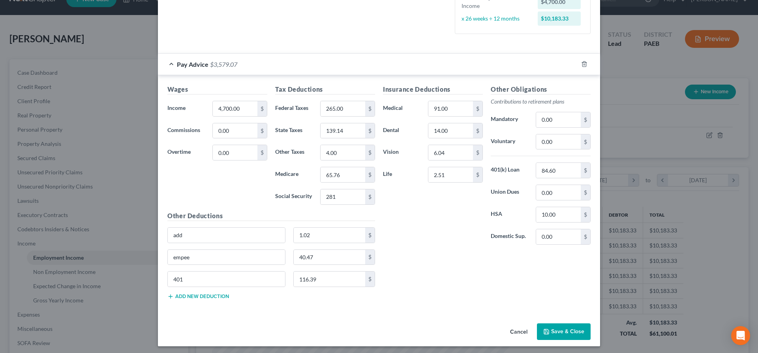
scroll to position [209, 0]
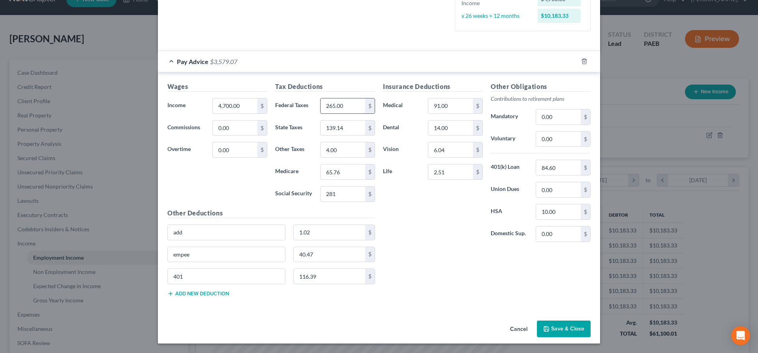
click at [346, 106] on input "265.00" at bounding box center [343, 105] width 45 height 15
type input "633"
click at [345, 128] on input "139.14" at bounding box center [343, 127] width 45 height 15
click at [341, 154] on input "4.00" at bounding box center [343, 149] width 45 height 15
type input "95"
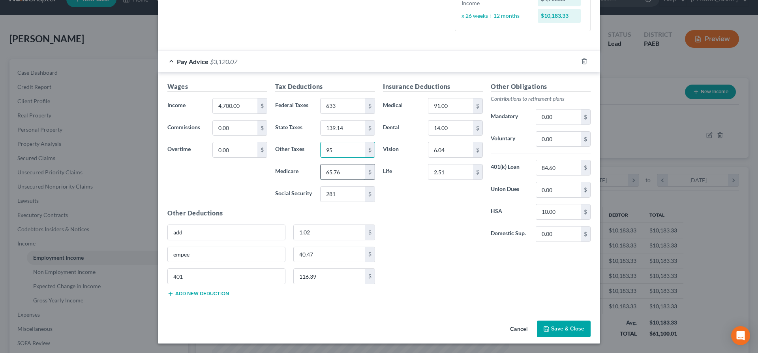
click at [341, 171] on input "65.76" at bounding box center [343, 171] width 45 height 15
click at [190, 293] on button "Add new deduction" at bounding box center [198, 293] width 62 height 6
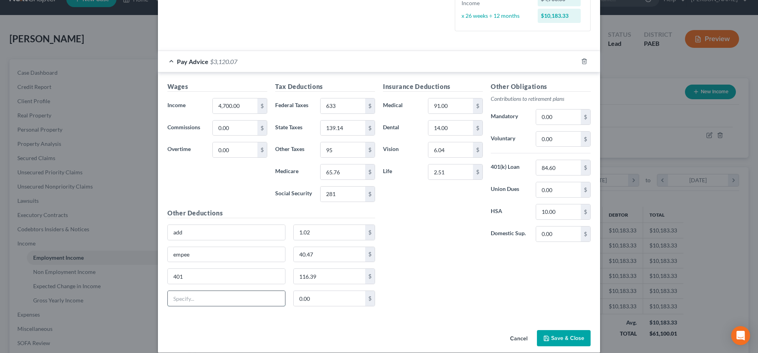
click at [196, 293] on input "text" at bounding box center [226, 298] width 117 height 15
type input "union"
click at [331, 297] on input "0.00" at bounding box center [330, 298] width 72 height 15
type input "63"
click at [559, 215] on input "10.00" at bounding box center [558, 211] width 45 height 15
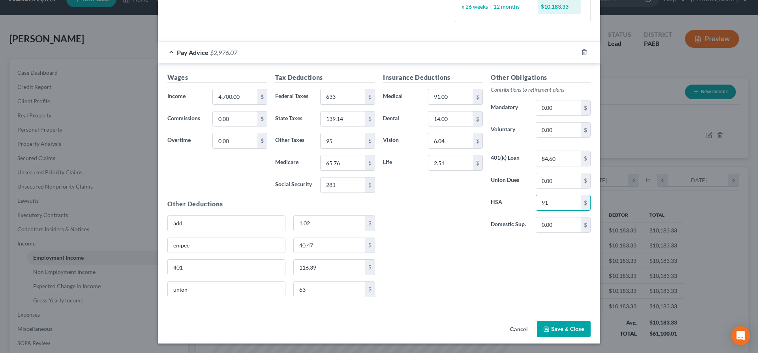
scroll to position [219, 0]
type input "91"
drag, startPoint x: 187, startPoint y: 224, endPoint x: 152, endPoint y: 225, distance: 35.2
click at [168, 225] on input "add" at bounding box center [226, 223] width 117 height 15
click at [320, 227] on input "1.02" at bounding box center [330, 223] width 72 height 15
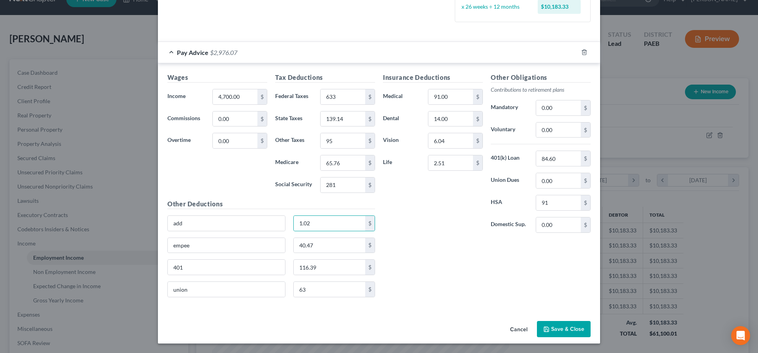
click at [571, 329] on button "Save & Close" at bounding box center [564, 329] width 54 height 17
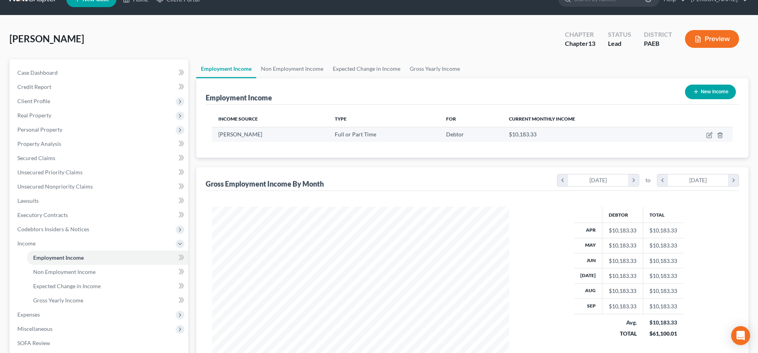
click at [706, 133] on td at bounding box center [700, 134] width 68 height 15
click at [711, 132] on icon "button" at bounding box center [710, 135] width 6 height 6
select select "0"
select select "39"
select select "2"
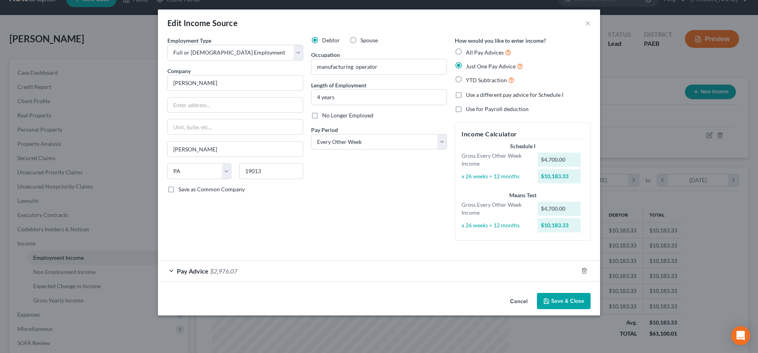
click at [563, 301] on button "Save & Close" at bounding box center [564, 301] width 54 height 17
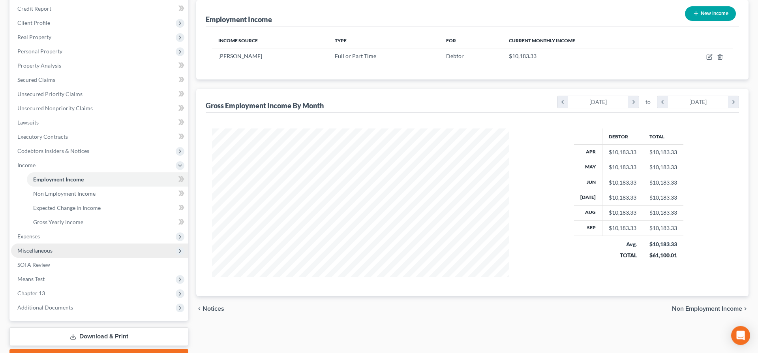
scroll to position [97, 0]
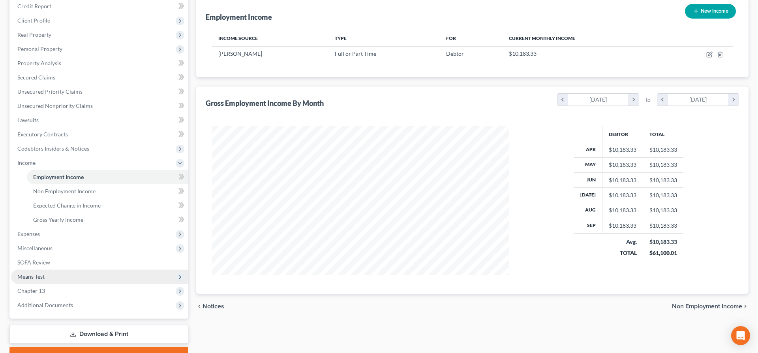
click at [47, 278] on span "Means Test" at bounding box center [99, 276] width 177 height 14
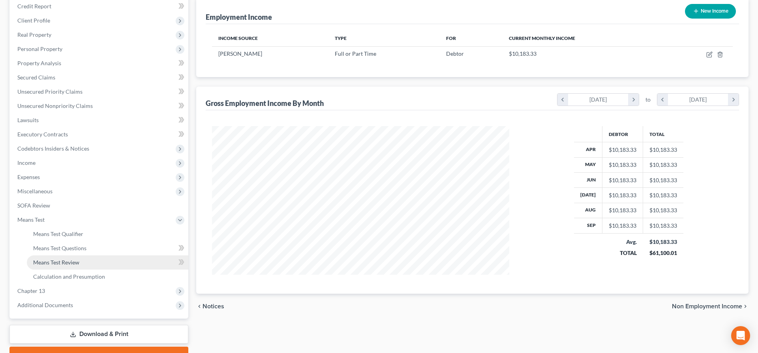
click at [64, 259] on span "Means Test Review" at bounding box center [56, 262] width 46 height 7
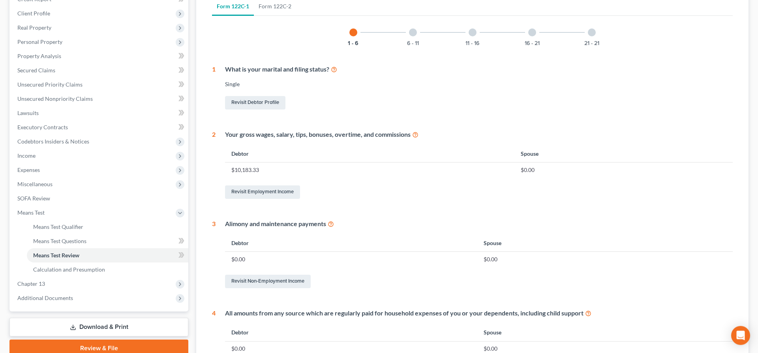
scroll to position [161, 0]
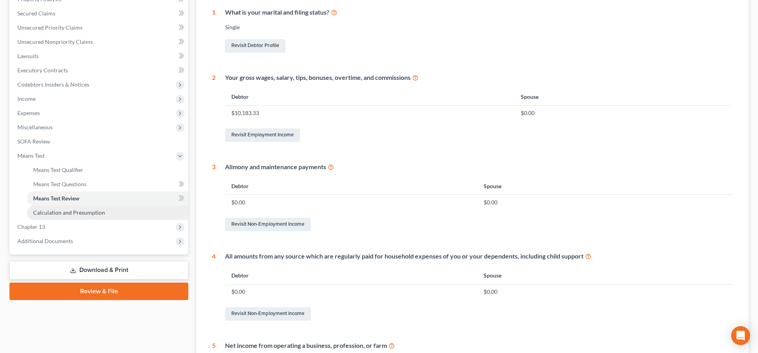
click at [83, 215] on span "Calculation and Presumption" at bounding box center [69, 212] width 72 height 7
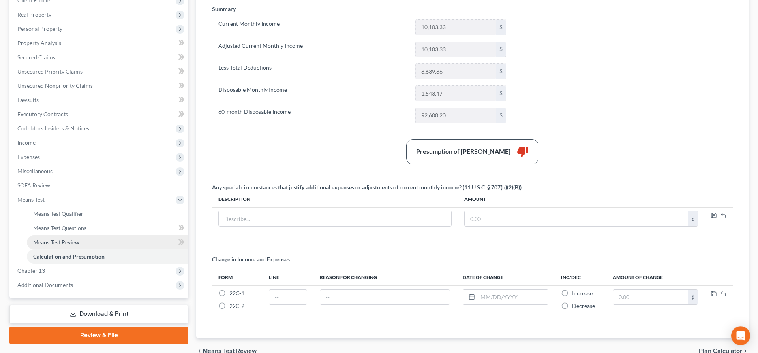
scroll to position [118, 0]
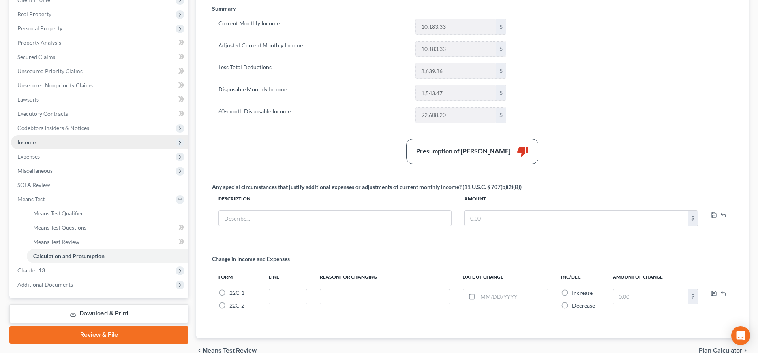
click at [43, 142] on span "Income" at bounding box center [99, 142] width 177 height 14
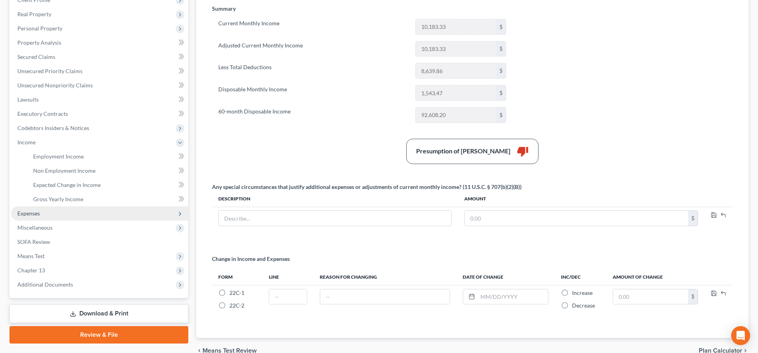
click at [69, 212] on span "Expenses" at bounding box center [99, 213] width 177 height 14
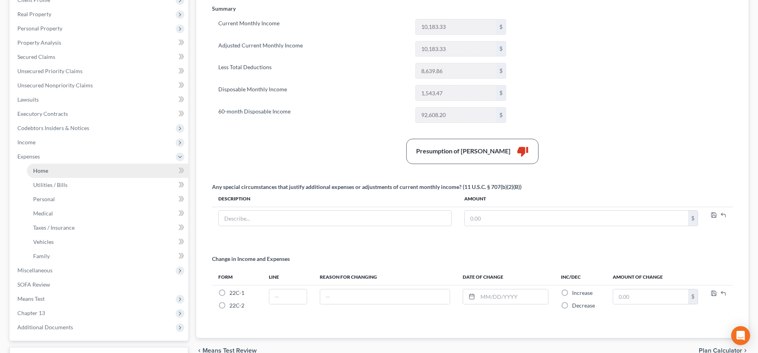
click at [85, 173] on link "Home" at bounding box center [108, 171] width 162 height 14
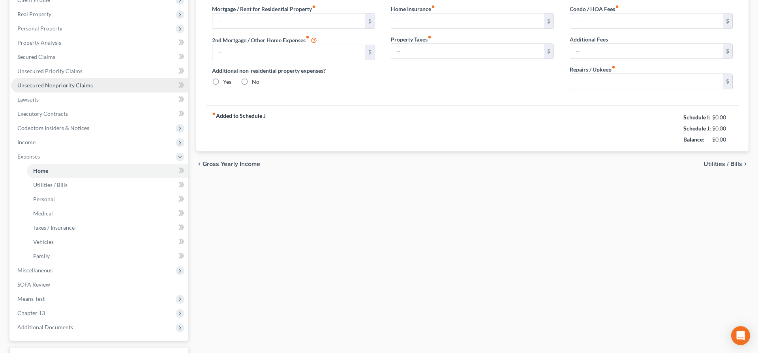
type input "1,892.00"
type input "0.00"
radio input "true"
type input "100.00"
type input "0.00"
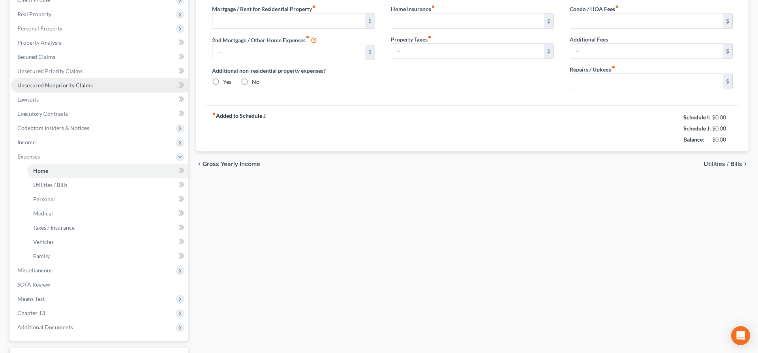
type input "0.00"
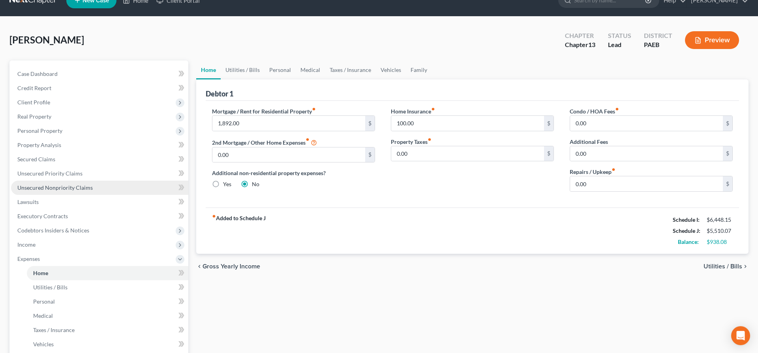
click at [98, 183] on link "Unsecured Nonpriority Claims" at bounding box center [99, 188] width 177 height 14
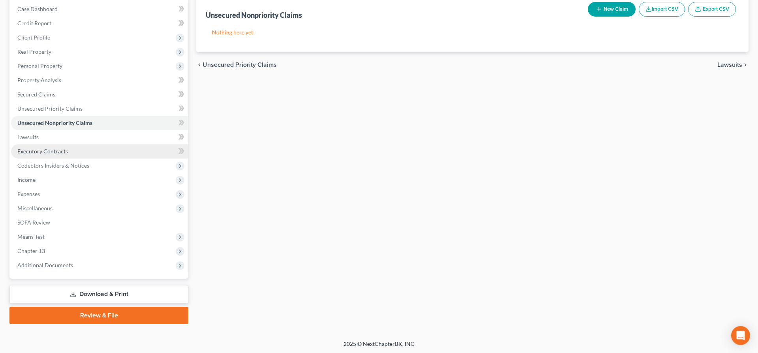
scroll to position [81, 0]
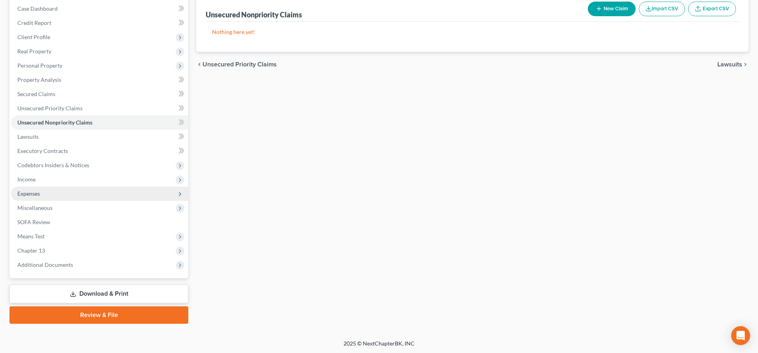
click at [30, 189] on span "Expenses" at bounding box center [99, 193] width 177 height 14
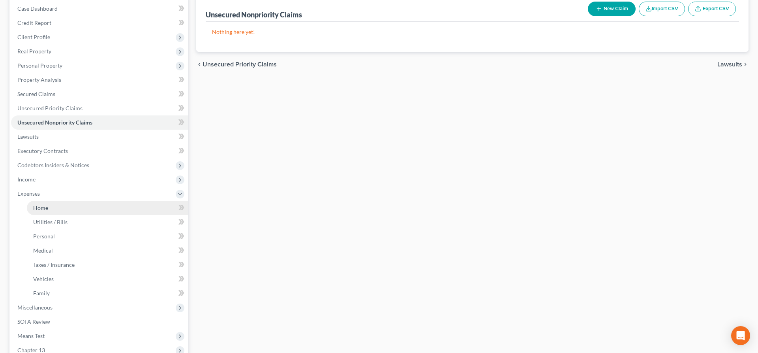
click at [52, 211] on link "Home" at bounding box center [108, 208] width 162 height 14
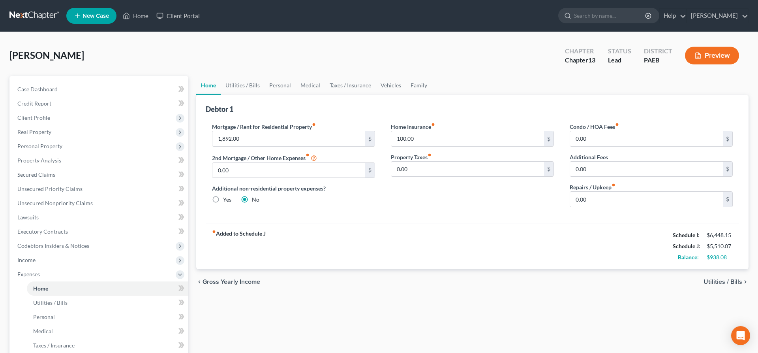
click at [734, 279] on span "Utilities / Bills" at bounding box center [723, 281] width 39 height 6
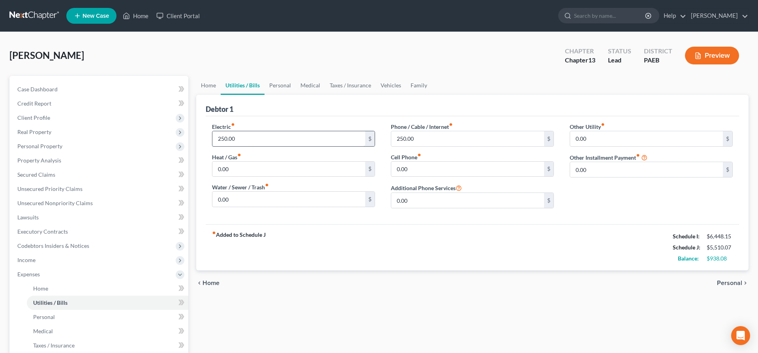
click at [245, 135] on input "250.00" at bounding box center [288, 138] width 153 height 15
click at [723, 284] on span "Personal" at bounding box center [729, 283] width 25 height 6
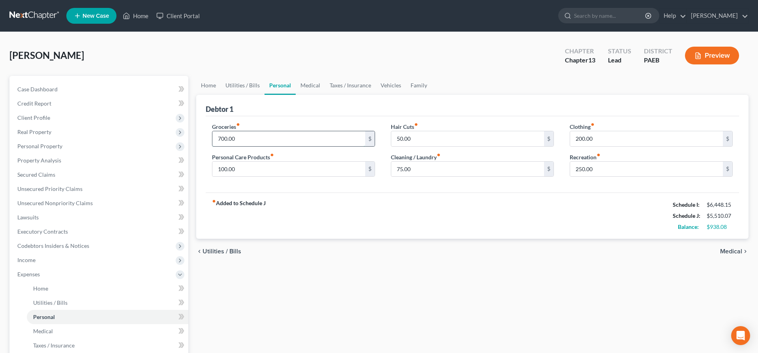
drag, startPoint x: 247, startPoint y: 142, endPoint x: 342, endPoint y: 146, distance: 95.3
click at [342, 146] on input "700.00" at bounding box center [288, 138] width 153 height 15
drag, startPoint x: 603, startPoint y: 172, endPoint x: 647, endPoint y: 188, distance: 47.1
click at [650, 175] on input "250.00" at bounding box center [646, 169] width 153 height 15
type input "300"
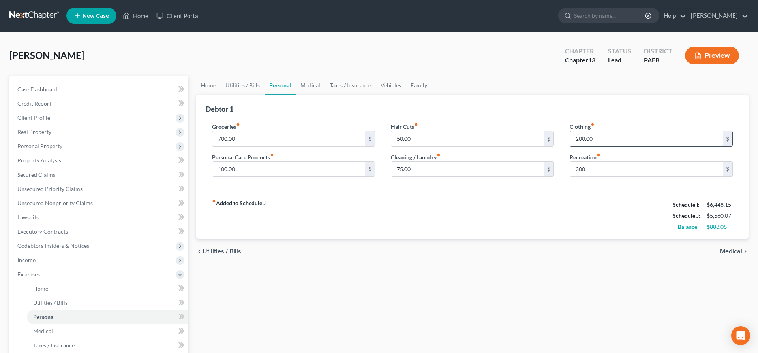
click at [607, 139] on input "200.00" at bounding box center [646, 138] width 153 height 15
type input "250"
drag, startPoint x: 424, startPoint y: 170, endPoint x: 495, endPoint y: 164, distance: 71.3
click at [495, 164] on input "75.00" at bounding box center [467, 169] width 153 height 15
click at [254, 170] on input "100.00" at bounding box center [288, 169] width 153 height 15
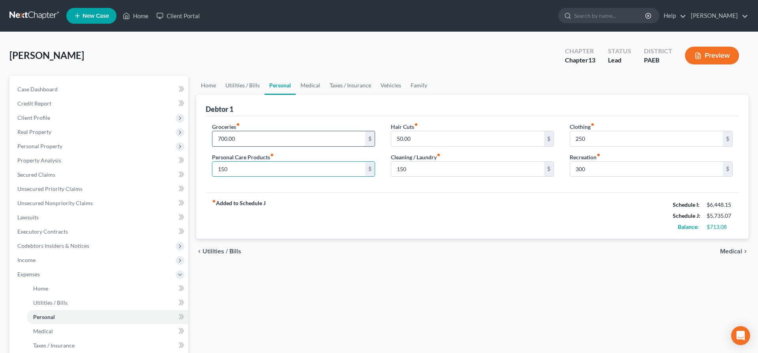
click at [266, 140] on input "700.00" at bounding box center [288, 138] width 153 height 15
click at [733, 250] on span "Medical" at bounding box center [731, 251] width 22 height 6
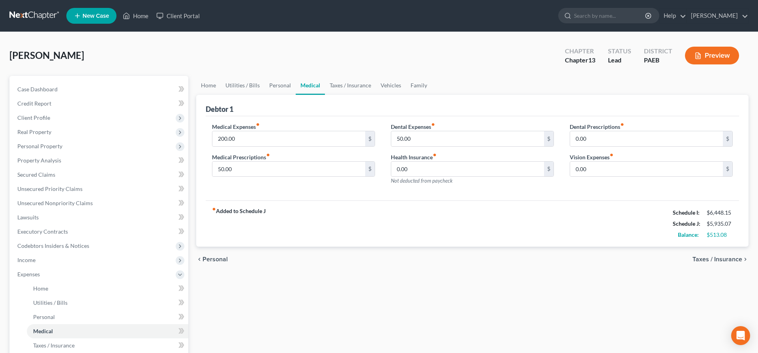
click at [724, 257] on span "Taxes / Insurance" at bounding box center [718, 259] width 50 height 6
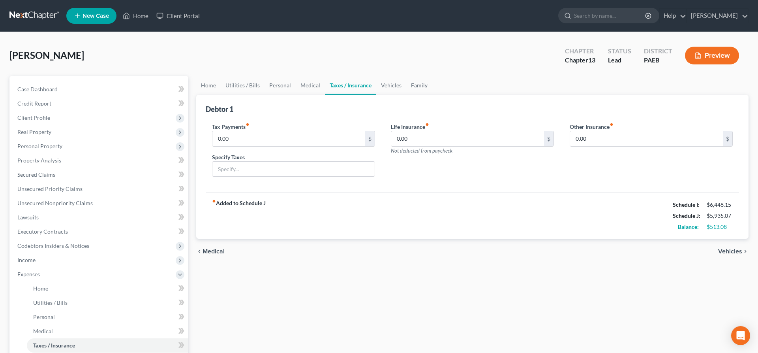
click at [736, 252] on span "Vehicles" at bounding box center [730, 251] width 24 height 6
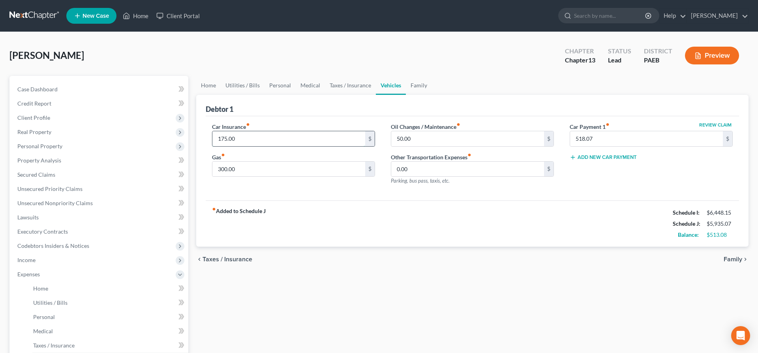
click at [247, 137] on input "175.00" at bounding box center [288, 138] width 153 height 15
click at [439, 136] on input "50.00" at bounding box center [467, 138] width 153 height 15
click at [242, 165] on input "300.00" at bounding box center [288, 169] width 153 height 15
click at [736, 256] on span "Family" at bounding box center [733, 259] width 19 height 6
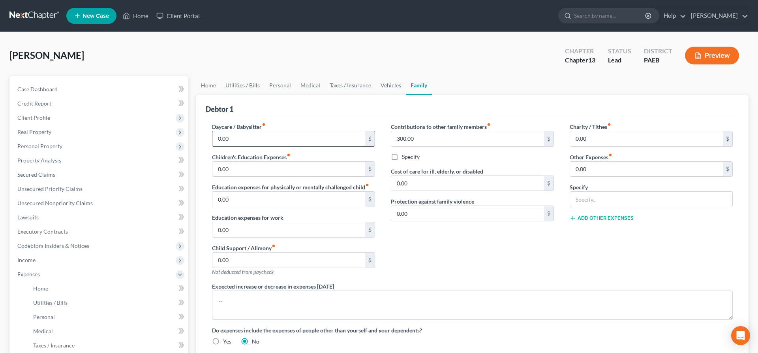
click at [230, 139] on input "0.00" at bounding box center [288, 138] width 153 height 15
click at [261, 173] on input "0.00" at bounding box center [288, 169] width 153 height 15
click at [255, 196] on input "0.00" at bounding box center [288, 199] width 153 height 15
click at [254, 223] on input "0.00" at bounding box center [288, 229] width 153 height 15
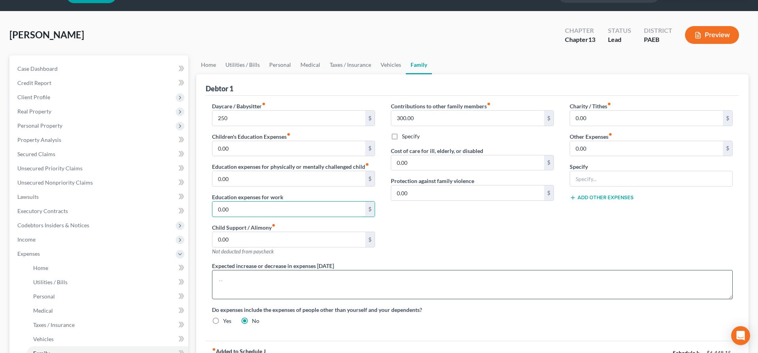
scroll to position [40, 0]
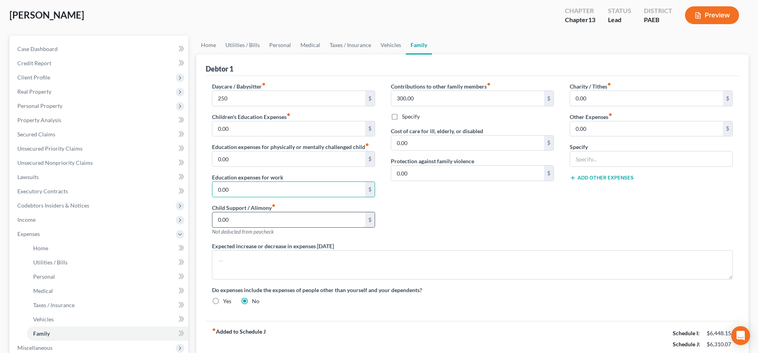
click at [249, 221] on input "0.00" at bounding box center [288, 219] width 153 height 15
click at [413, 100] on input "300.00" at bounding box center [467, 98] width 153 height 15
click at [424, 142] on input "0.00" at bounding box center [467, 142] width 153 height 15
click at [458, 174] on input "0.00" at bounding box center [467, 172] width 153 height 15
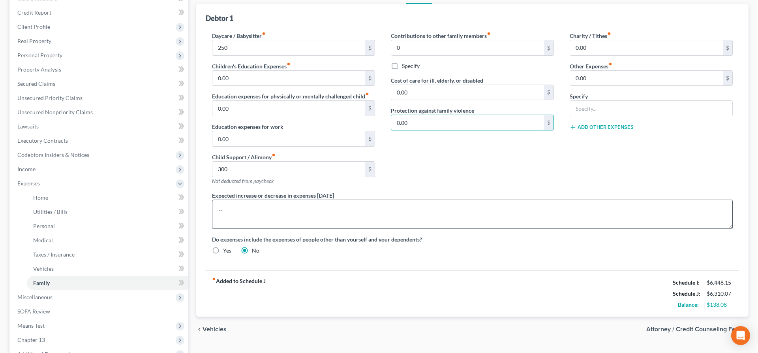
scroll to position [121, 0]
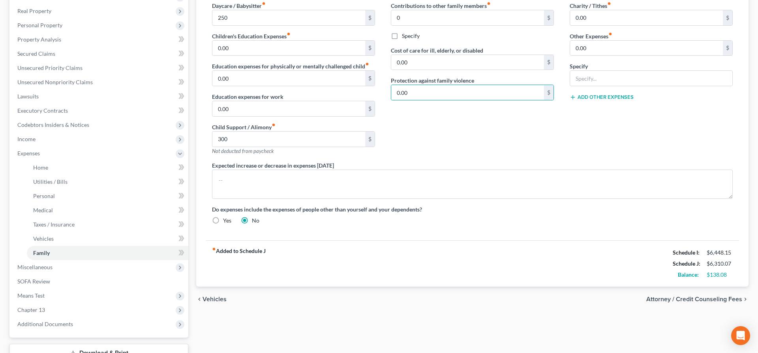
click at [697, 296] on span "Attorney / Credit Counseling Fees" at bounding box center [695, 299] width 96 height 6
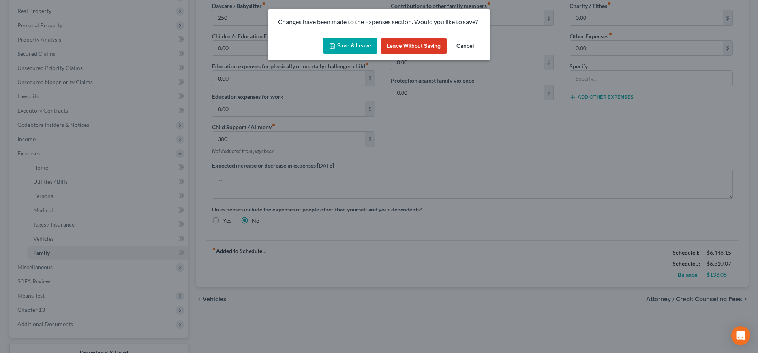
click at [343, 47] on button "Save & Leave" at bounding box center [350, 46] width 55 height 17
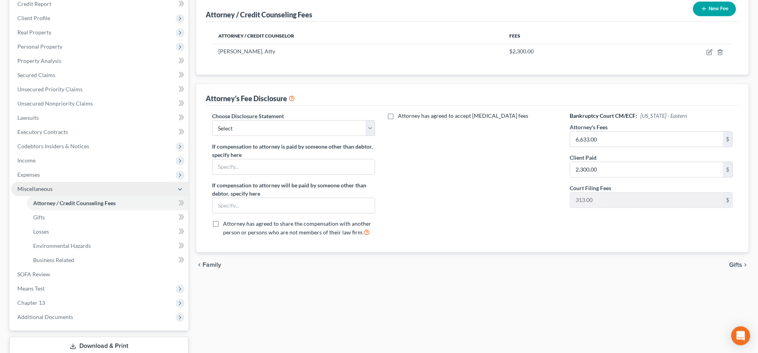
scroll to position [121, 0]
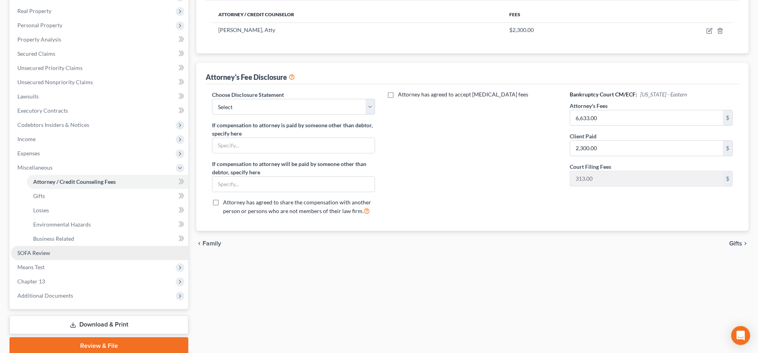
click at [43, 252] on span "SOFA Review" at bounding box center [33, 252] width 33 height 7
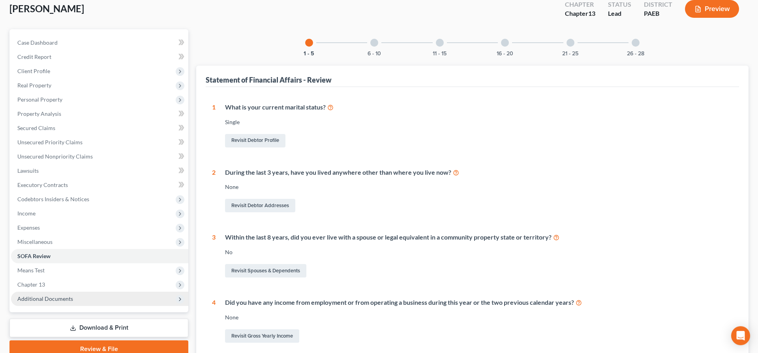
scroll to position [81, 0]
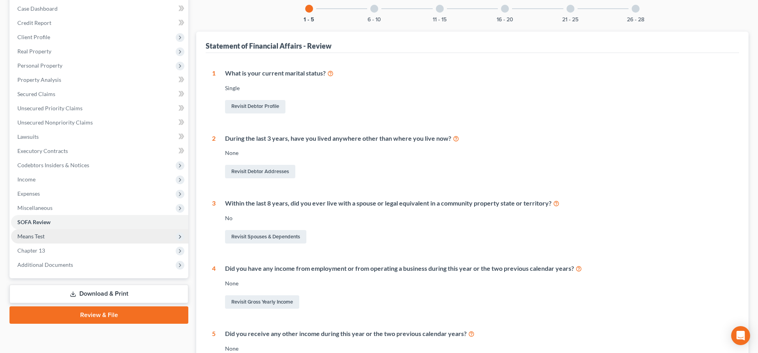
click at [42, 235] on span "Means Test" at bounding box center [30, 236] width 27 height 7
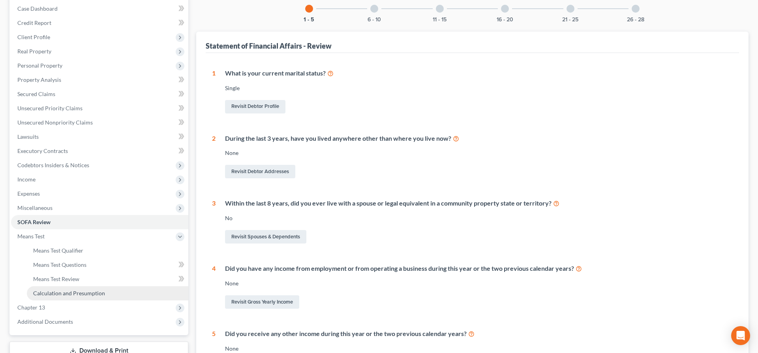
click at [50, 293] on span "Calculation and Presumption" at bounding box center [69, 293] width 72 height 7
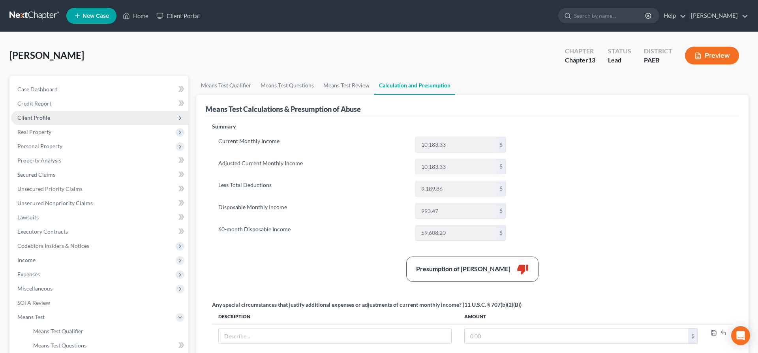
click at [41, 117] on span "Client Profile" at bounding box center [33, 117] width 33 height 7
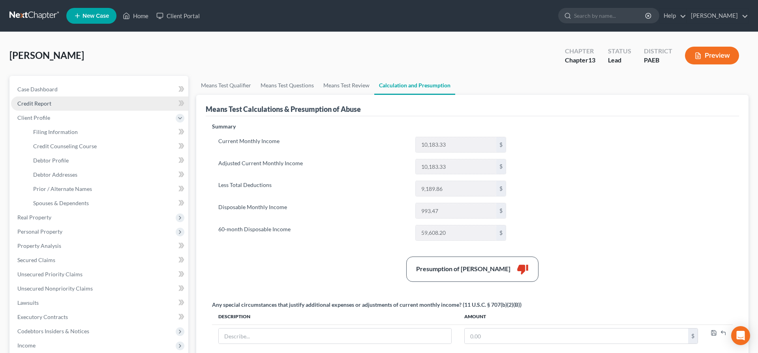
click at [45, 103] on span "Credit Report" at bounding box center [34, 103] width 34 height 7
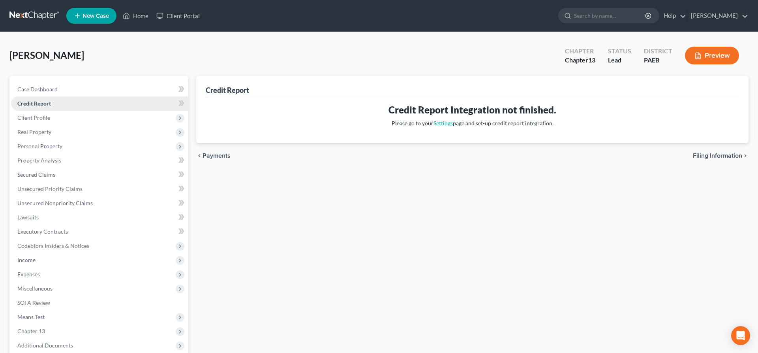
click at [45, 102] on span "Credit Report" at bounding box center [34, 103] width 34 height 7
click at [43, 100] on span "Credit Report" at bounding box center [34, 103] width 34 height 7
click at [46, 113] on span "Client Profile" at bounding box center [99, 118] width 177 height 14
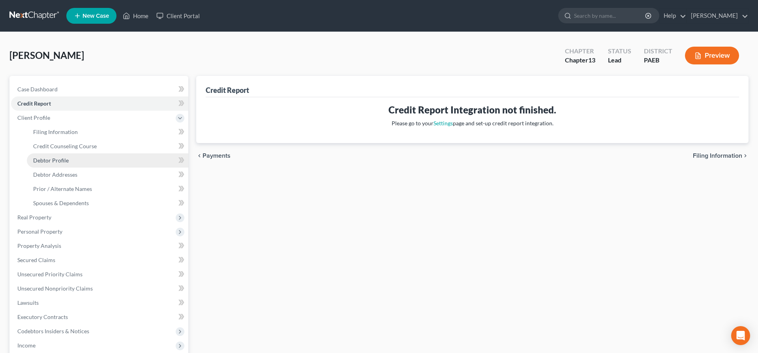
click at [51, 158] on span "Debtor Profile" at bounding box center [51, 160] width 36 height 7
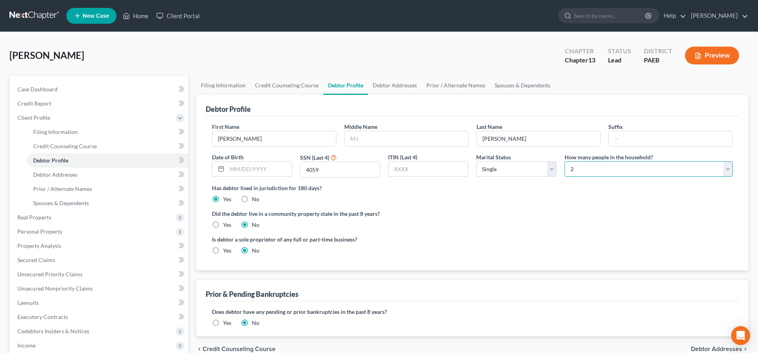
click at [565, 161] on select "Select 1 2 3 4 5 6 7 8 9 10 11 12 13 14 15 16 17 18 19 20" at bounding box center [649, 169] width 168 height 16
click option "3" at bounding box center [0, 0] width 0 height 0
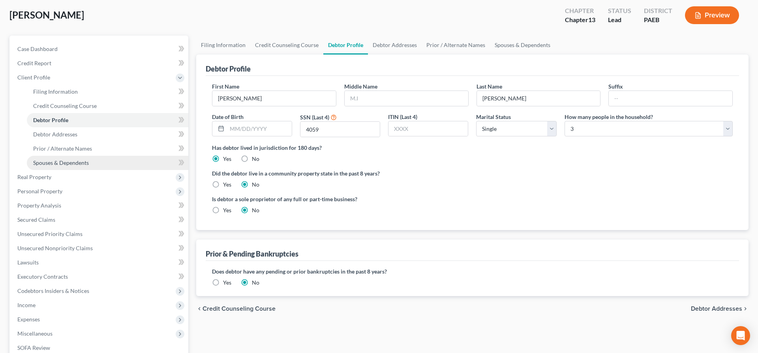
click at [59, 162] on span "Spouses & Dependents" at bounding box center [61, 162] width 56 height 7
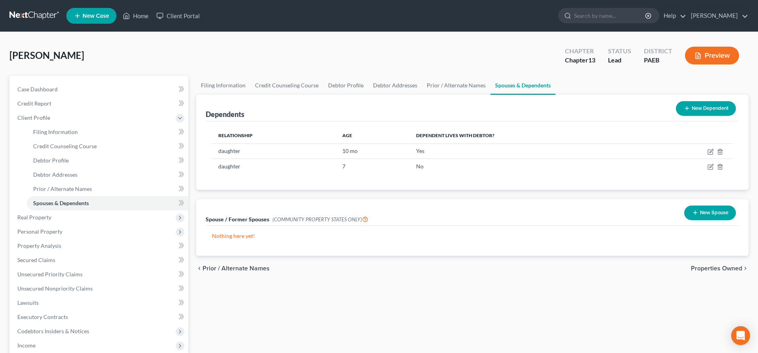
click at [713, 103] on button "New Dependent" at bounding box center [706, 108] width 60 height 15
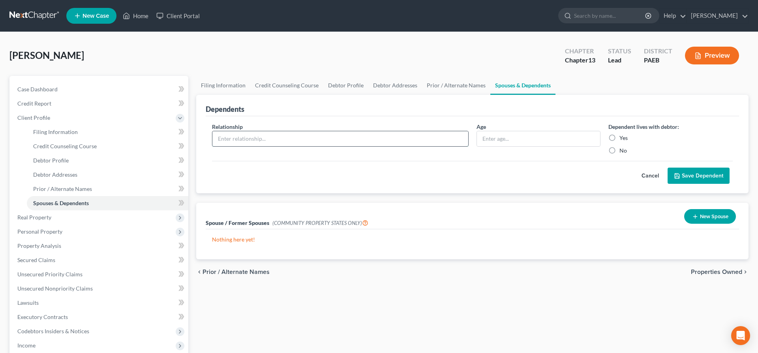
click at [240, 135] on input "text" at bounding box center [340, 138] width 256 height 15
click at [281, 119] on div "Relationship * girlfriend Age Dependent lives with debtor: Yes No Cancel Save D…" at bounding box center [473, 154] width 534 height 77
click at [620, 135] on label "Yes" at bounding box center [624, 138] width 8 height 8
click at [623, 135] on input "Yes" at bounding box center [625, 136] width 5 height 5
click at [693, 175] on button "Save Dependent" at bounding box center [699, 175] width 62 height 17
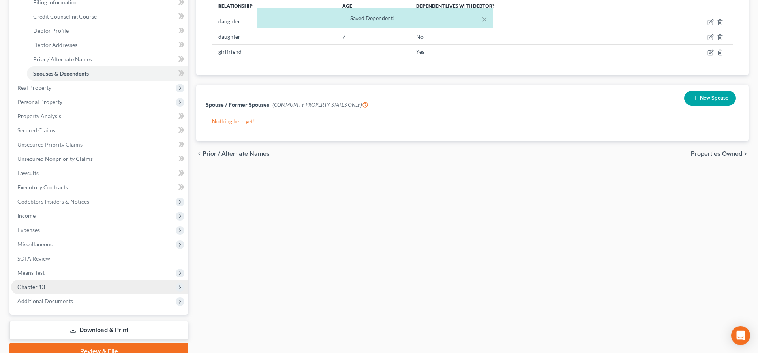
scroll to position [161, 0]
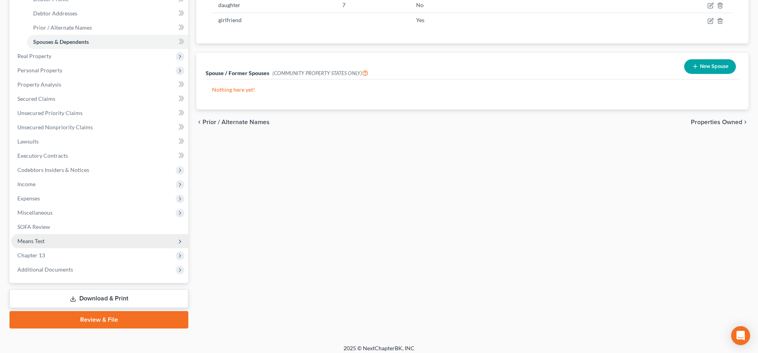
click at [53, 239] on span "Means Test" at bounding box center [99, 241] width 177 height 14
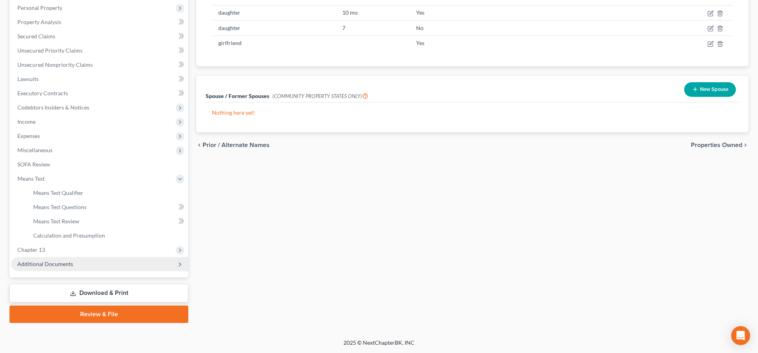
scroll to position [137, 0]
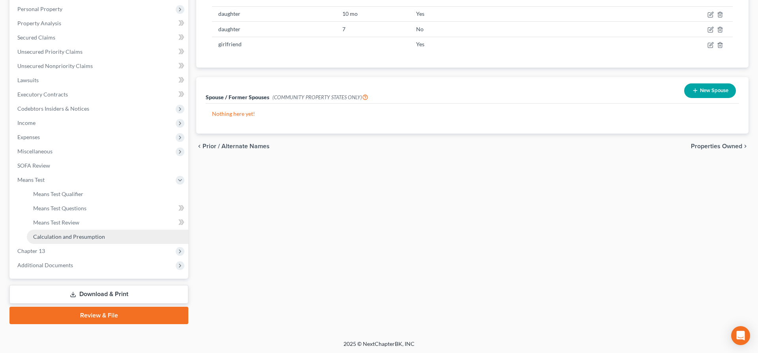
click at [60, 232] on link "Calculation and Presumption" at bounding box center [108, 236] width 162 height 14
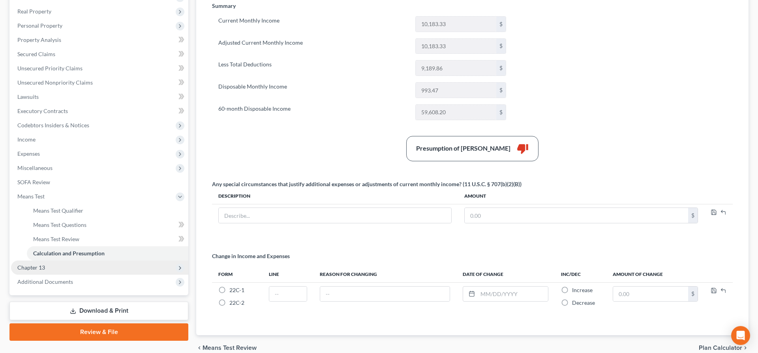
scroll to position [121, 0]
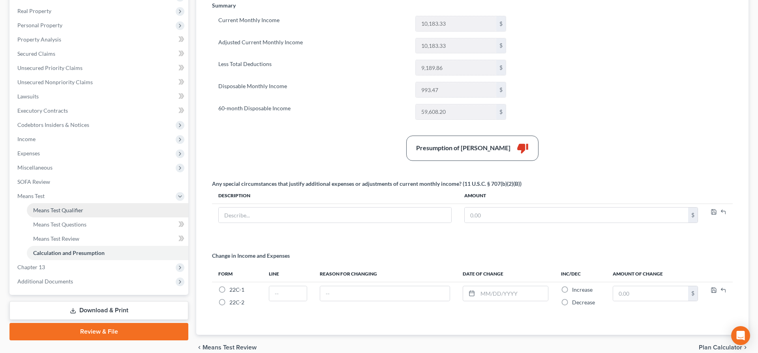
click at [60, 208] on span "Means Test Qualifier" at bounding box center [58, 210] width 50 height 7
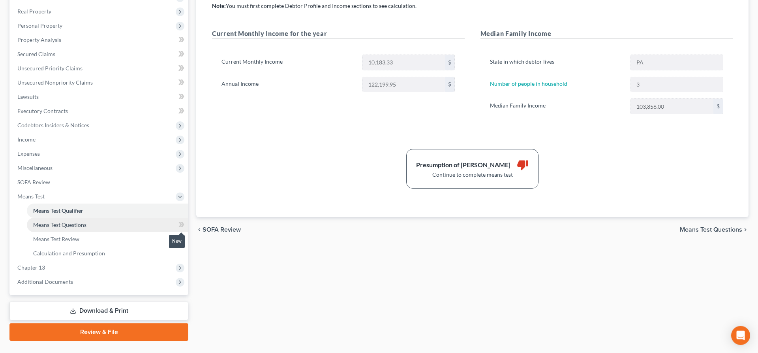
scroll to position [121, 0]
click at [75, 222] on span "Means Test Questions" at bounding box center [59, 224] width 53 height 7
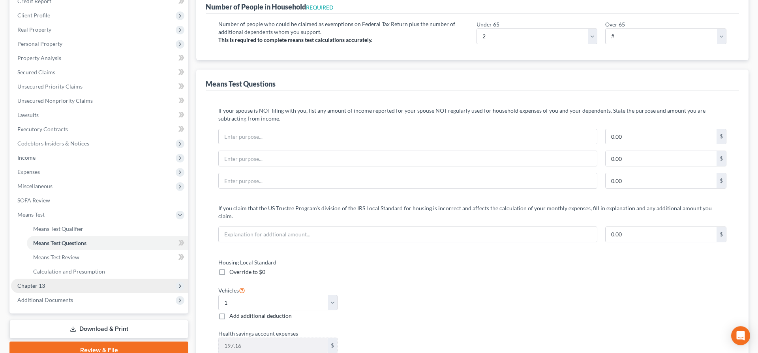
scroll to position [121, 0]
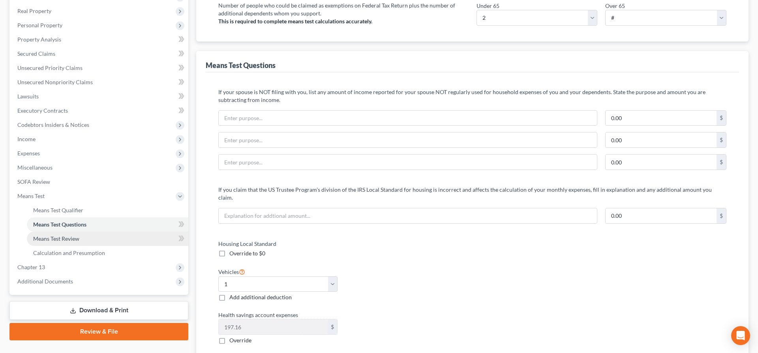
click at [72, 239] on span "Means Test Review" at bounding box center [56, 238] width 46 height 7
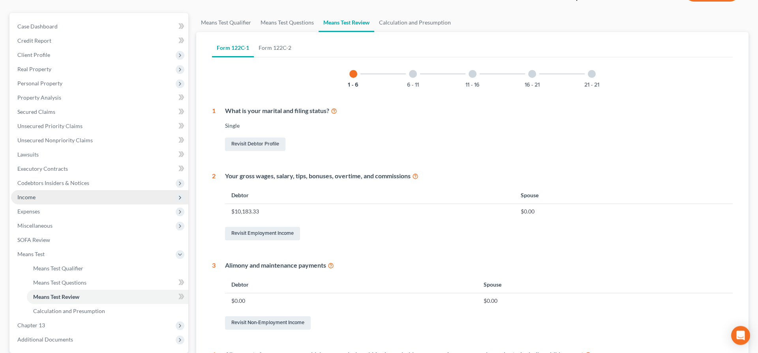
scroll to position [81, 0]
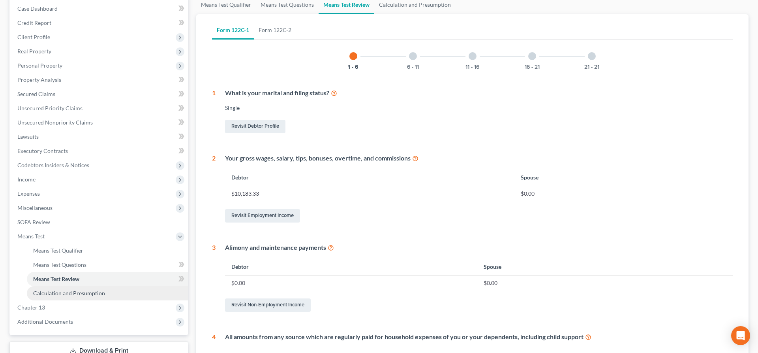
click at [72, 289] on link "Calculation and Presumption" at bounding box center [108, 293] width 162 height 14
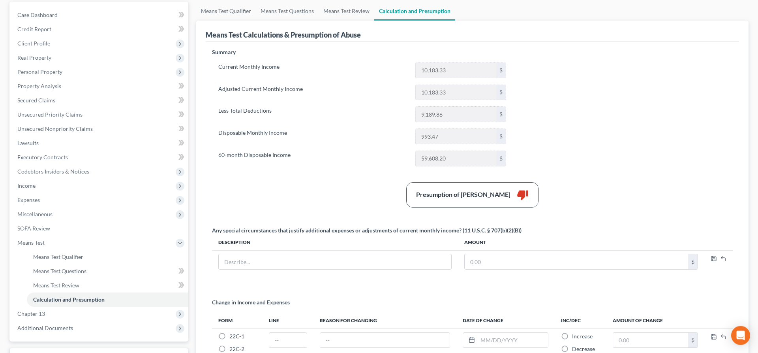
scroll to position [81, 0]
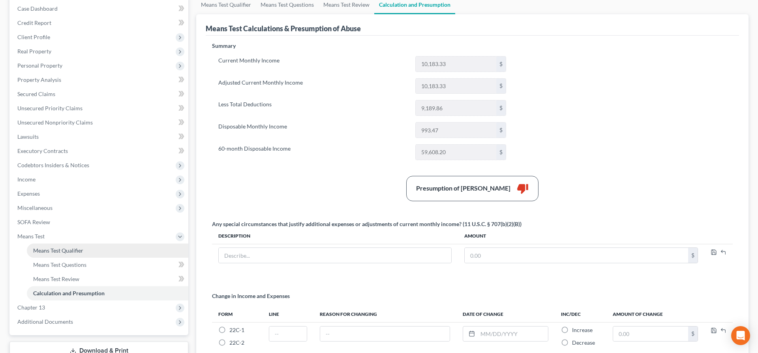
click at [64, 249] on span "Means Test Qualifier" at bounding box center [58, 250] width 50 height 7
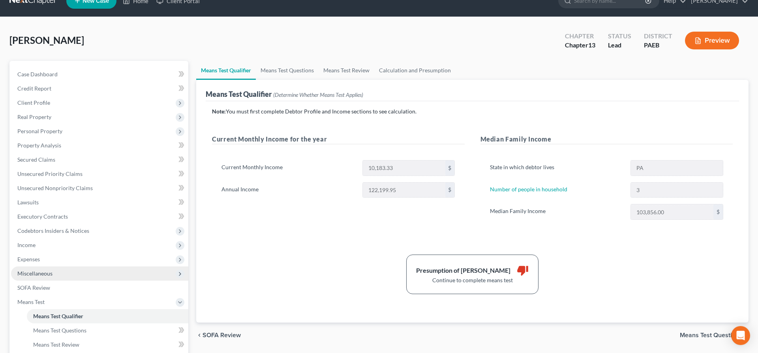
scroll to position [40, 0]
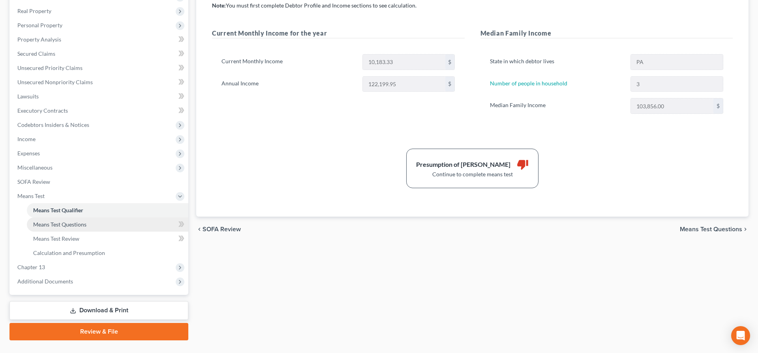
click at [58, 226] on span "Means Test Questions" at bounding box center [59, 224] width 53 height 7
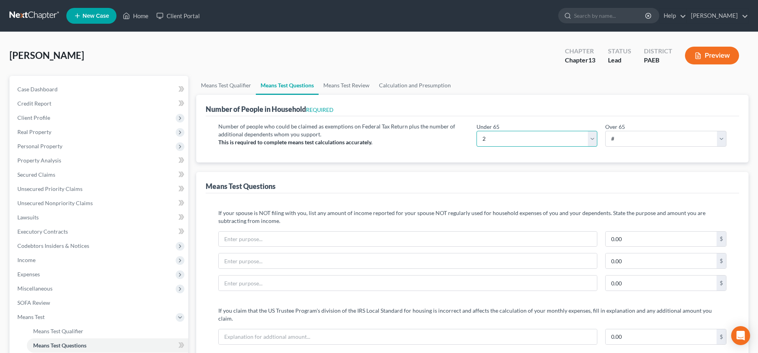
click at [477, 131] on select "# 0 1 2 3 4 5 6 7 8 9 10" at bounding box center [537, 139] width 121 height 16
click option "3" at bounding box center [0, 0] width 0 height 0
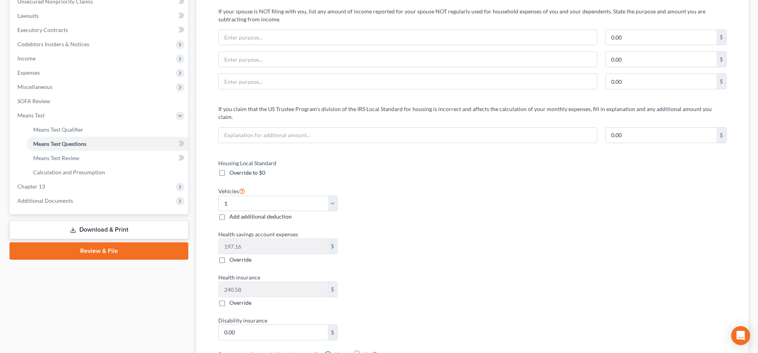
scroll to position [242, 0]
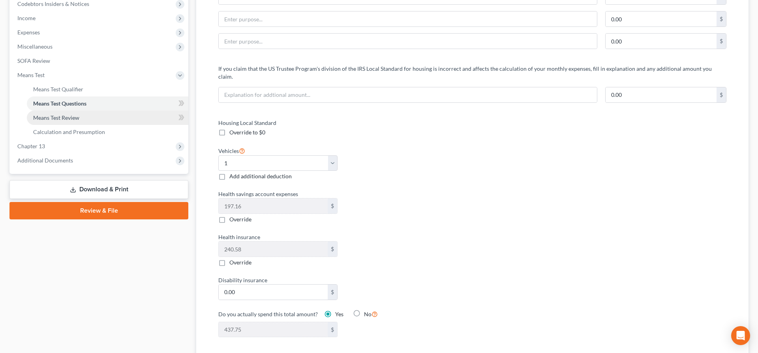
click at [80, 113] on link "Means Test Review" at bounding box center [108, 118] width 162 height 14
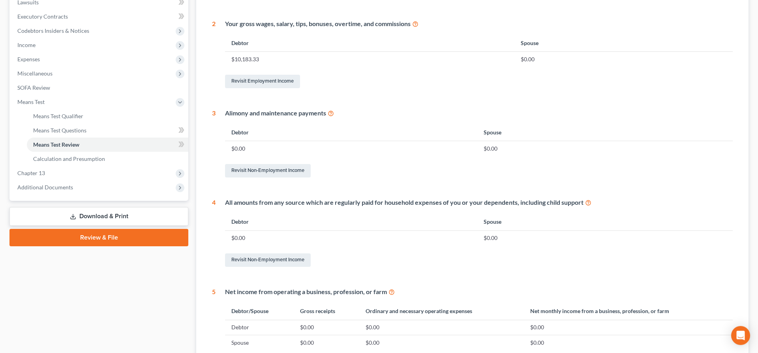
scroll to position [218, 0]
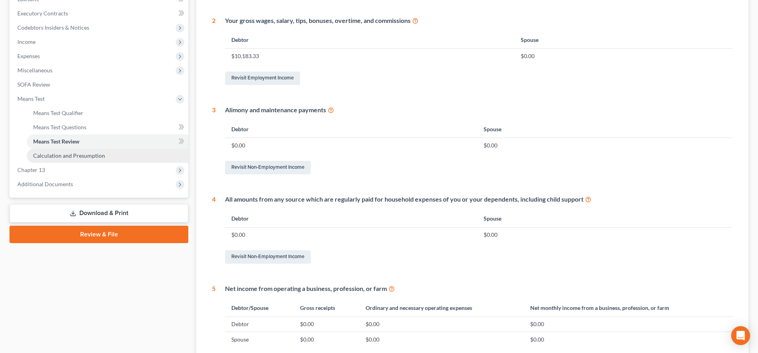
click at [82, 154] on span "Calculation and Presumption" at bounding box center [69, 155] width 72 height 7
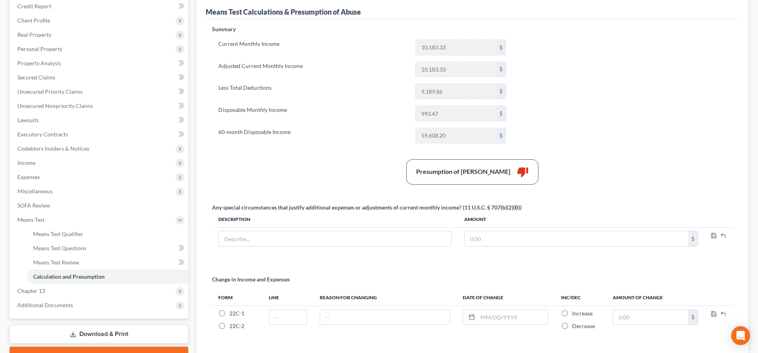
scroll to position [118, 0]
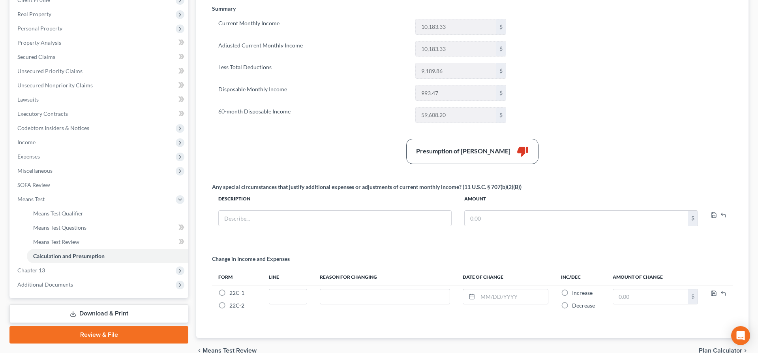
click at [106, 309] on link "Download & Print" at bounding box center [98, 313] width 179 height 19
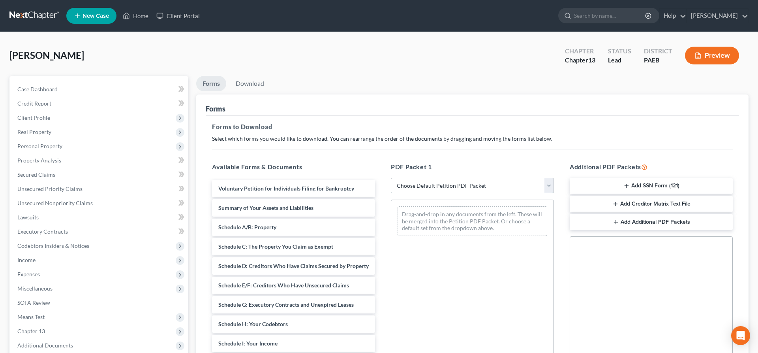
click at [391, 178] on select "Choose Default Petition PDF Packet Complete Bankruptcy Petition (all forms and …" at bounding box center [472, 186] width 163 height 16
click at [488, 164] on h5 "PDF Packet 1" at bounding box center [472, 166] width 163 height 9
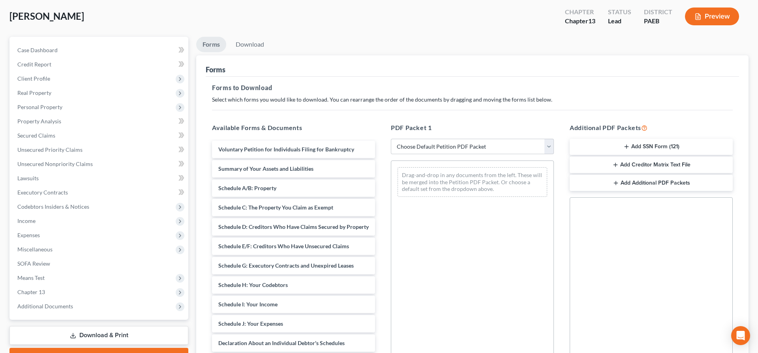
scroll to position [40, 0]
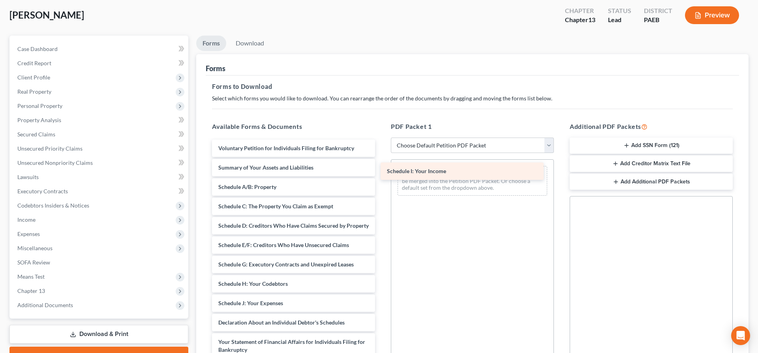
drag, startPoint x: 284, startPoint y: 301, endPoint x: 453, endPoint y: 170, distance: 213.9
click at [382, 170] on div "Schedule I: Your Income Voluntary Petition for Individuals Filing for Bankruptc…" at bounding box center [294, 310] width 176 height 343
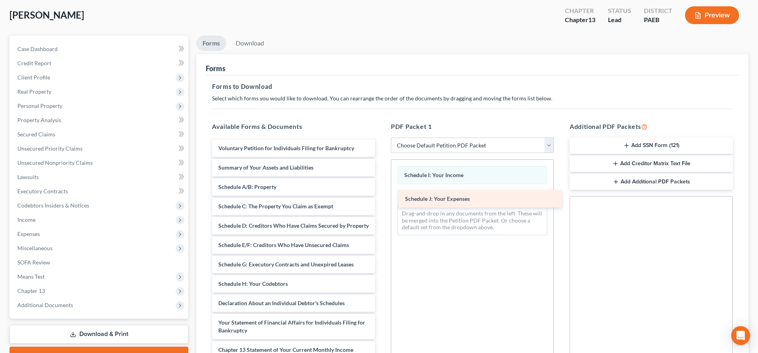
drag, startPoint x: 272, startPoint y: 302, endPoint x: 462, endPoint y: 196, distance: 217.7
click at [382, 197] on div "Schedule J: Your Expenses Voluntary Petition for Individuals Filing for Bankrup…" at bounding box center [294, 300] width 176 height 323
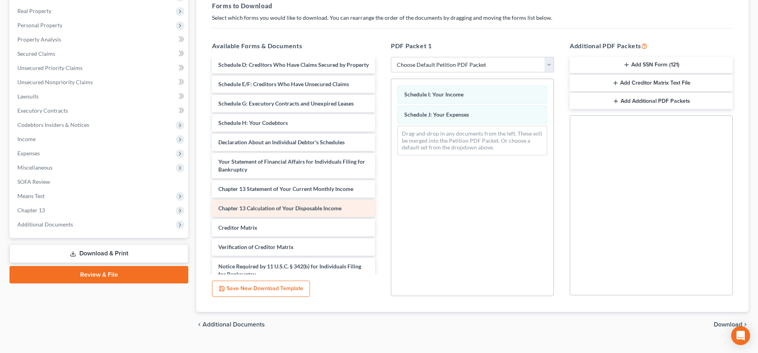
scroll to position [81, 0]
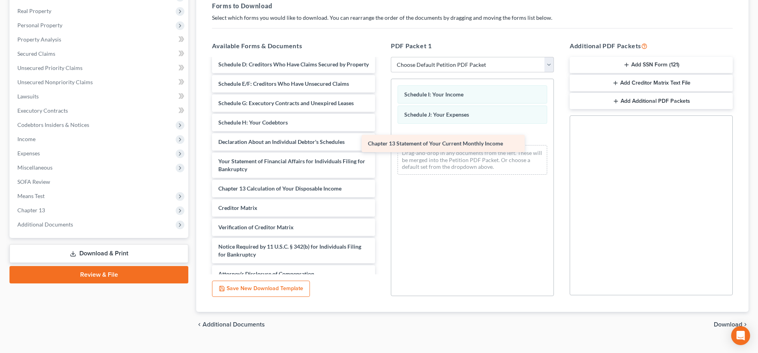
drag, startPoint x: 324, startPoint y: 187, endPoint x: 466, endPoint y: 147, distance: 147.6
click at [382, 141] on div "Chapter 13 Statement of Your Current Monthly Income Voluntary Petition for Indi…" at bounding box center [294, 130] width 176 height 304
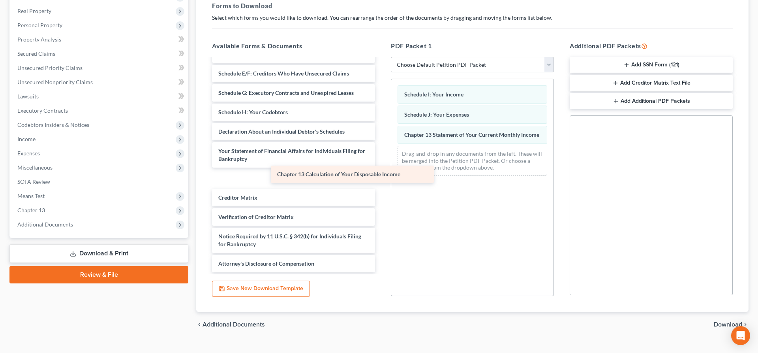
scroll to position [71, 0]
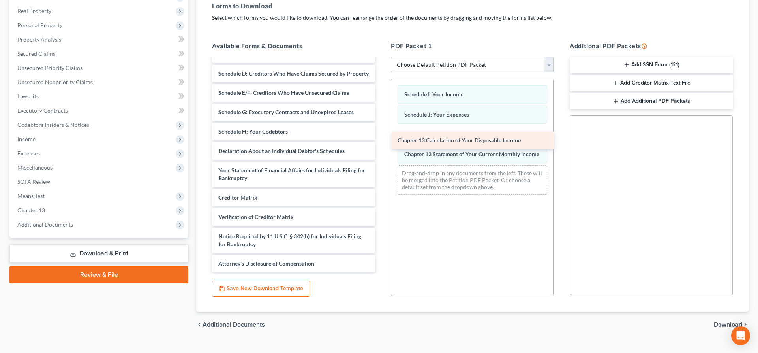
drag, startPoint x: 312, startPoint y: 179, endPoint x: 492, endPoint y: 141, distance: 183.2
click at [382, 141] on div "Chapter 13 Calculation of Your Disposable Income Voluntary Petition for Individ…" at bounding box center [294, 129] width 176 height 285
click at [733, 322] on div "chevron_left Additional Documents Download chevron_right" at bounding box center [472, 324] width 553 height 25
click at [731, 325] on span "Download" at bounding box center [728, 324] width 28 height 6
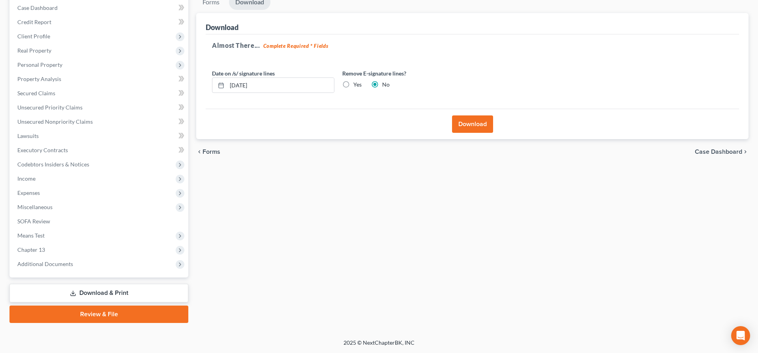
scroll to position [81, 0]
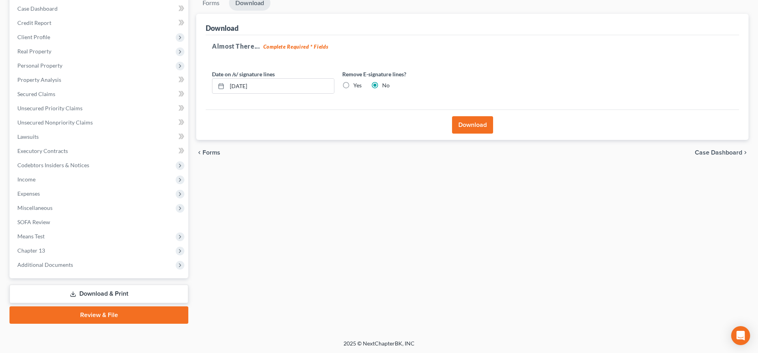
click at [476, 126] on button "Download" at bounding box center [472, 124] width 41 height 17
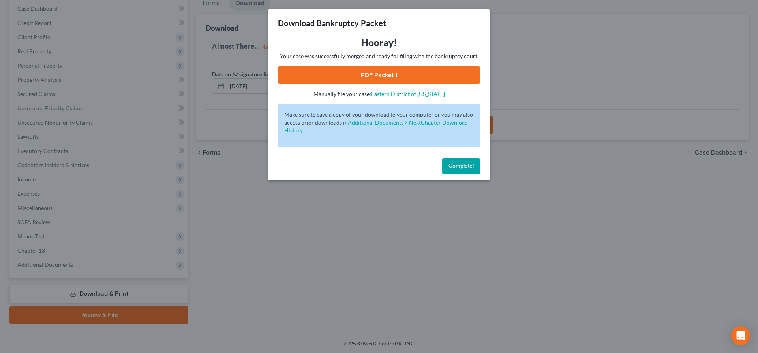
click at [389, 74] on link "PDF Packet 1" at bounding box center [379, 74] width 202 height 17
click at [624, 248] on div "Download Bankruptcy Packet Hooray! Your case was successfully merged and ready …" at bounding box center [379, 176] width 758 height 353
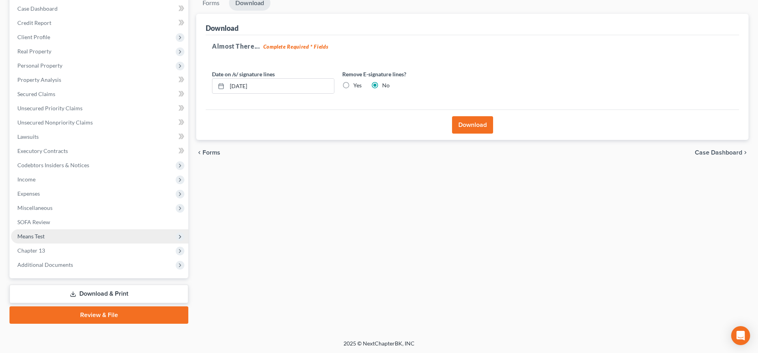
click at [55, 235] on span "Means Test" at bounding box center [99, 236] width 177 height 14
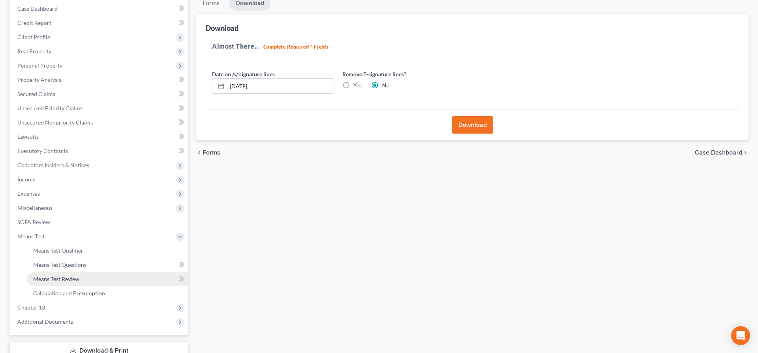
click at [86, 276] on link "Means Test Review" at bounding box center [108, 279] width 162 height 14
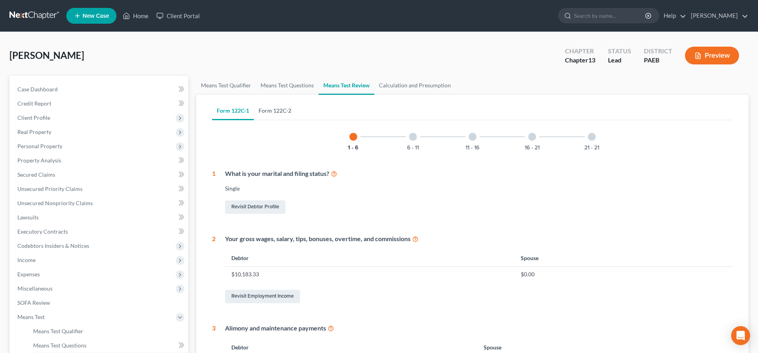
click at [274, 108] on link "Form 122C-2" at bounding box center [275, 110] width 42 height 19
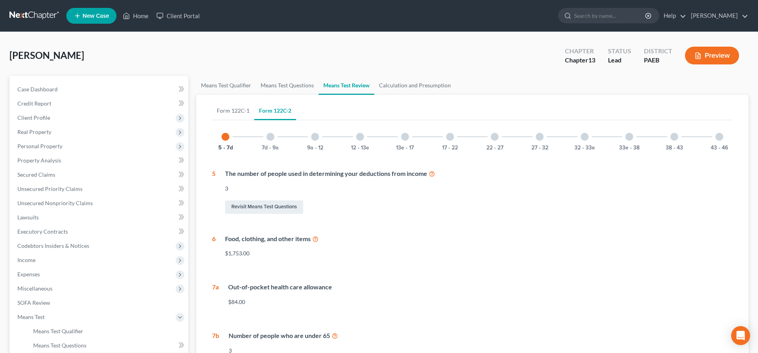
scroll to position [40, 0]
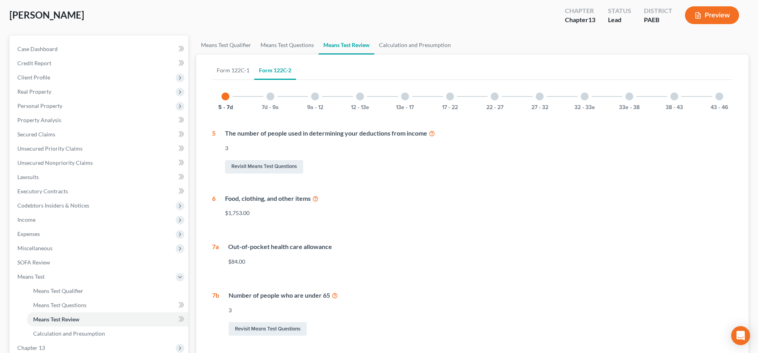
click at [673, 97] on div at bounding box center [675, 96] width 8 height 8
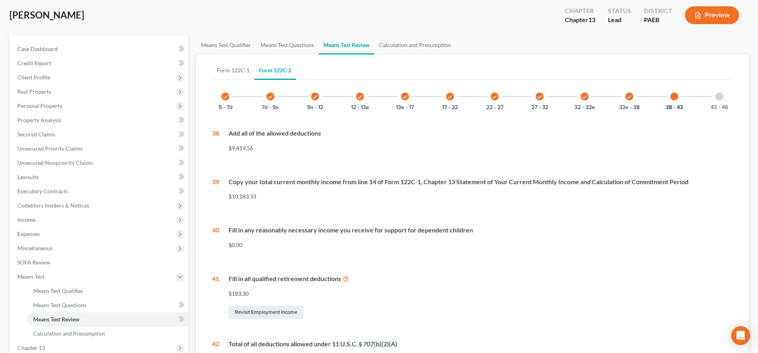
scroll to position [121, 0]
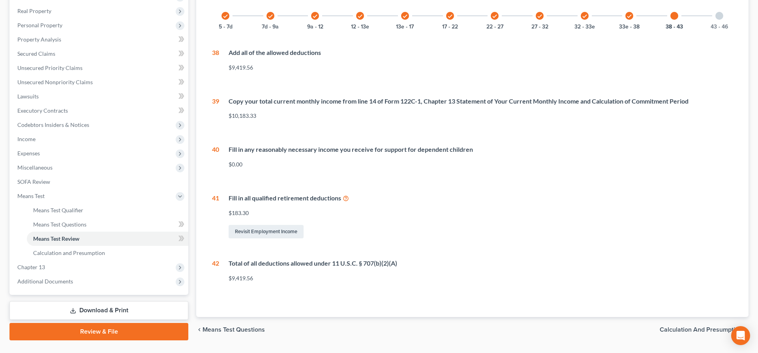
click at [719, 17] on div at bounding box center [720, 16] width 8 height 8
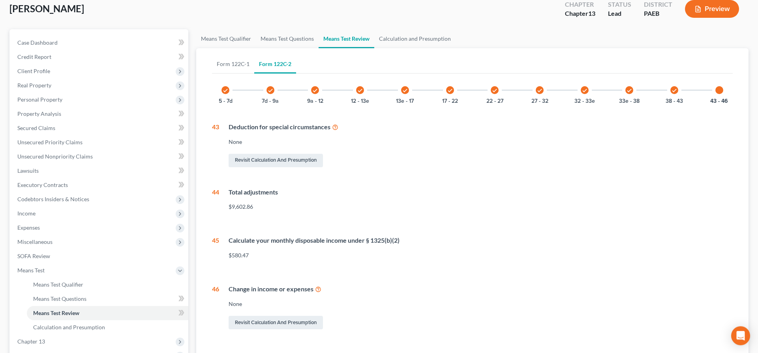
scroll to position [40, 0]
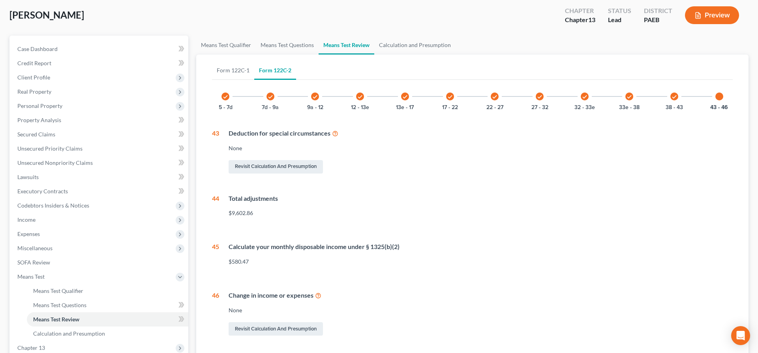
click at [631, 94] on icon "check" at bounding box center [630, 97] width 6 height 6
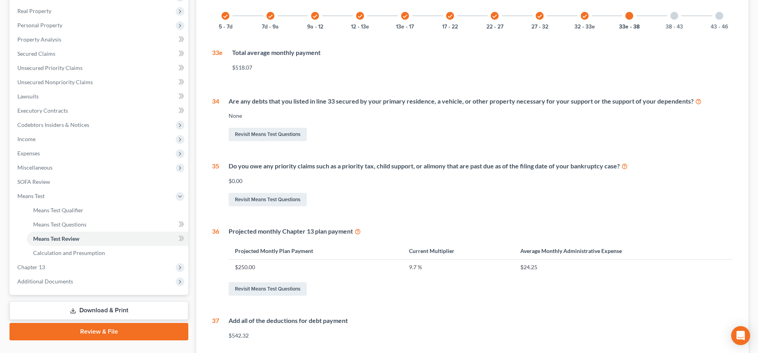
scroll to position [161, 0]
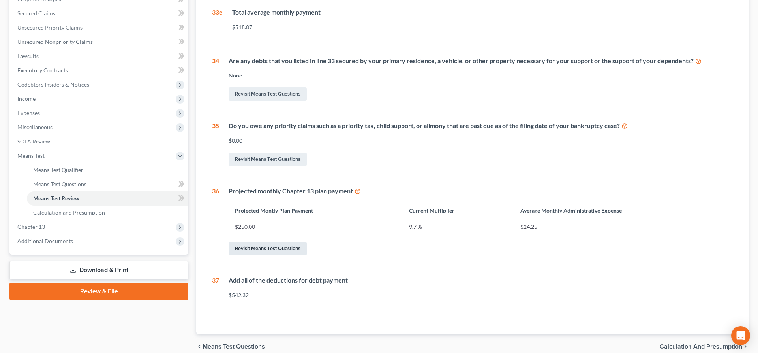
click at [271, 244] on link "Revisit Means Test Questions" at bounding box center [268, 248] width 78 height 13
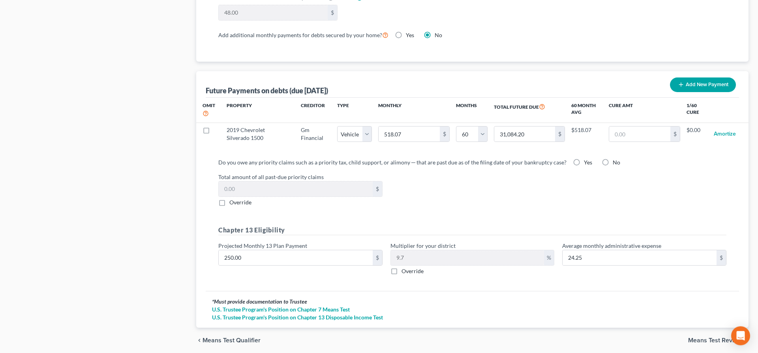
scroll to position [742, 0]
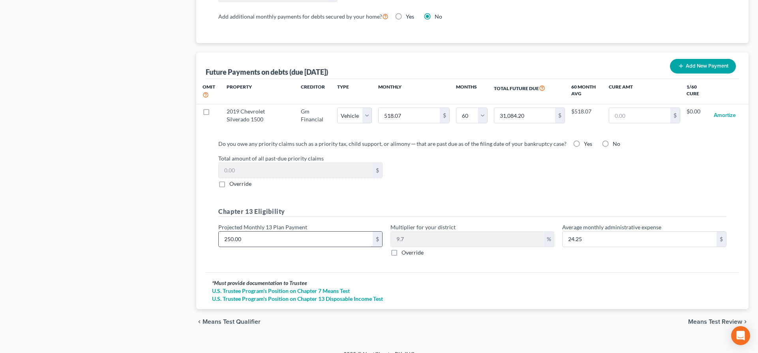
drag, startPoint x: 284, startPoint y: 233, endPoint x: 429, endPoint y: 230, distance: 145.4
click at [373, 231] on input "250.00" at bounding box center [296, 238] width 154 height 15
click at [630, 260] on div "Do you owe any priority claims such as a priority tax, child support, or alimon…" at bounding box center [473, 202] width 534 height 139
click at [630, 252] on div "Chapter 13 Eligibility Projected Monthly 13 Plan Payment 1,000 $ Multiplier for…" at bounding box center [472, 235] width 516 height 56
click at [625, 231] on input "97.00" at bounding box center [640, 238] width 154 height 15
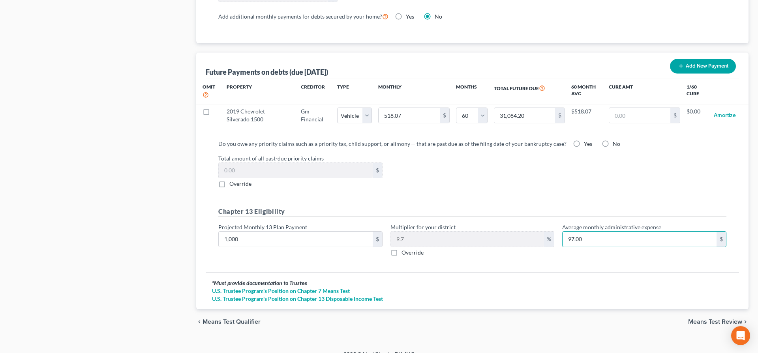
click at [706, 318] on span "Means Test Review" at bounding box center [715, 321] width 54 height 6
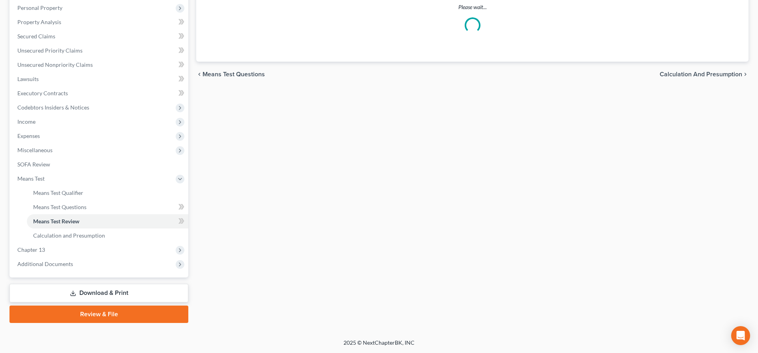
scroll to position [137, 0]
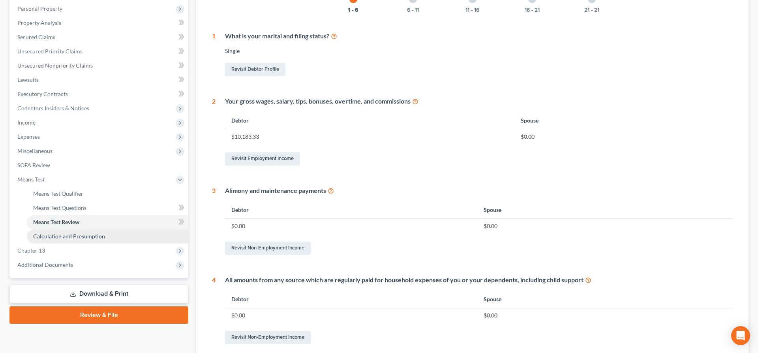
click at [73, 235] on span "Calculation and Presumption" at bounding box center [69, 236] width 72 height 7
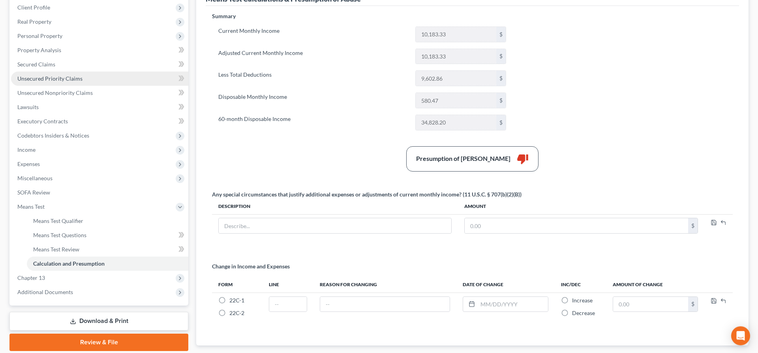
scroll to position [121, 0]
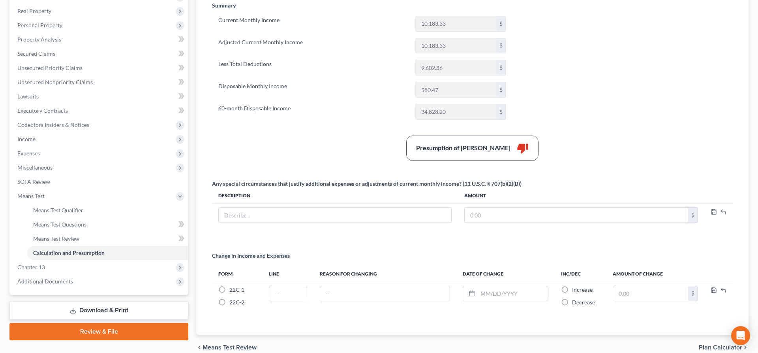
click at [118, 305] on link "Download & Print" at bounding box center [98, 310] width 179 height 19
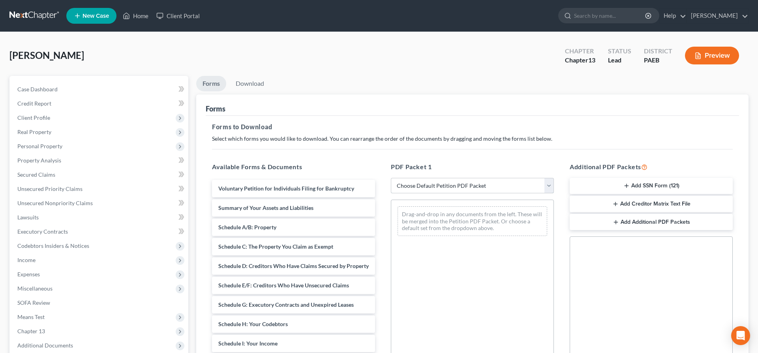
click at [391, 178] on select "Choose Default Petition PDF Packet Complete Bankruptcy Petition (all forms and …" at bounding box center [472, 186] width 163 height 16
click at [466, 188] on select "Choose Default Petition PDF Packet Complete Bankruptcy Petition (all forms and …" at bounding box center [472, 186] width 163 height 16
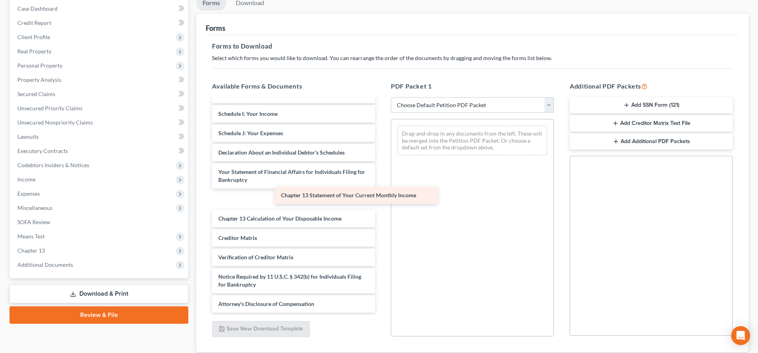
scroll to position [130, 0]
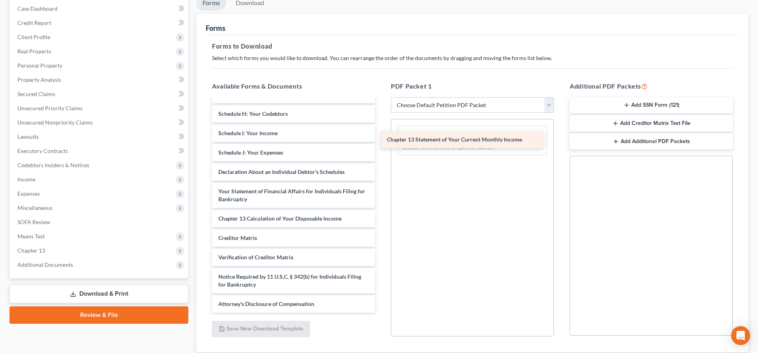
drag, startPoint x: 320, startPoint y: 197, endPoint x: 489, endPoint y: 138, distance: 178.8
click at [382, 138] on div "Chapter 13 Statement of Your Current Monthly Income Voluntary Petition for Indi…" at bounding box center [294, 141] width 176 height 343
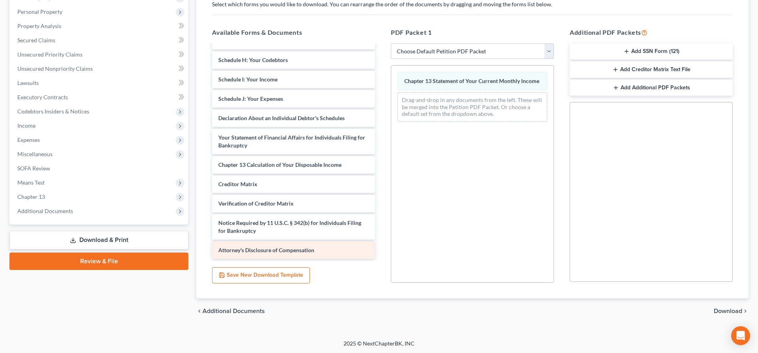
scroll to position [135, 0]
click at [729, 309] on span "Download" at bounding box center [728, 310] width 28 height 6
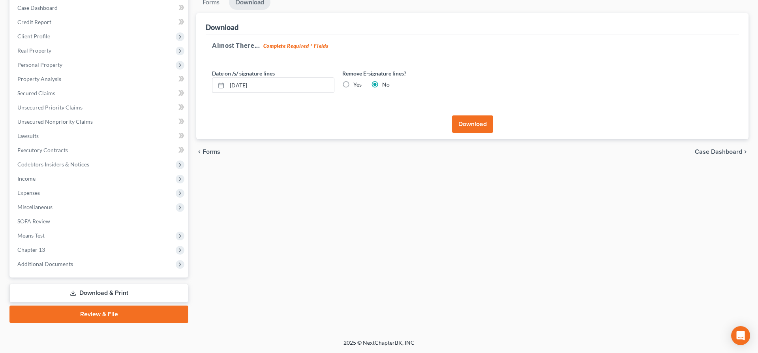
scroll to position [81, 0]
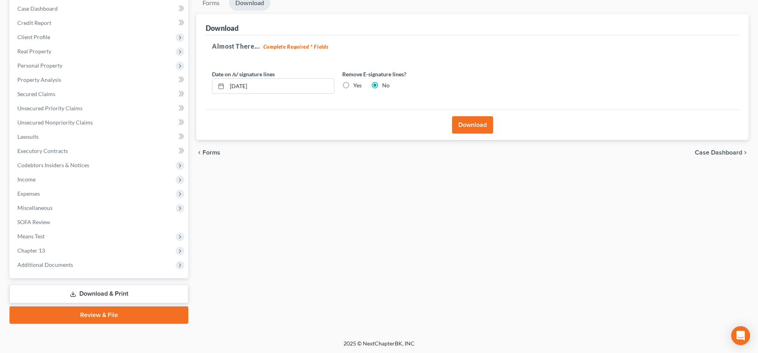
click at [472, 121] on button "Download" at bounding box center [472, 124] width 41 height 17
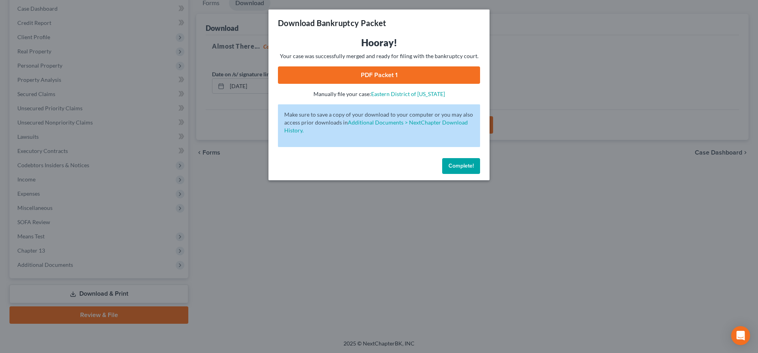
click at [431, 74] on link "PDF Packet 1" at bounding box center [379, 74] width 202 height 17
click at [620, 72] on div "Download Bankruptcy Packet Hooray! Your case was successfully merged and ready …" at bounding box center [379, 176] width 758 height 353
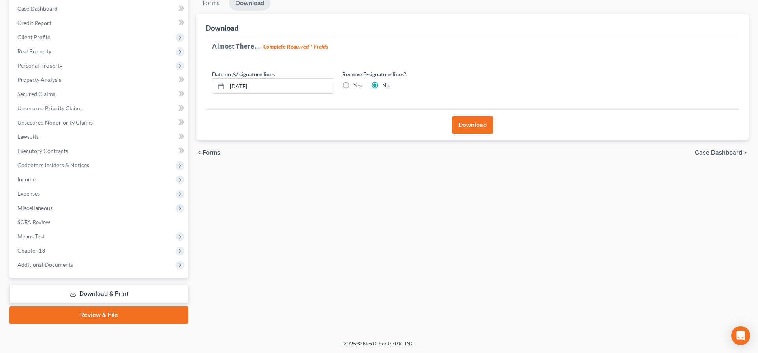
click at [147, 295] on link "Download & Print" at bounding box center [98, 293] width 179 height 19
click at [109, 293] on link "Download & Print" at bounding box center [98, 293] width 179 height 19
click at [59, 261] on span "Additional Documents" at bounding box center [99, 265] width 177 height 14
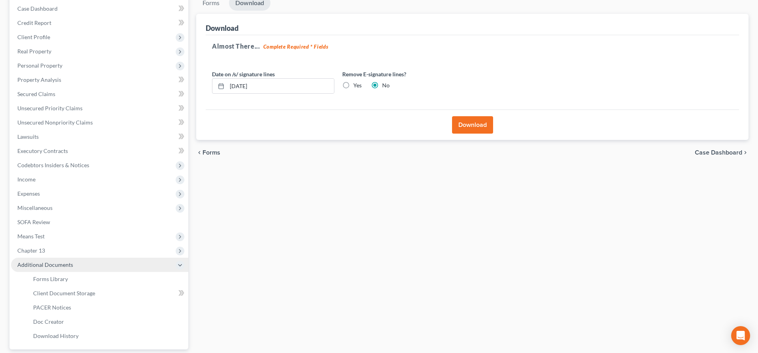
click at [68, 270] on span "Additional Documents" at bounding box center [99, 265] width 177 height 14
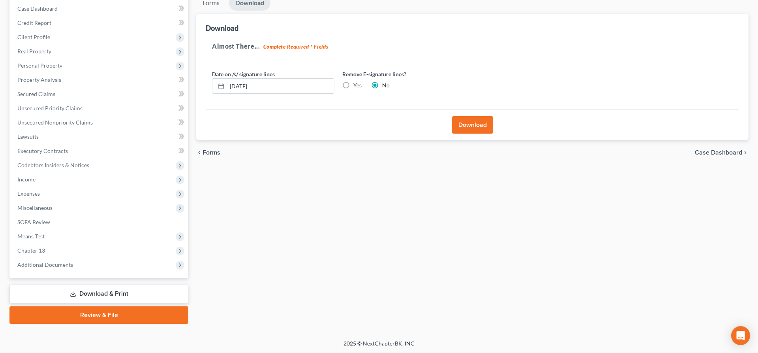
click at [62, 280] on div "Case Dashboard Payments Invoices Payments Payments Credit Report Client Profile" at bounding box center [99, 159] width 187 height 328
click at [66, 266] on span "Additional Documents" at bounding box center [45, 264] width 56 height 7
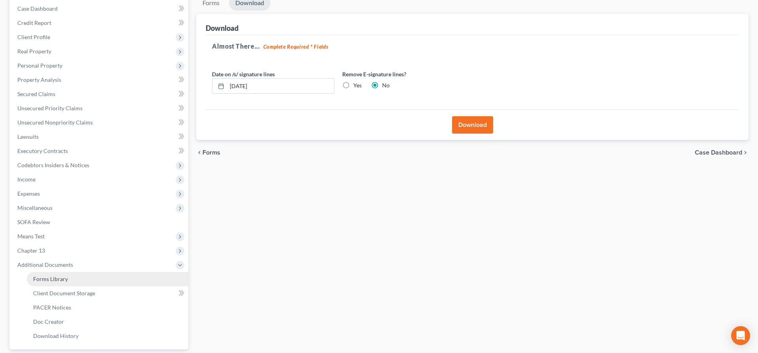
click at [66, 284] on link "Forms Library" at bounding box center [108, 279] width 162 height 14
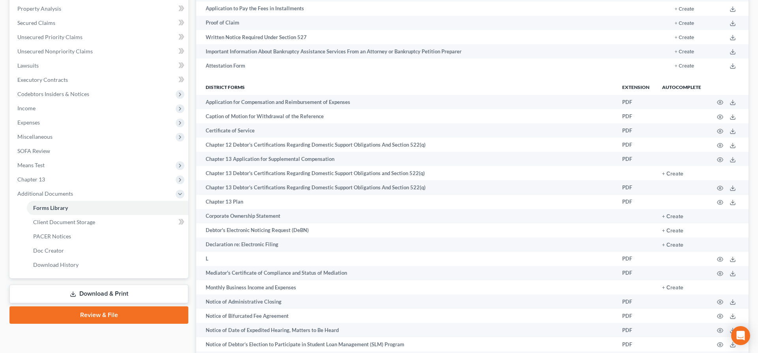
click at [85, 290] on link "Download & Print" at bounding box center [98, 293] width 179 height 19
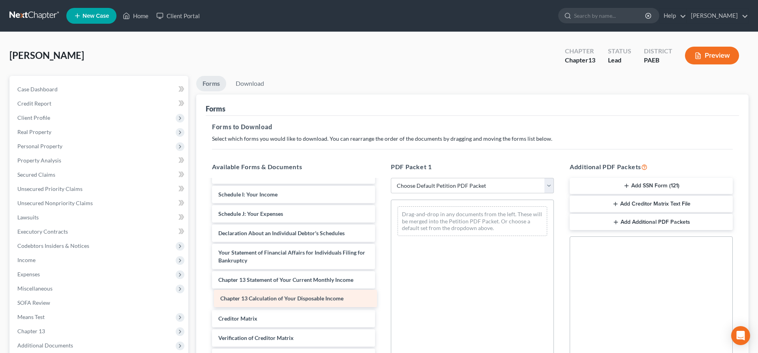
scroll to position [130, 0]
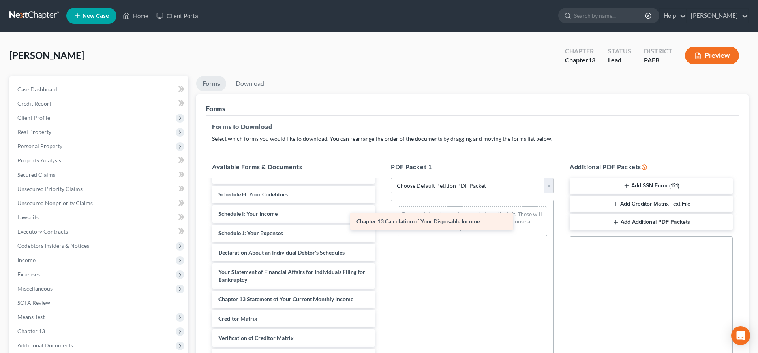
drag, startPoint x: 333, startPoint y: 297, endPoint x: 477, endPoint y: 216, distance: 165.9
click at [382, 216] on div "Chapter 13 Calculation of Your Disposable Income Voluntary Petition for Individ…" at bounding box center [294, 221] width 176 height 343
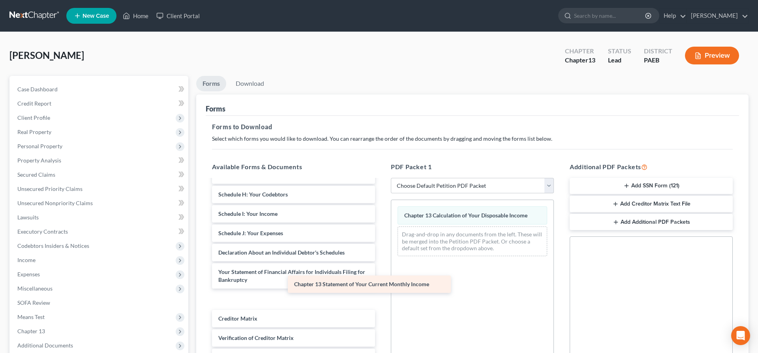
scroll to position [110, 0]
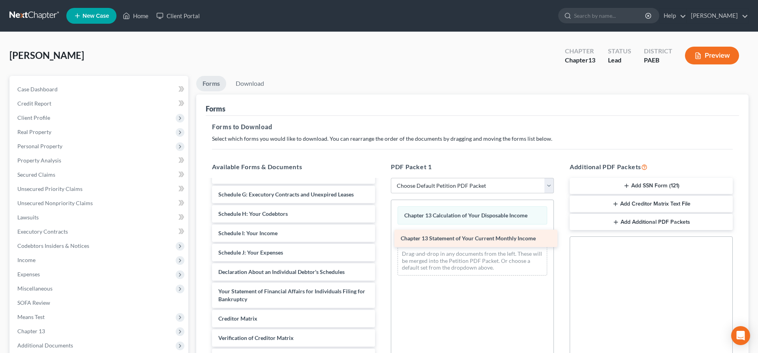
drag, startPoint x: 316, startPoint y: 297, endPoint x: 499, endPoint y: 237, distance: 192.2
click at [382, 237] on div "Chapter 13 Statement of Your Current Monthly Income Voluntary Petition for Indi…" at bounding box center [294, 231] width 176 height 323
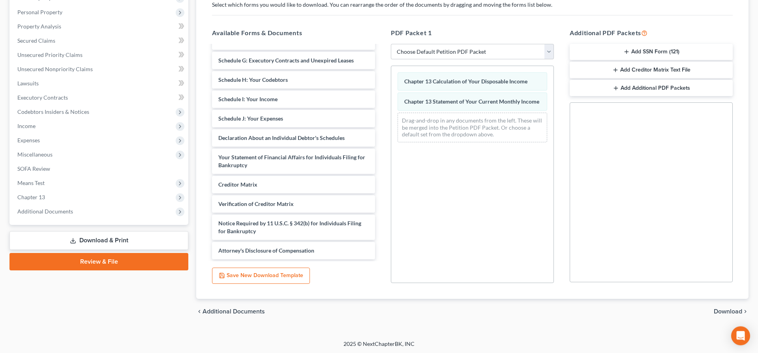
scroll to position [135, 0]
click at [718, 309] on span "Download" at bounding box center [728, 310] width 28 height 6
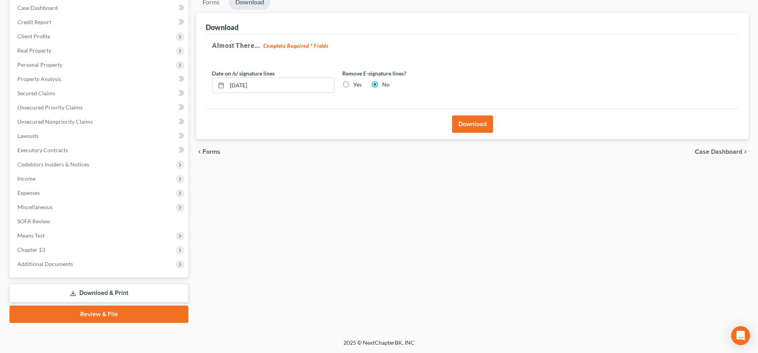
scroll to position [81, 0]
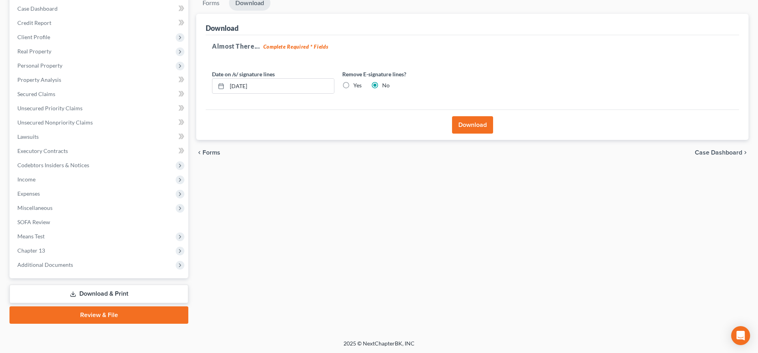
click at [476, 118] on button "Download" at bounding box center [472, 124] width 41 height 17
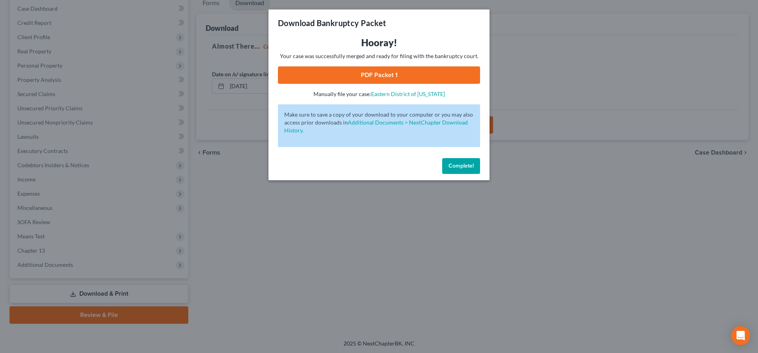
click at [411, 69] on link "PDF Packet 1" at bounding box center [379, 74] width 202 height 17
